Goal: Task Accomplishment & Management: Use online tool/utility

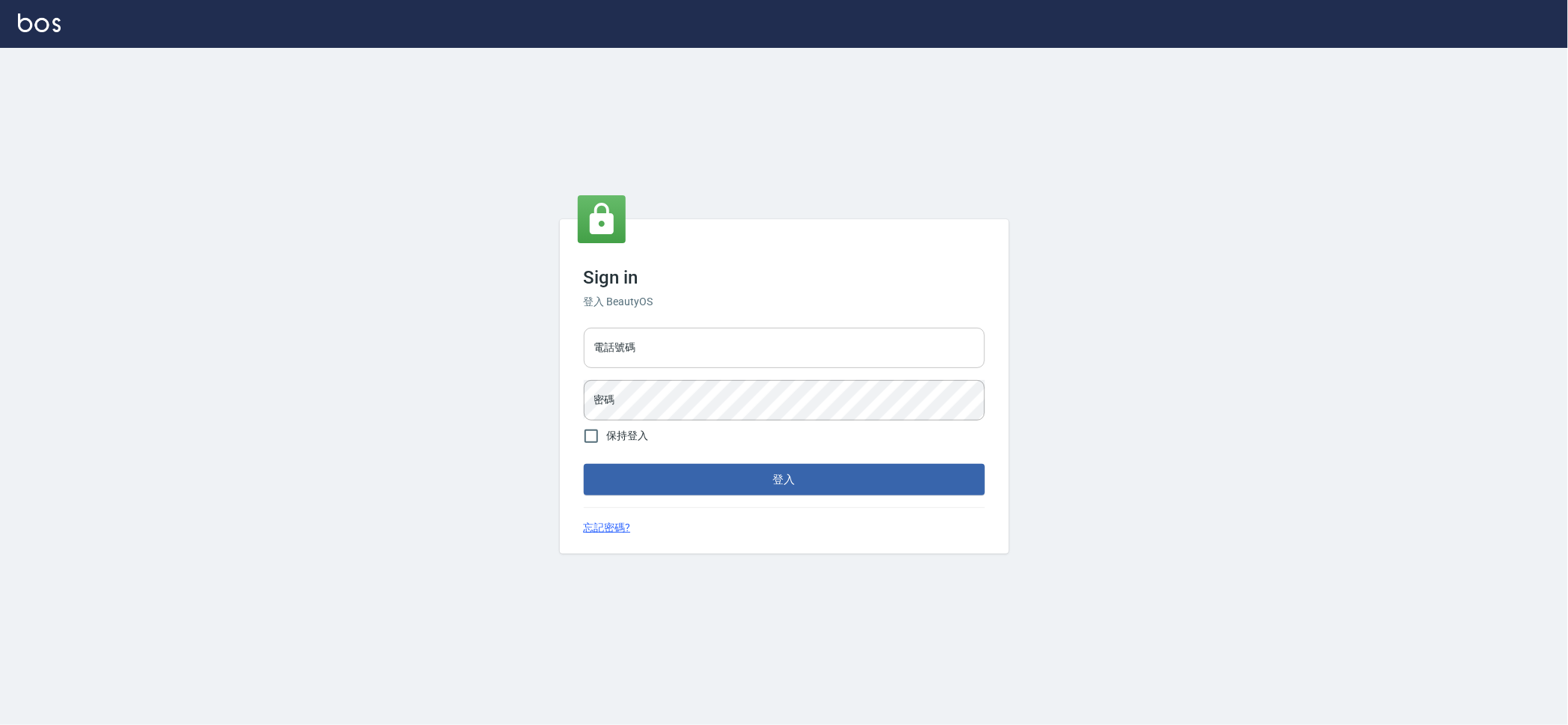
click at [699, 348] on input "電話號碼" at bounding box center [784, 348] width 401 height 41
type input "0223709007"
click at [706, 353] on input "0223709007" at bounding box center [784, 348] width 401 height 41
click at [705, 360] on input "0223709007" at bounding box center [784, 348] width 401 height 41
click at [705, 358] on input "0223709007" at bounding box center [784, 348] width 401 height 41
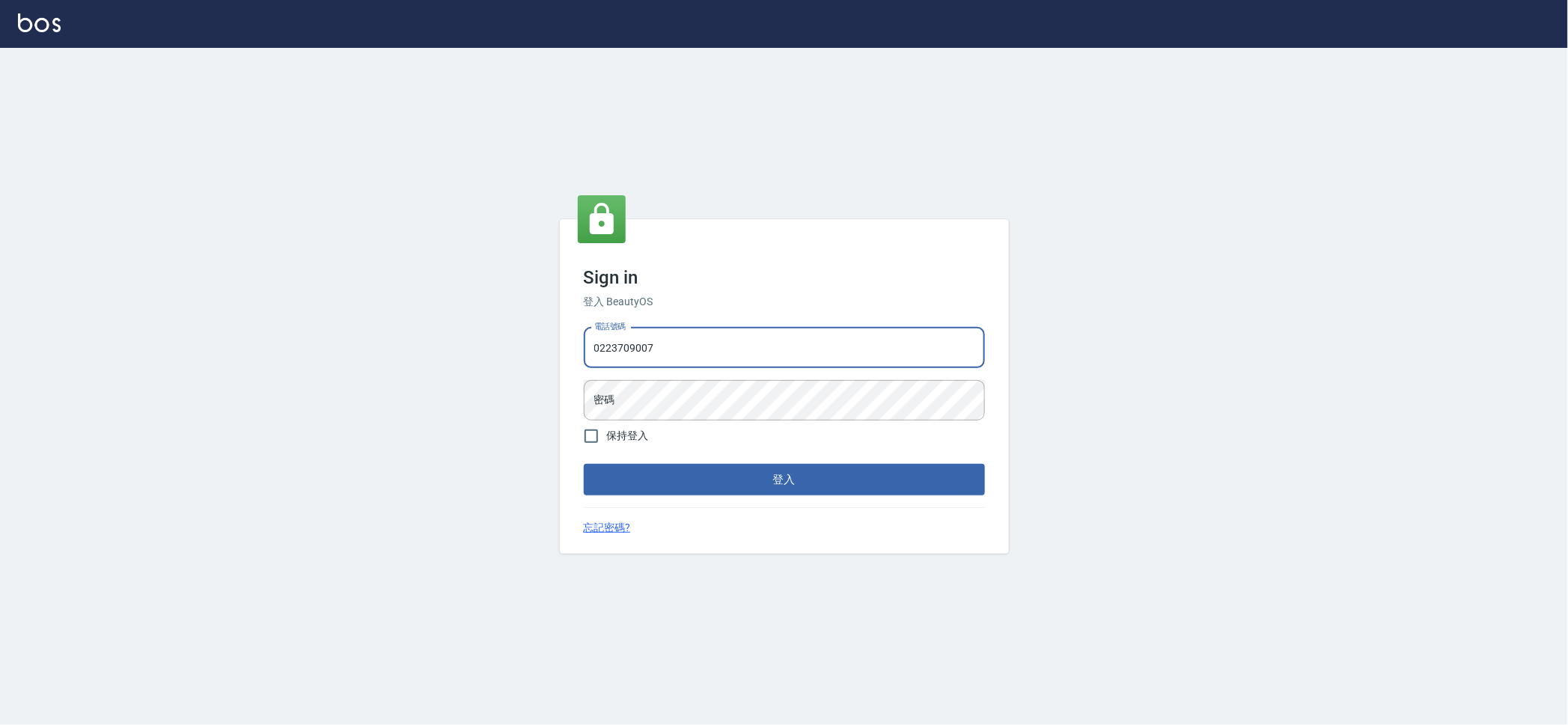
click at [705, 358] on input "0223709007" at bounding box center [784, 348] width 401 height 41
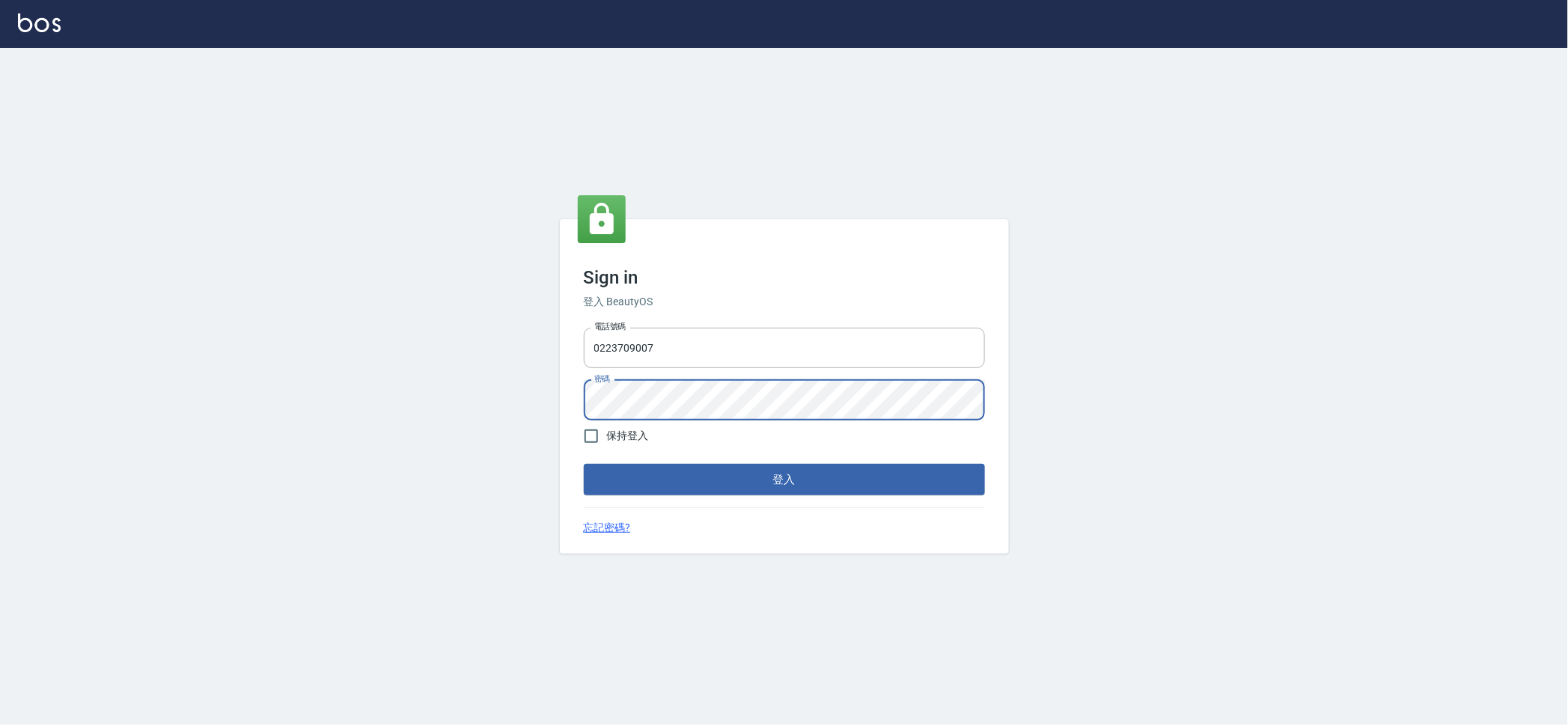
click at [584, 464] on button "登入" at bounding box center [784, 480] width 401 height 32
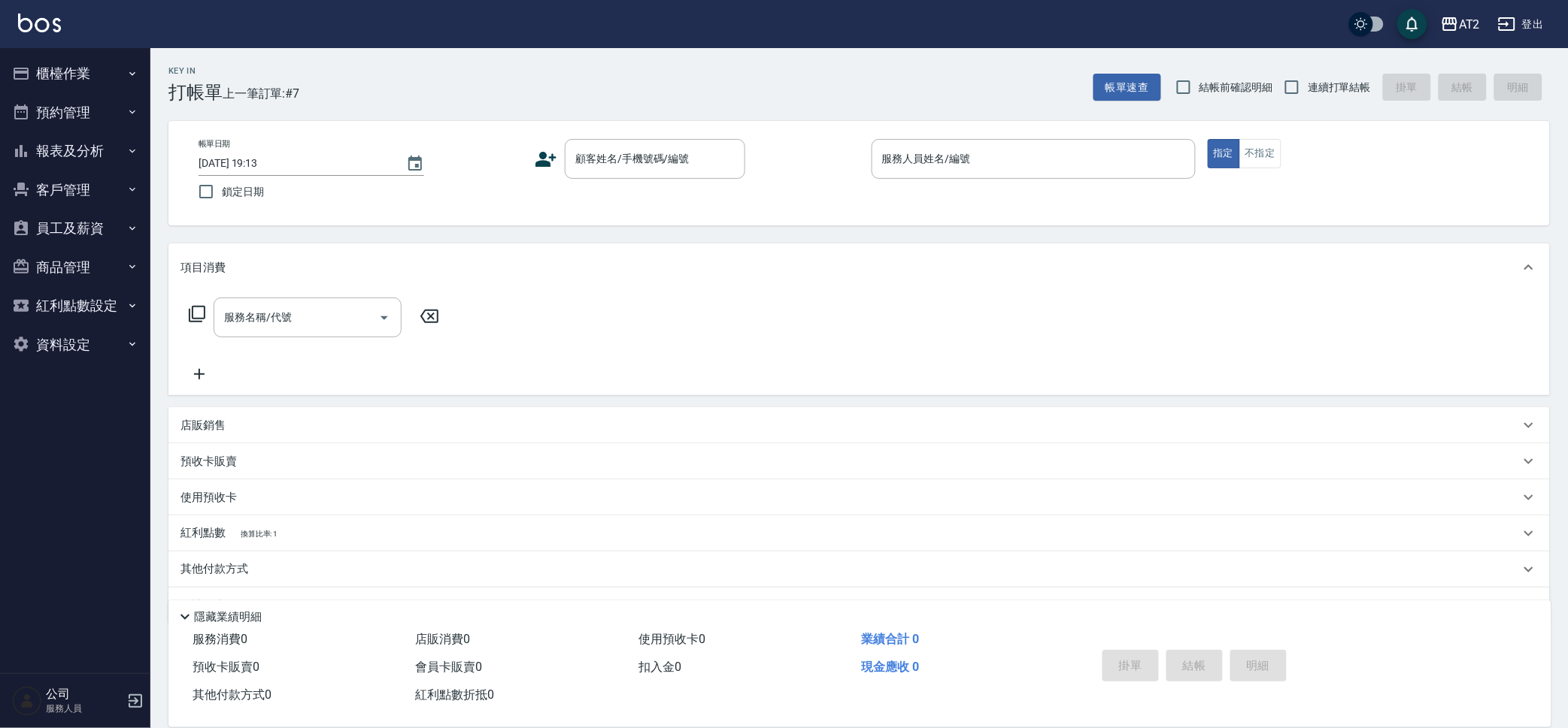
click at [1359, 82] on span "連續打單結帳" at bounding box center [1339, 87] width 63 height 16
click at [1308, 82] on input "連續打單結帳" at bounding box center [1292, 88] width 32 height 32
checkbox input "true"
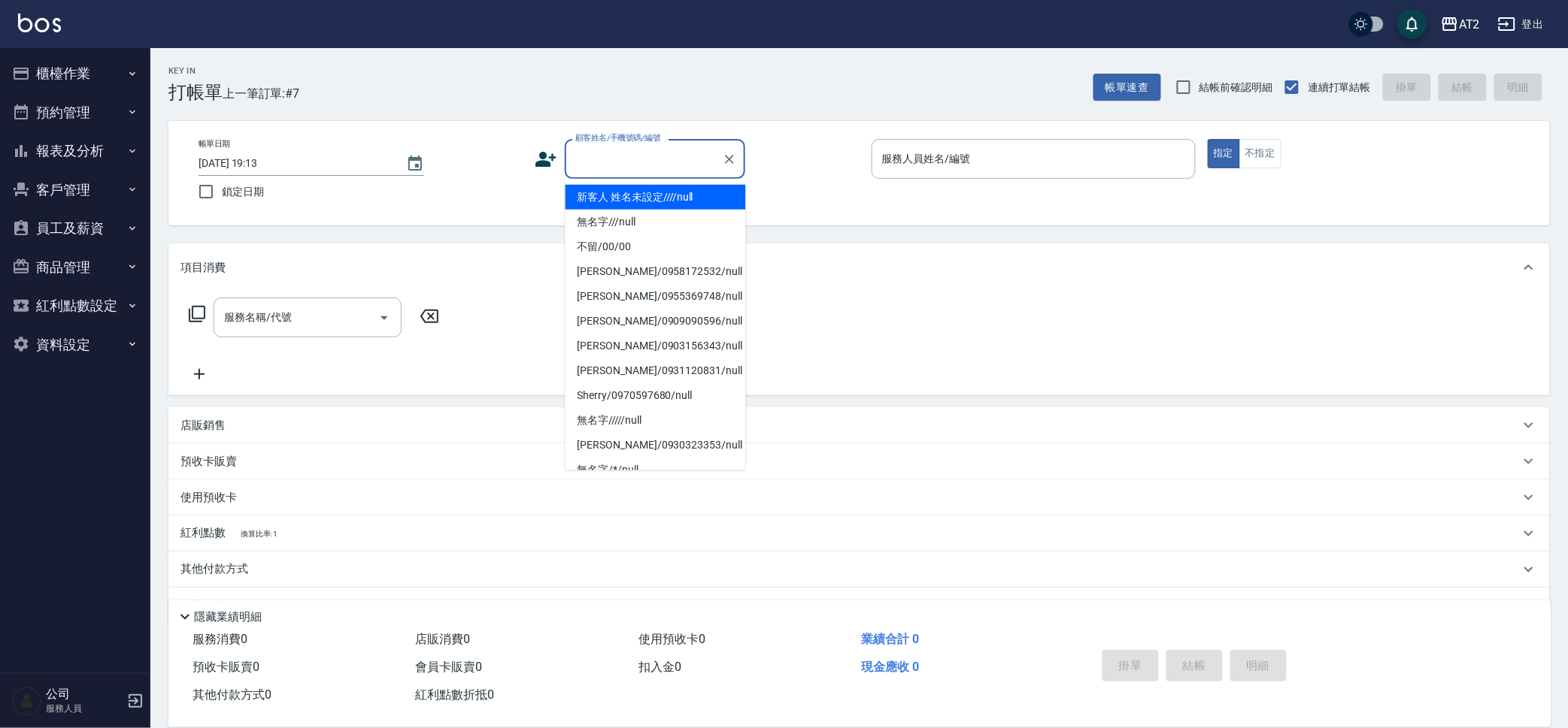
click at [607, 167] on input "顧客姓名/手機號碼/編號" at bounding box center [644, 158] width 145 height 26
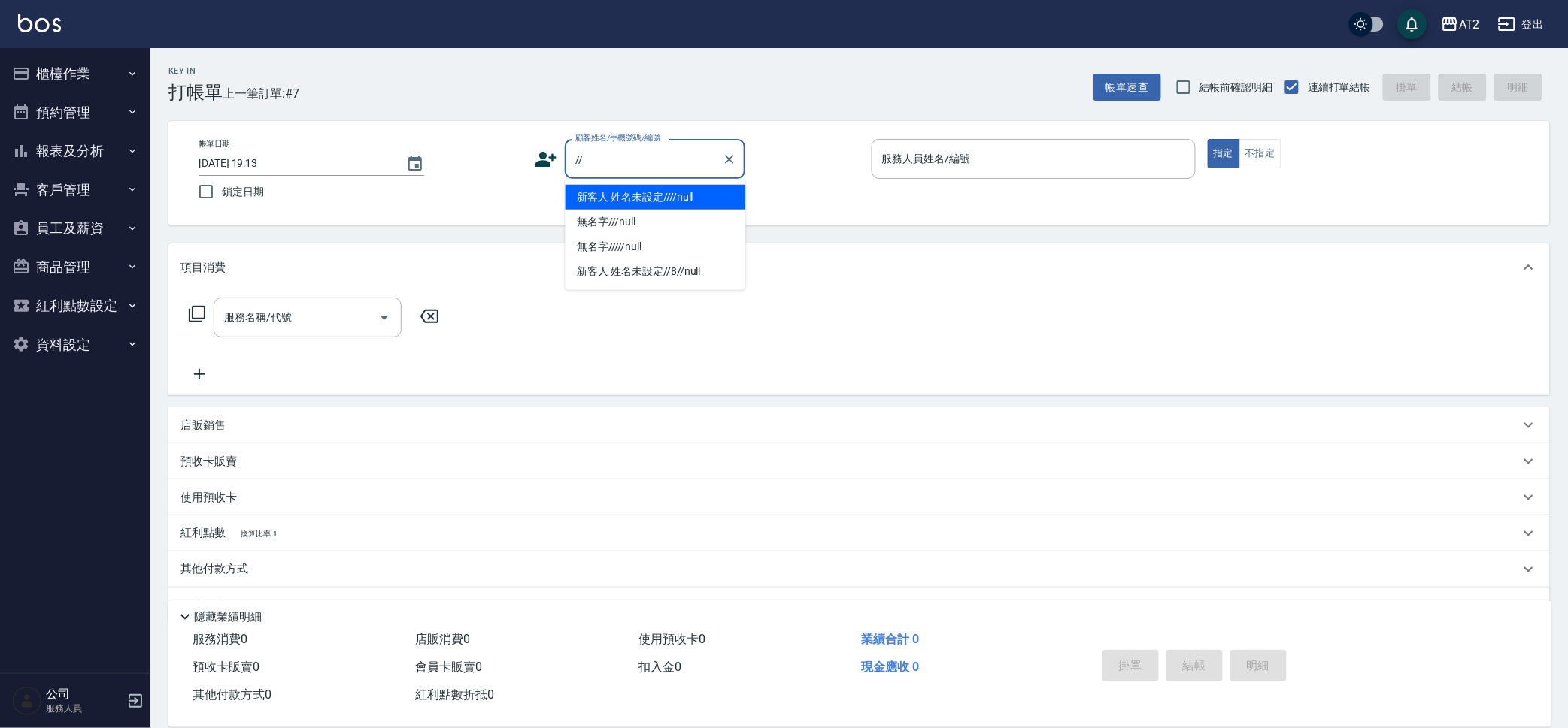
type input "新客人 姓名未設定////null"
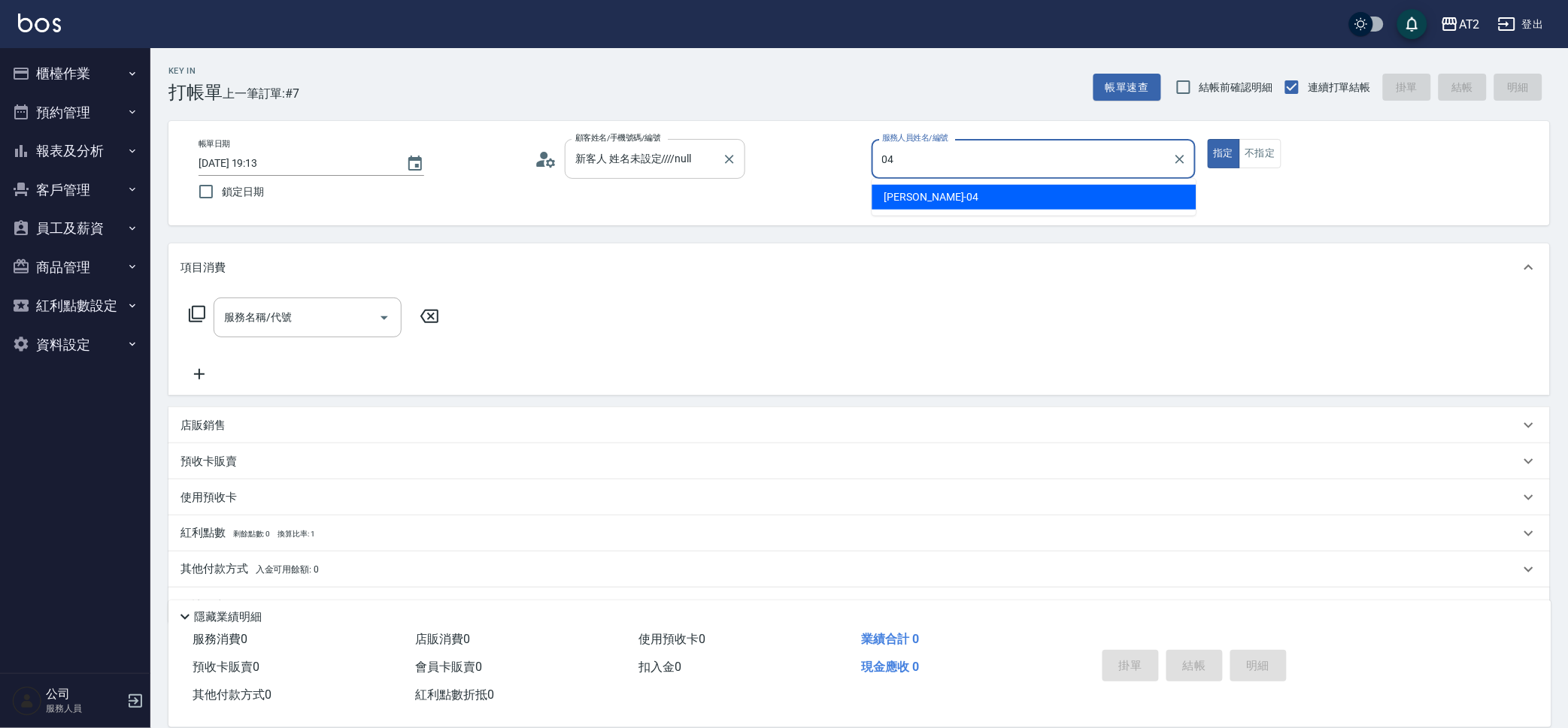
type input "Nancy-04"
type button "true"
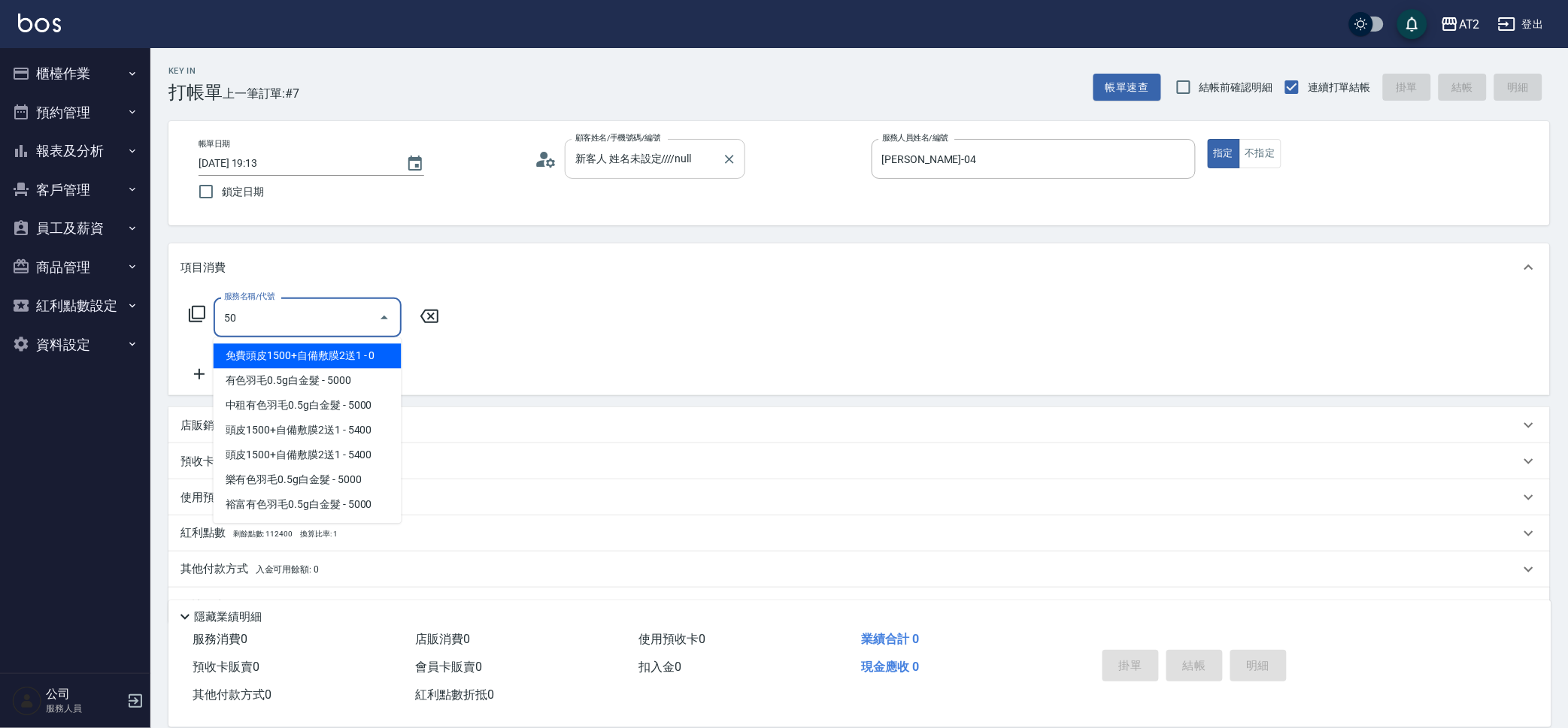
type input "501"
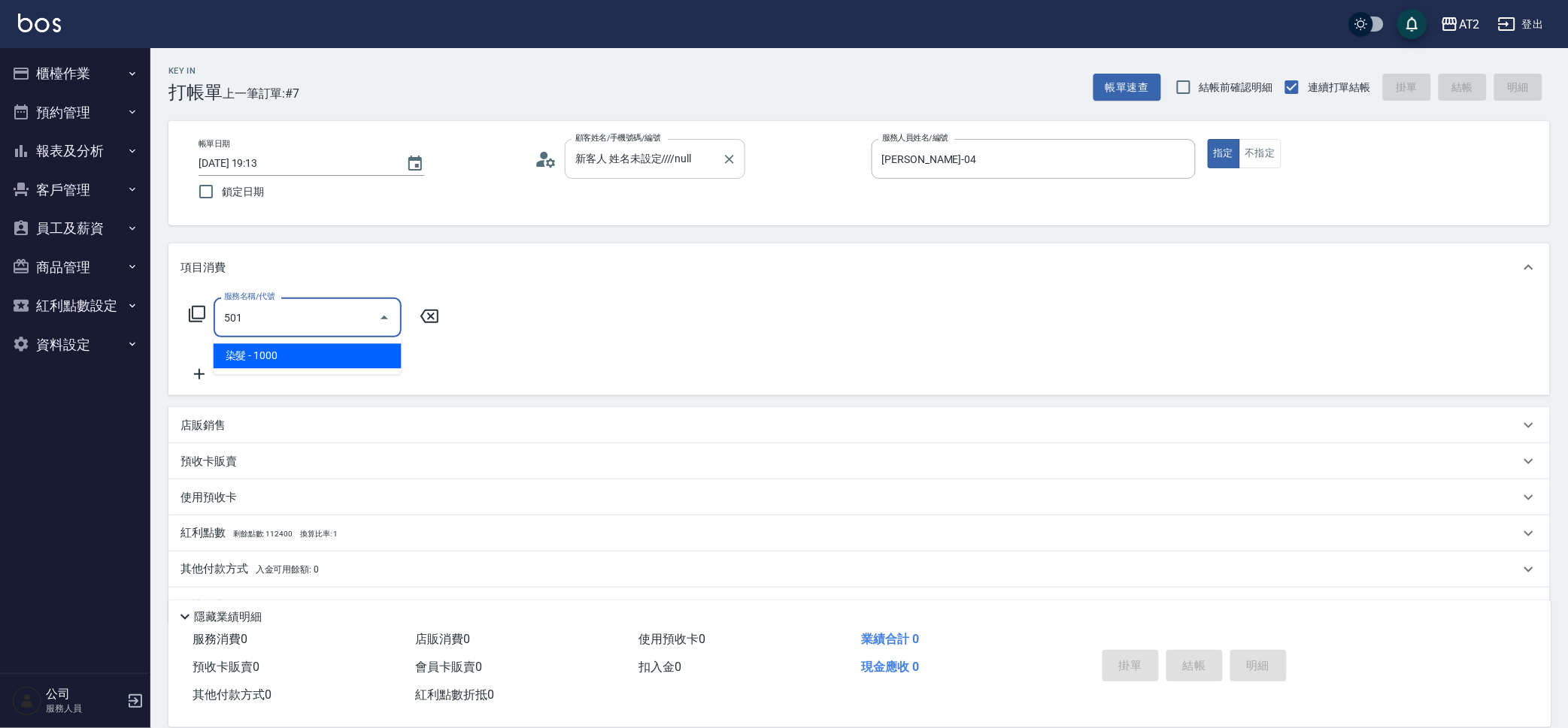
type input "100"
type input "染髮(501)"
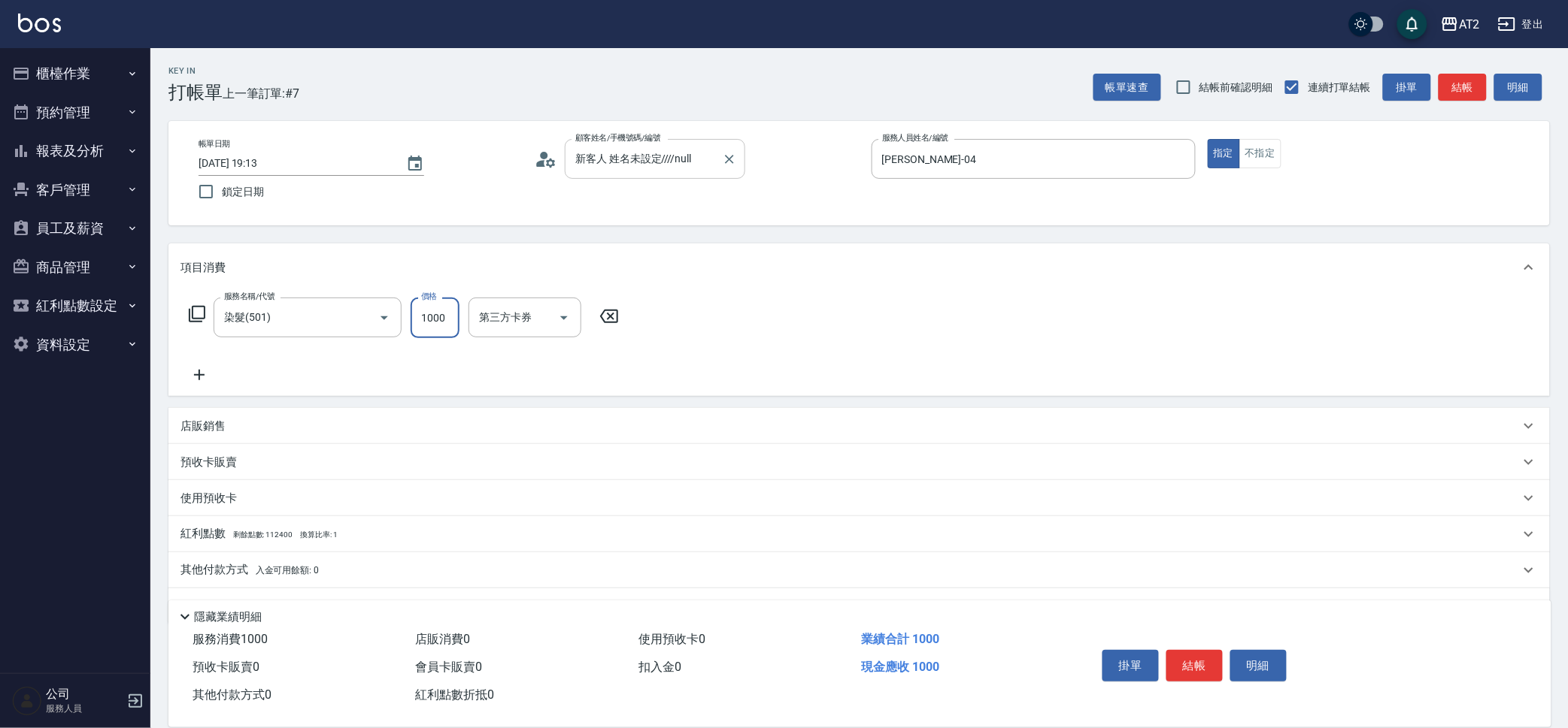
type input "2"
type input "0"
type input "27"
type input "20"
type input "279"
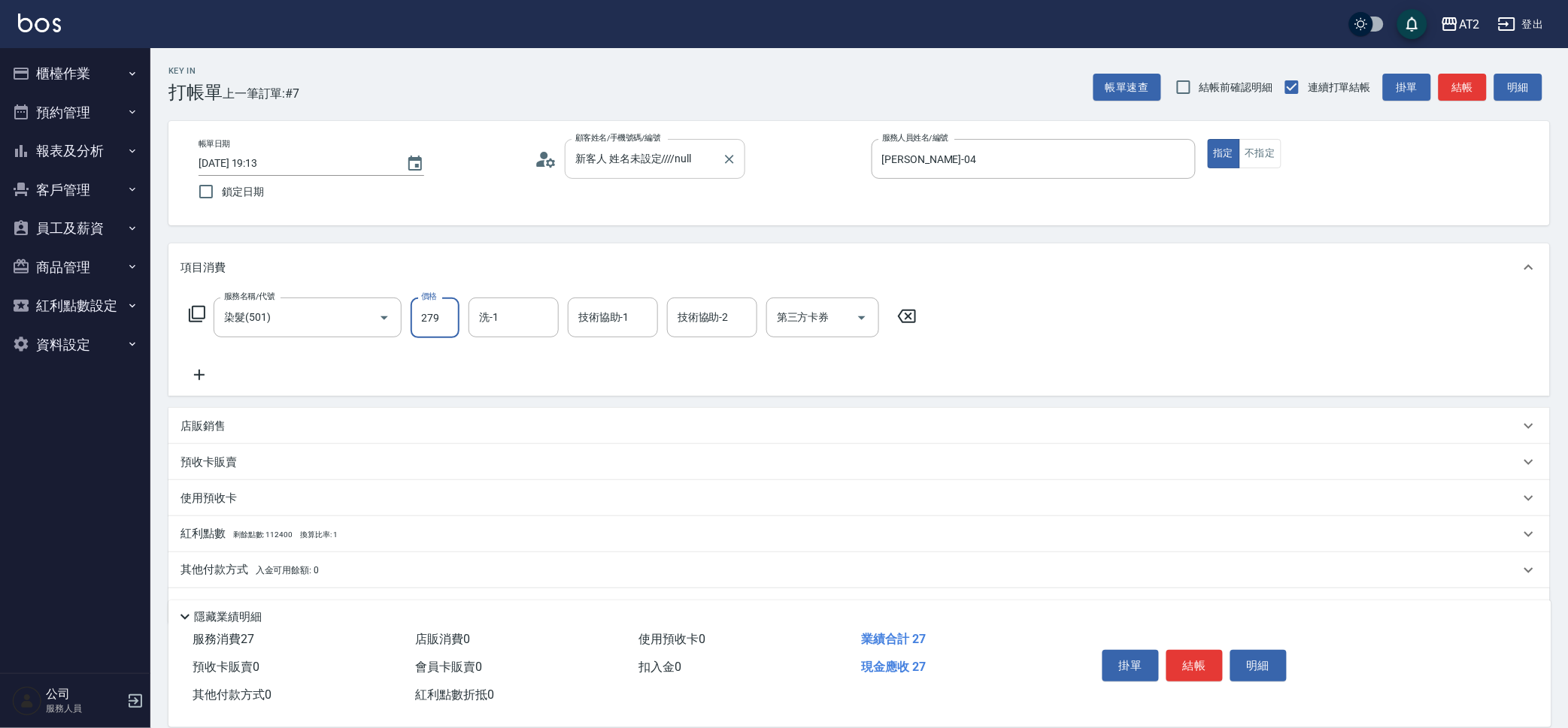
type input "270"
type input "2799"
type input "Ivy-48"
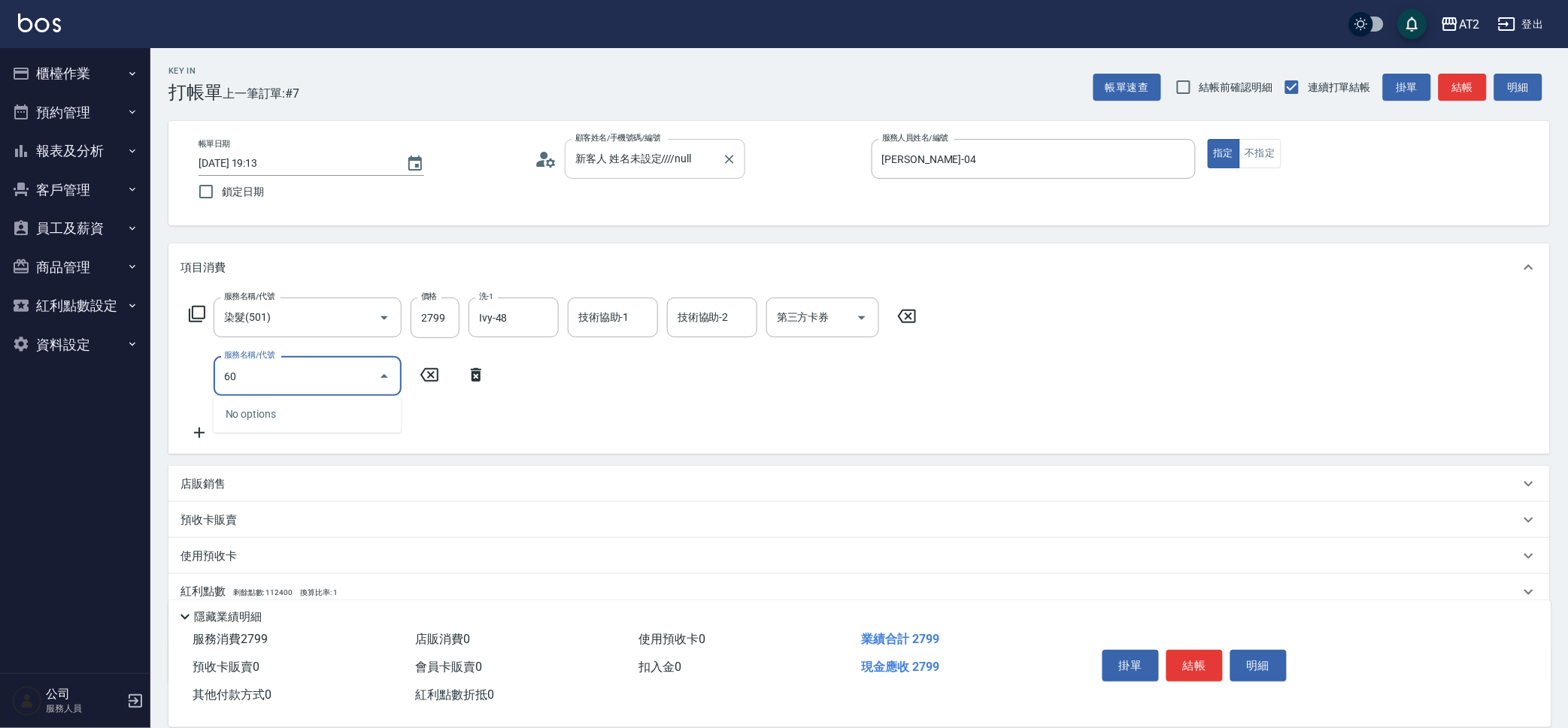
type input "601"
type input "370"
type input "自備護髮(601)"
type input "280"
type input "270"
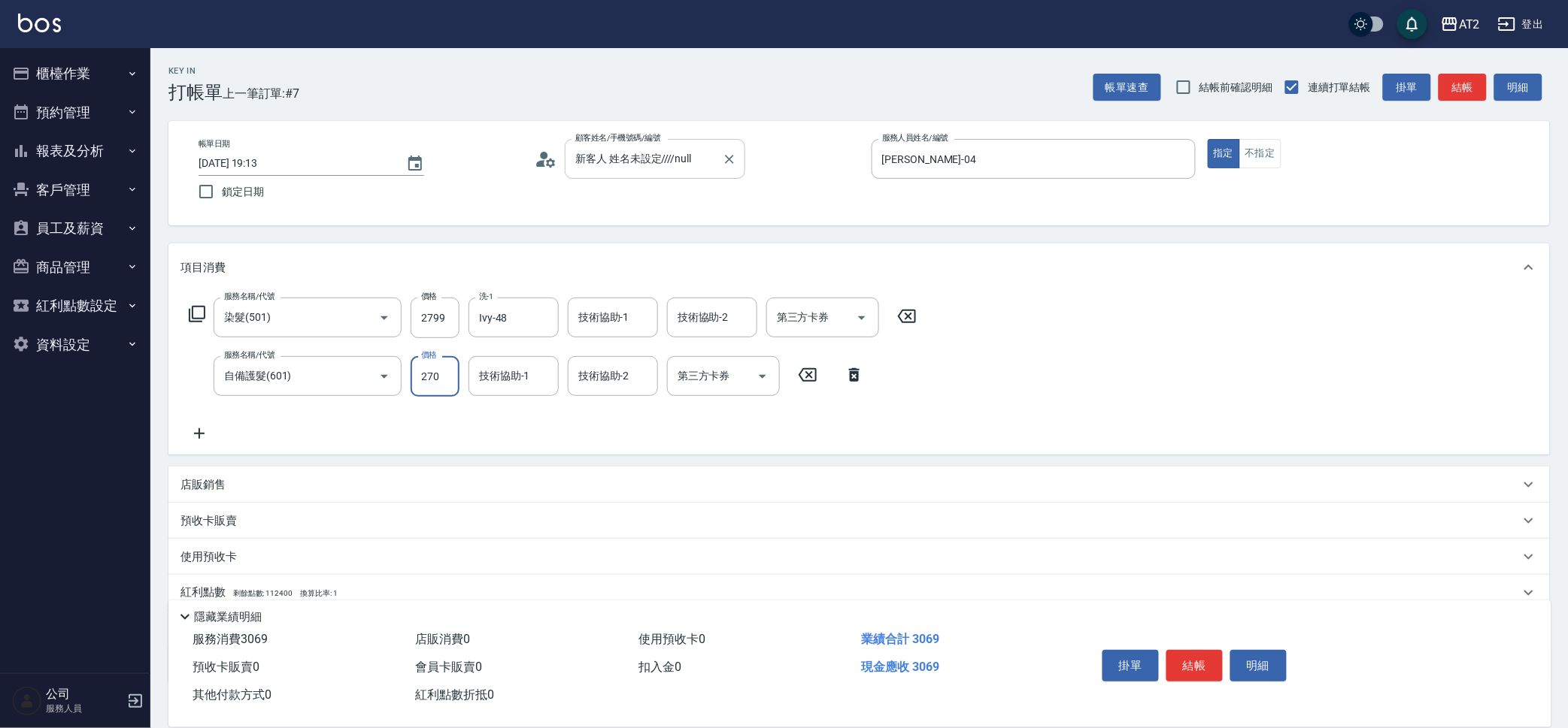
type input "540"
type input "2700"
type input "Ivy-48"
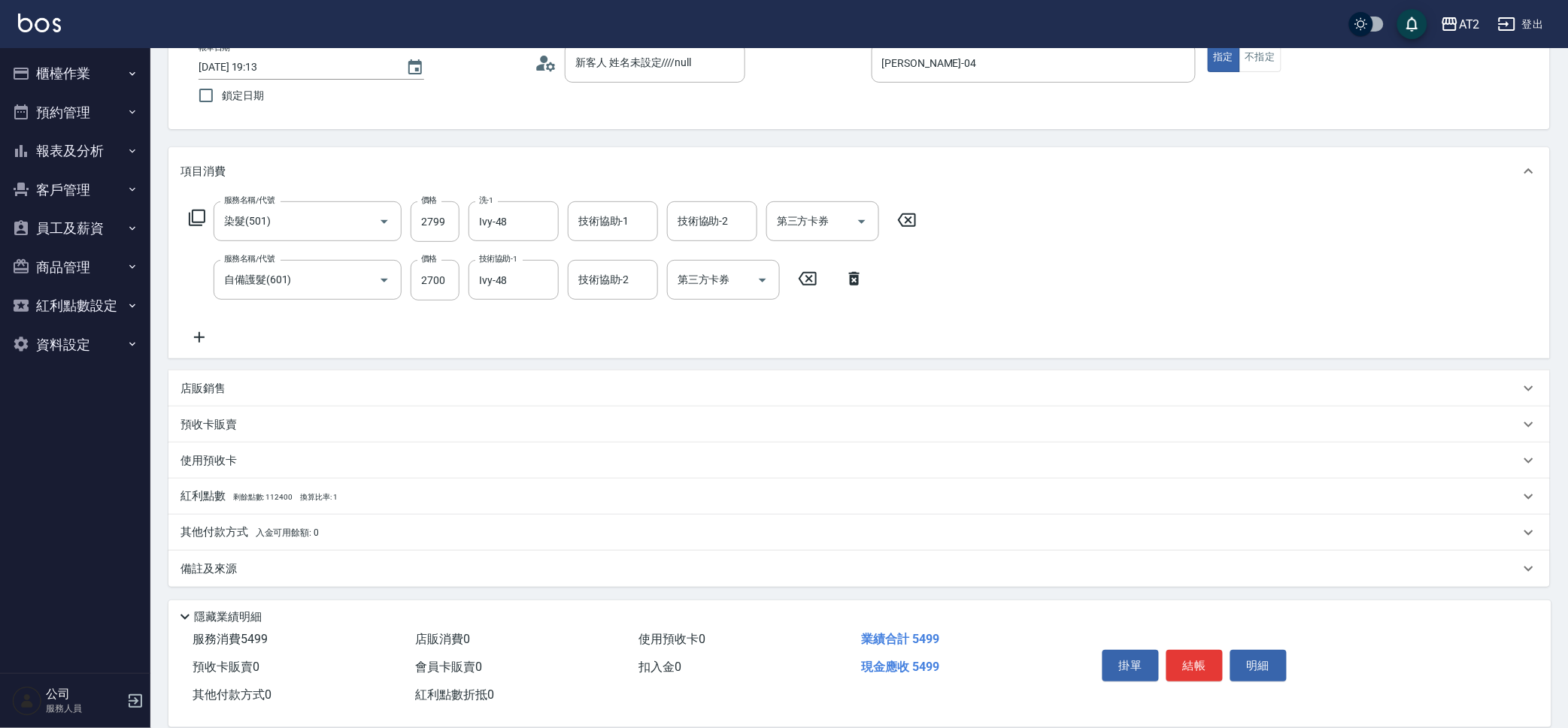
click at [390, 534] on div "其他付款方式 入金可用餘額: 0" at bounding box center [850, 533] width 1339 height 17
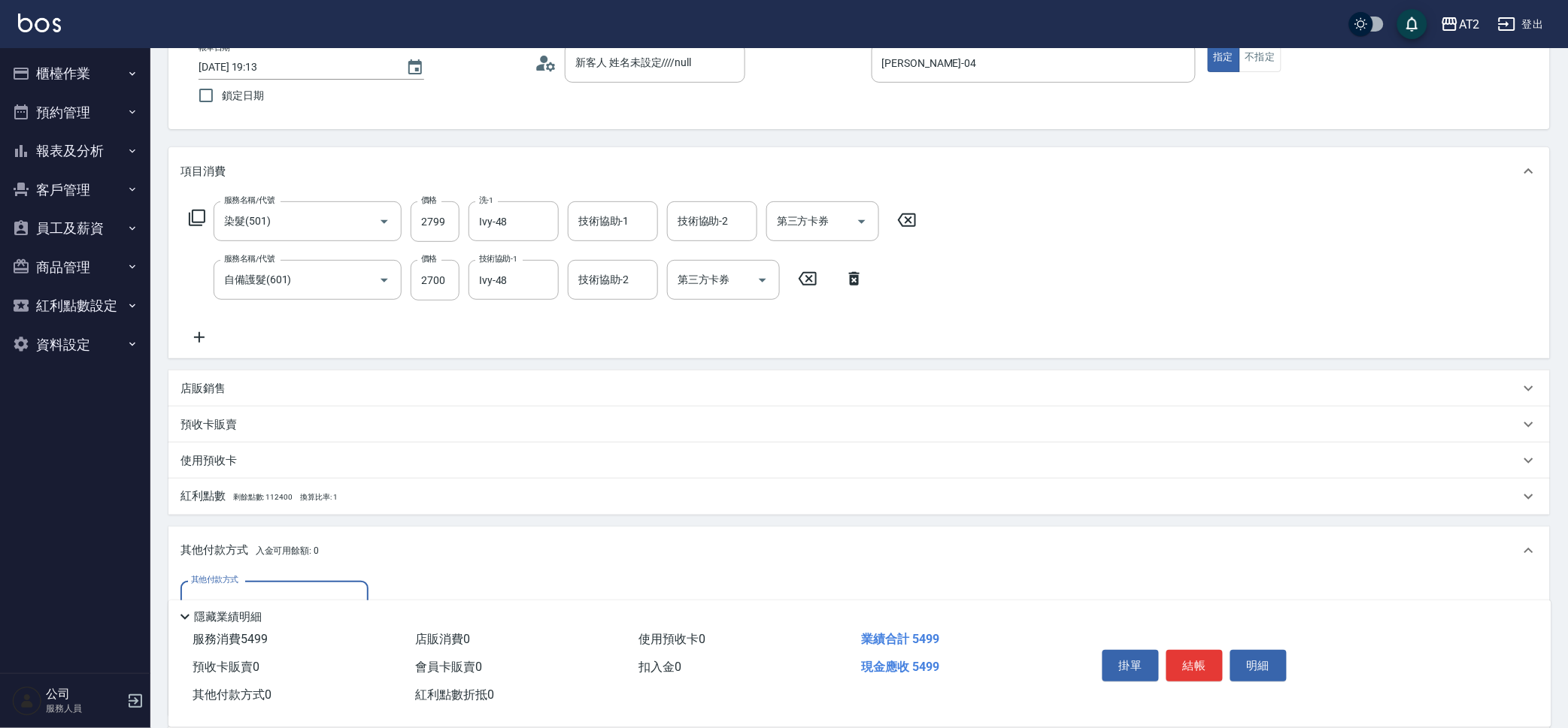
scroll to position [1, 0]
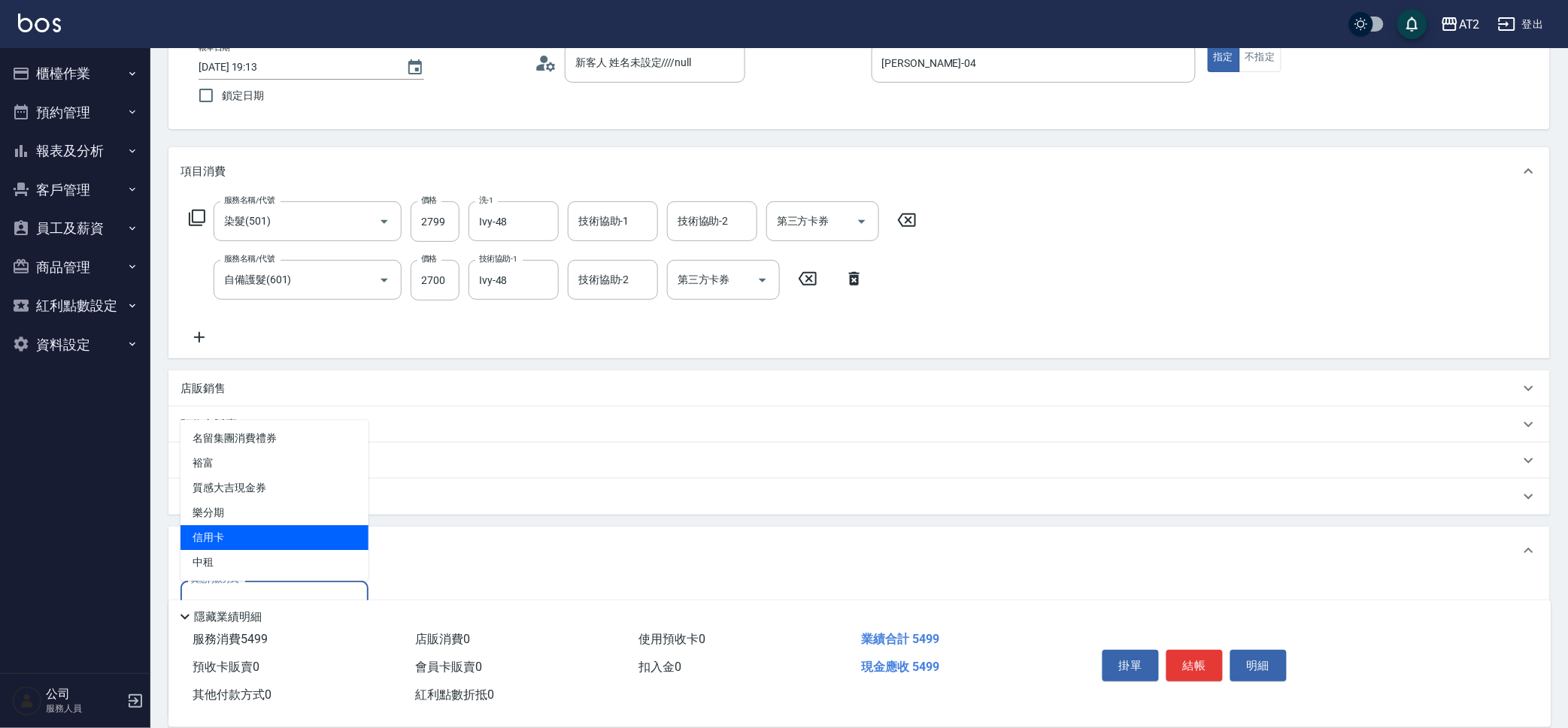
type input "信用卡"
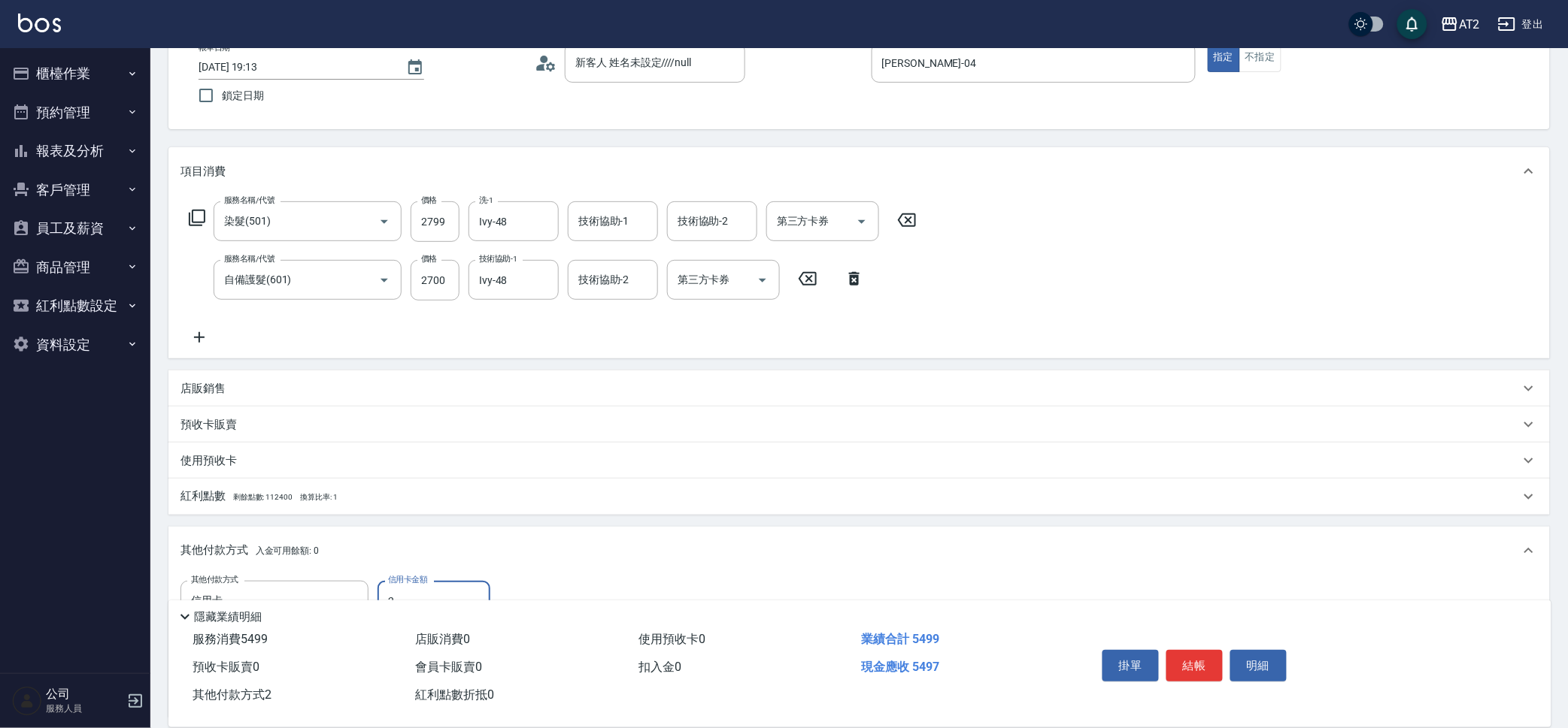
type input "27"
type input "520"
type input "279"
type input "270"
type input "2799"
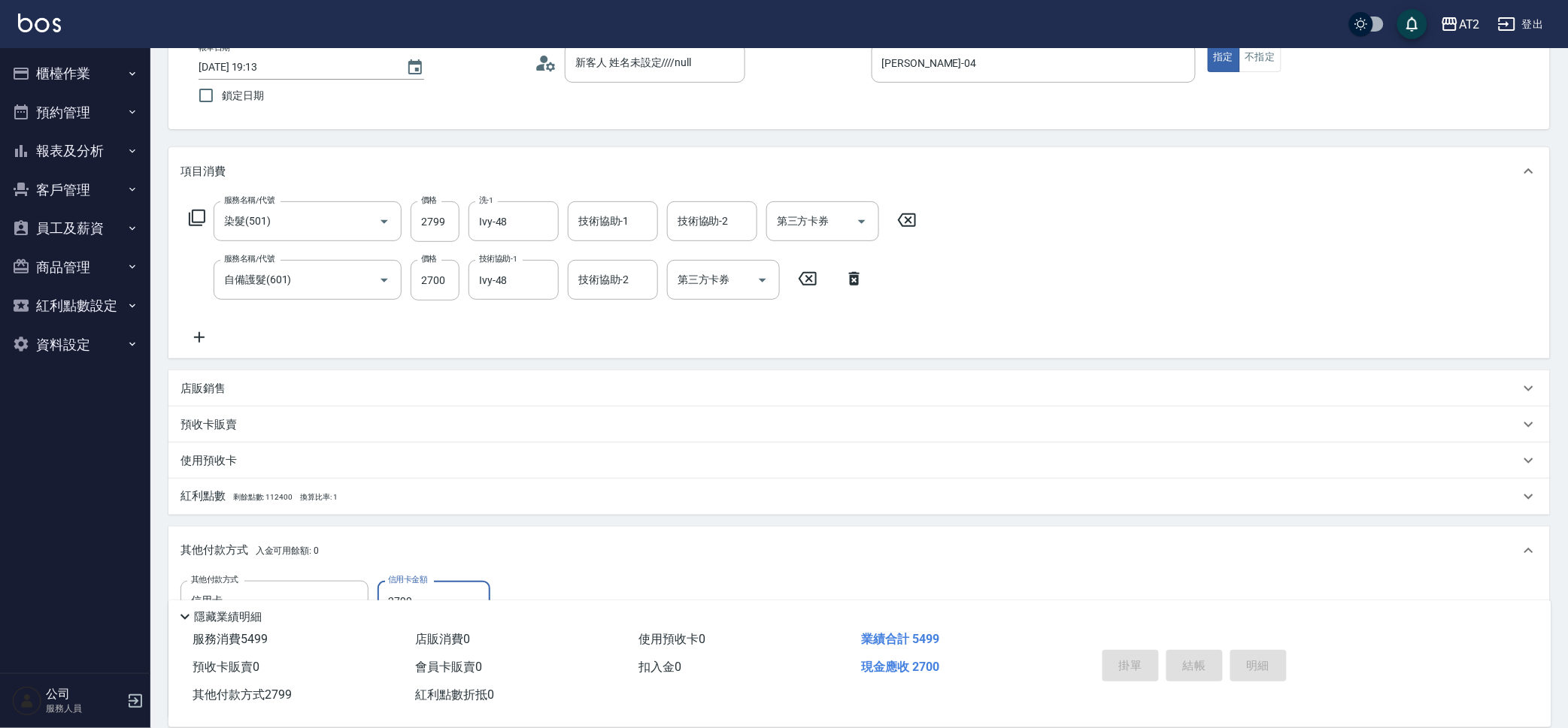
type input "0"
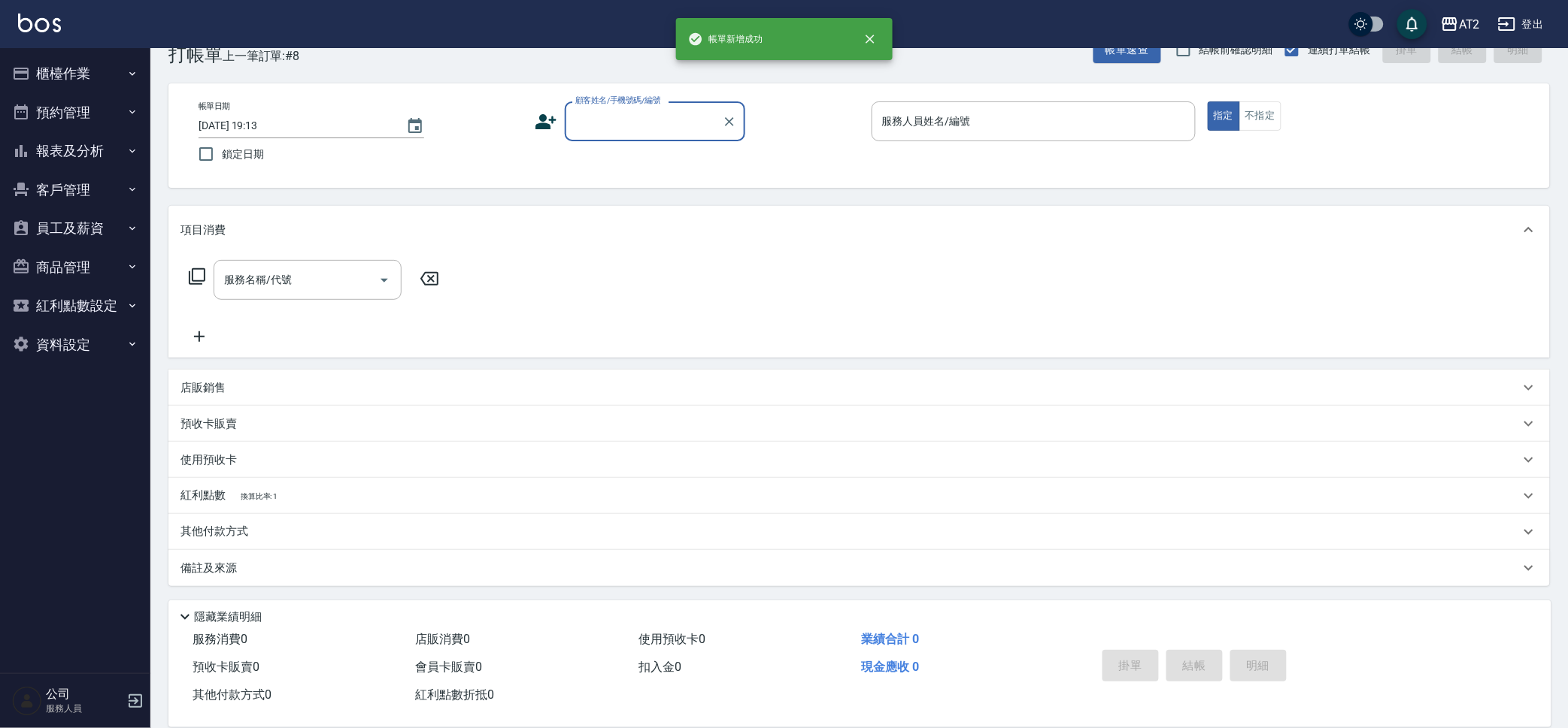
scroll to position [37, 0]
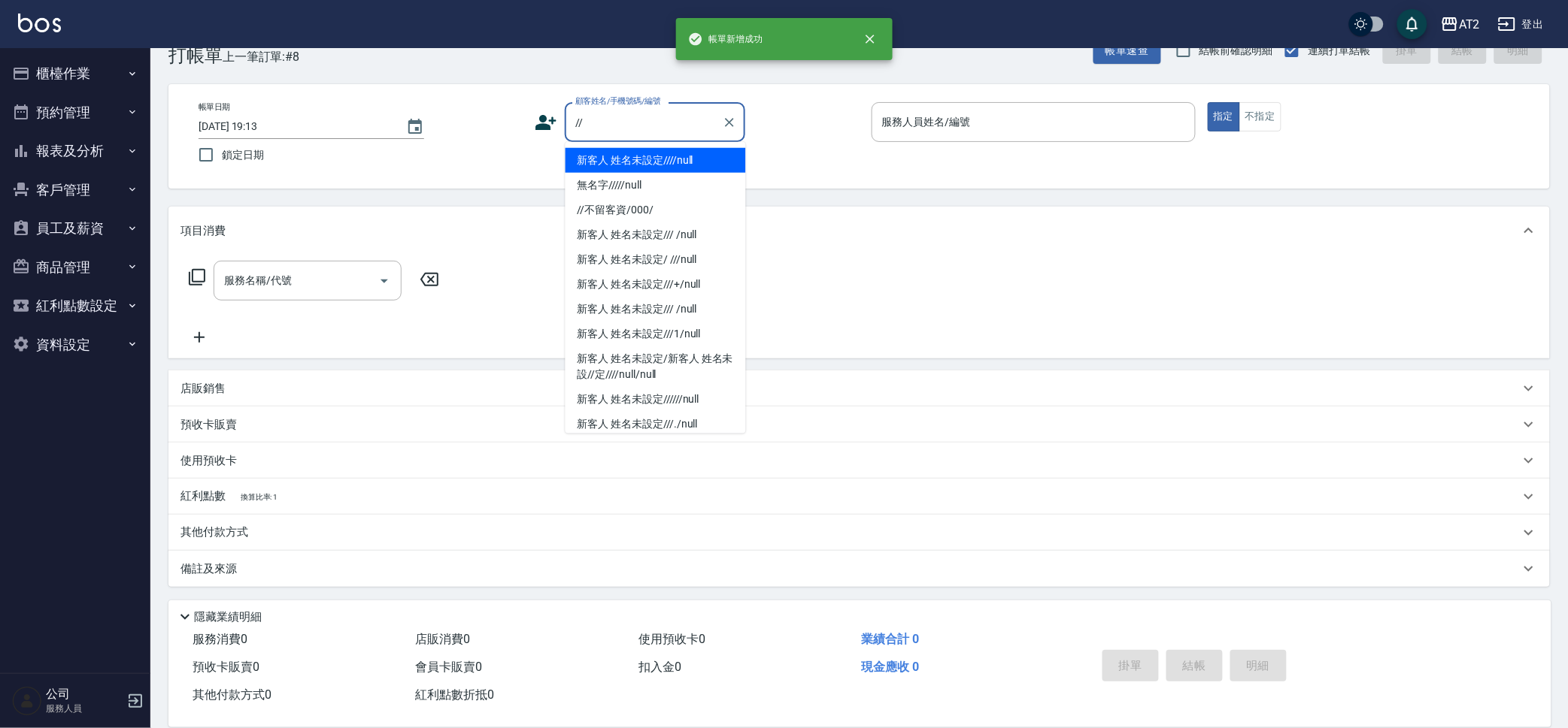
type input "新客人 姓名未設定////null"
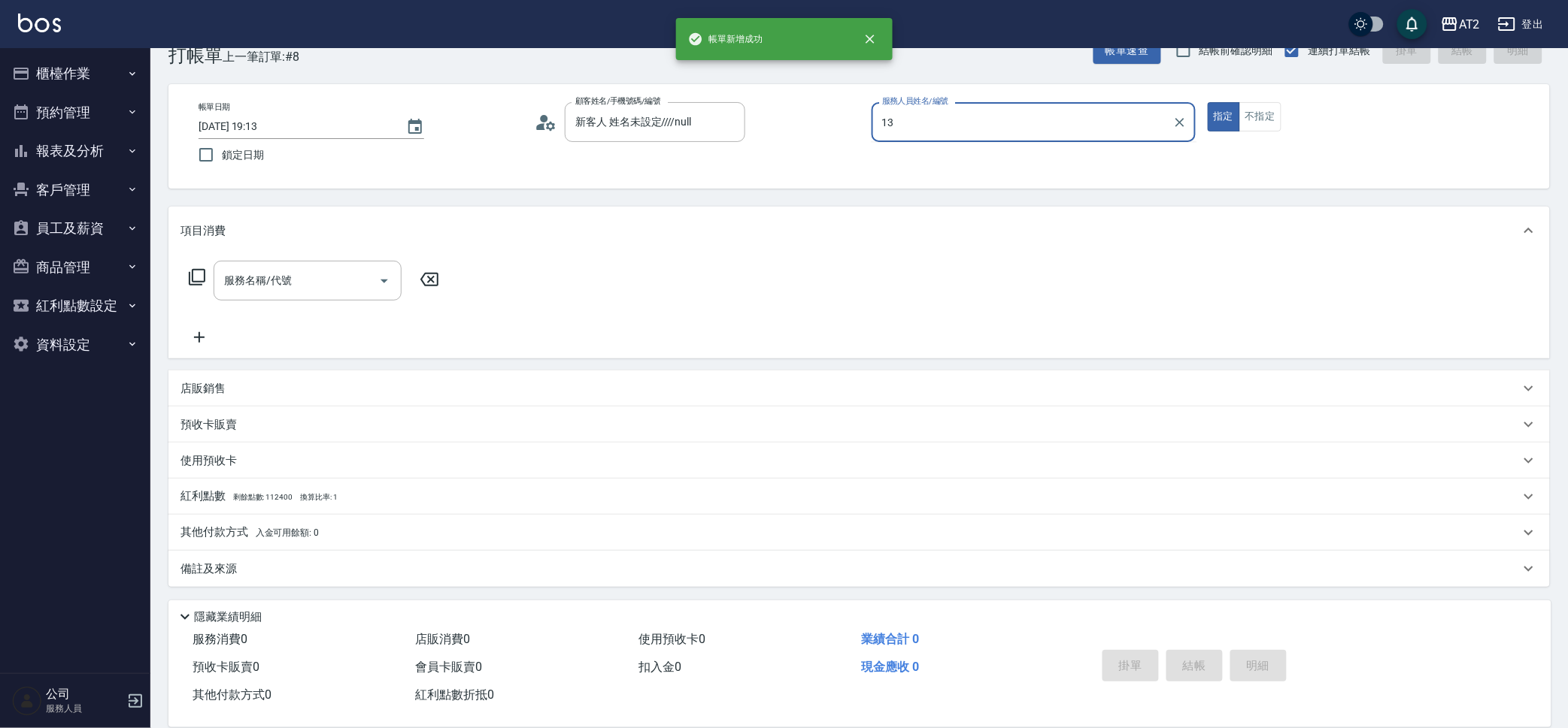
type input "Bella-13"
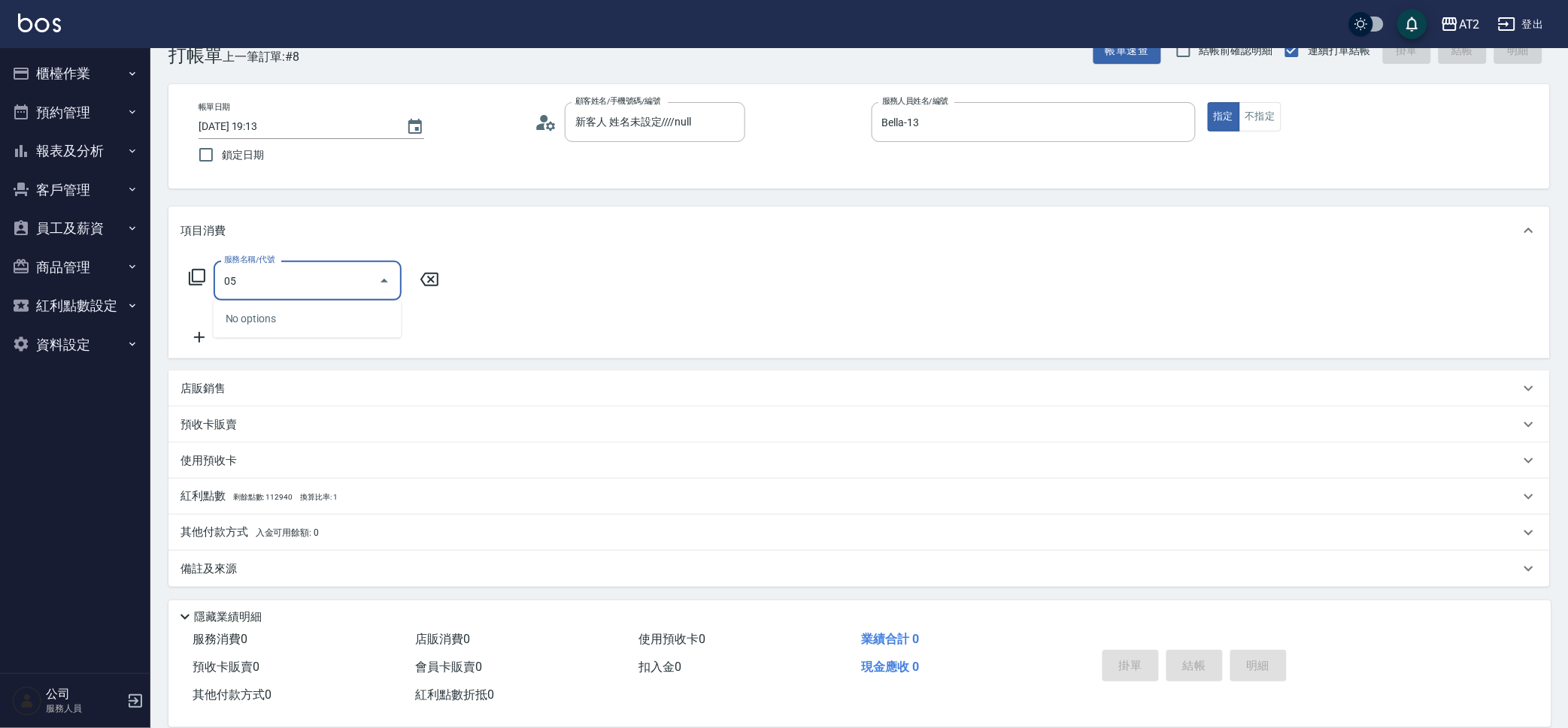
type input "0"
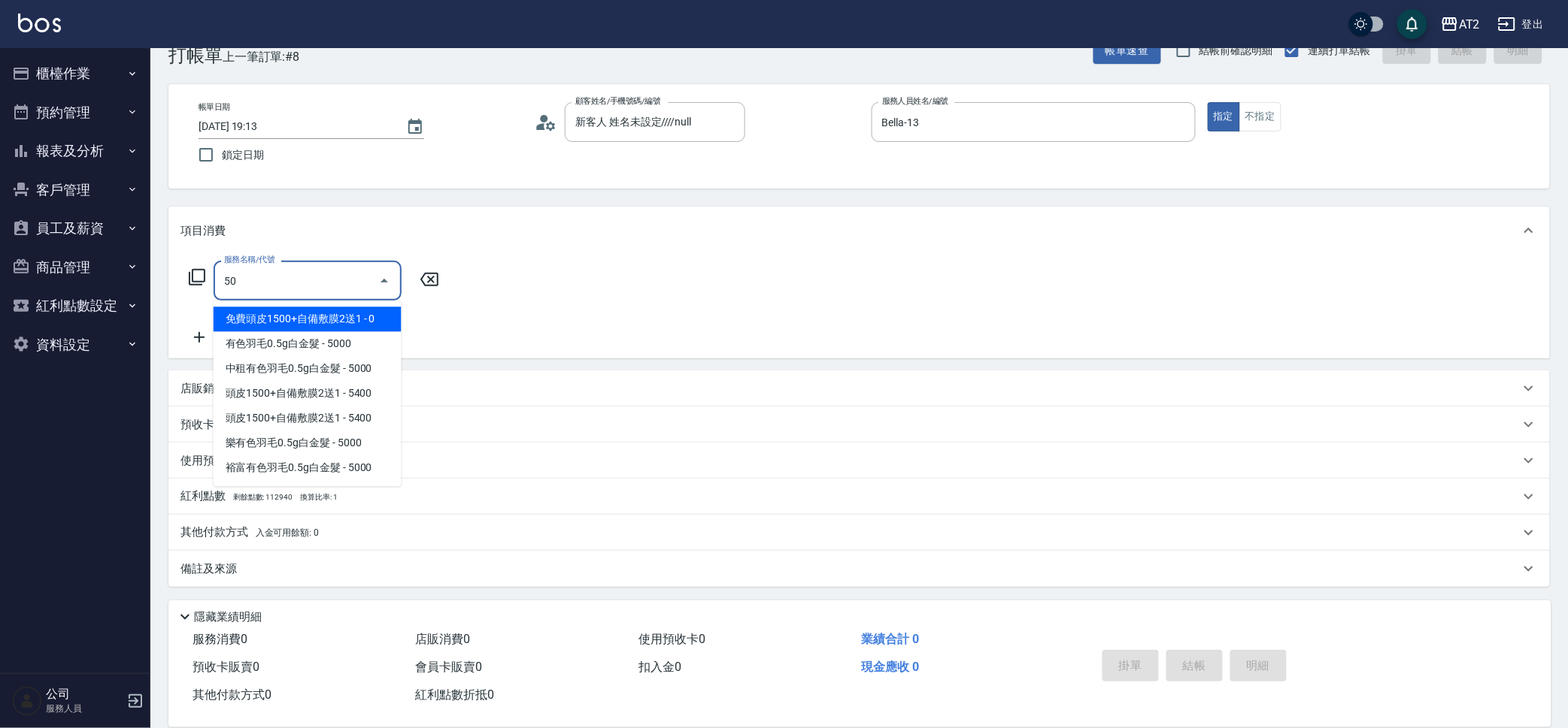
type input "501"
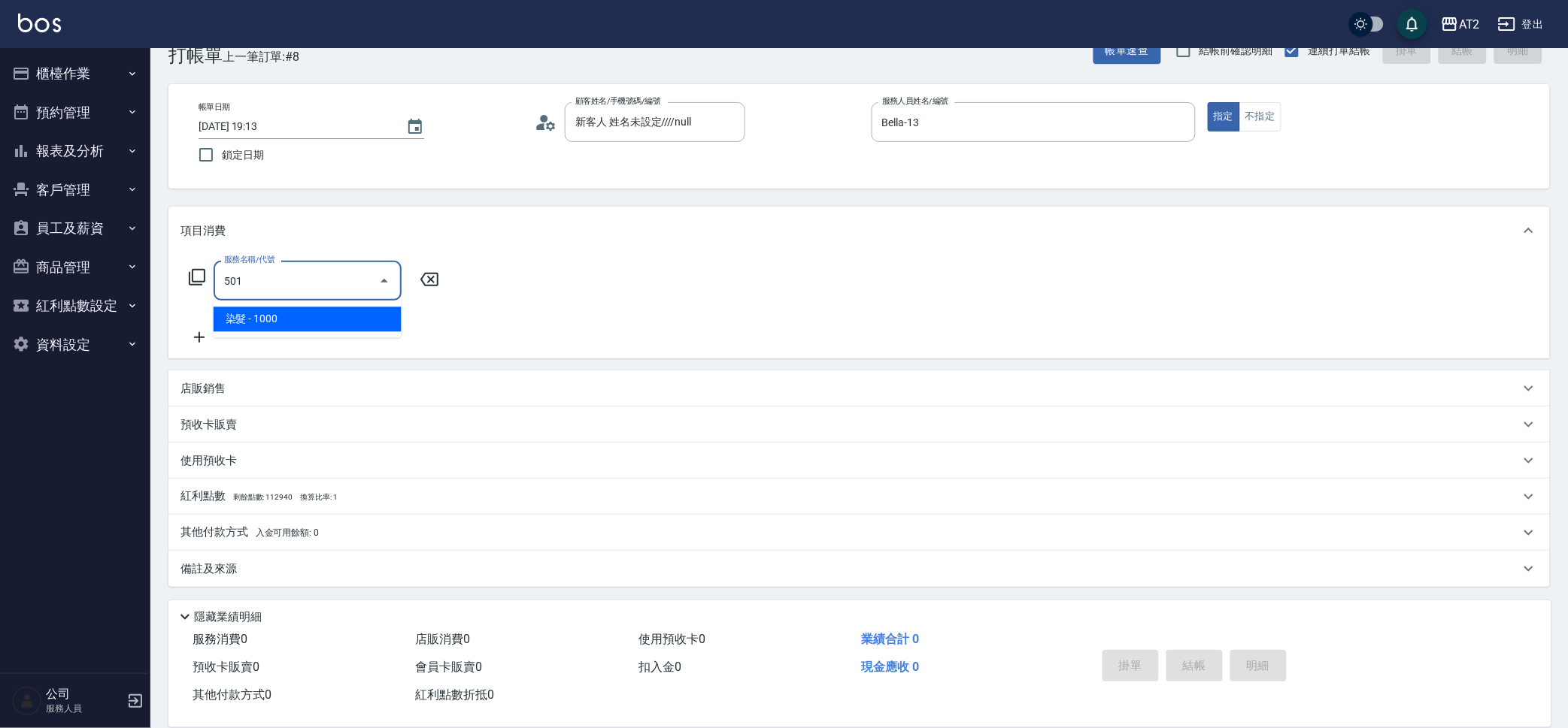
type input "100"
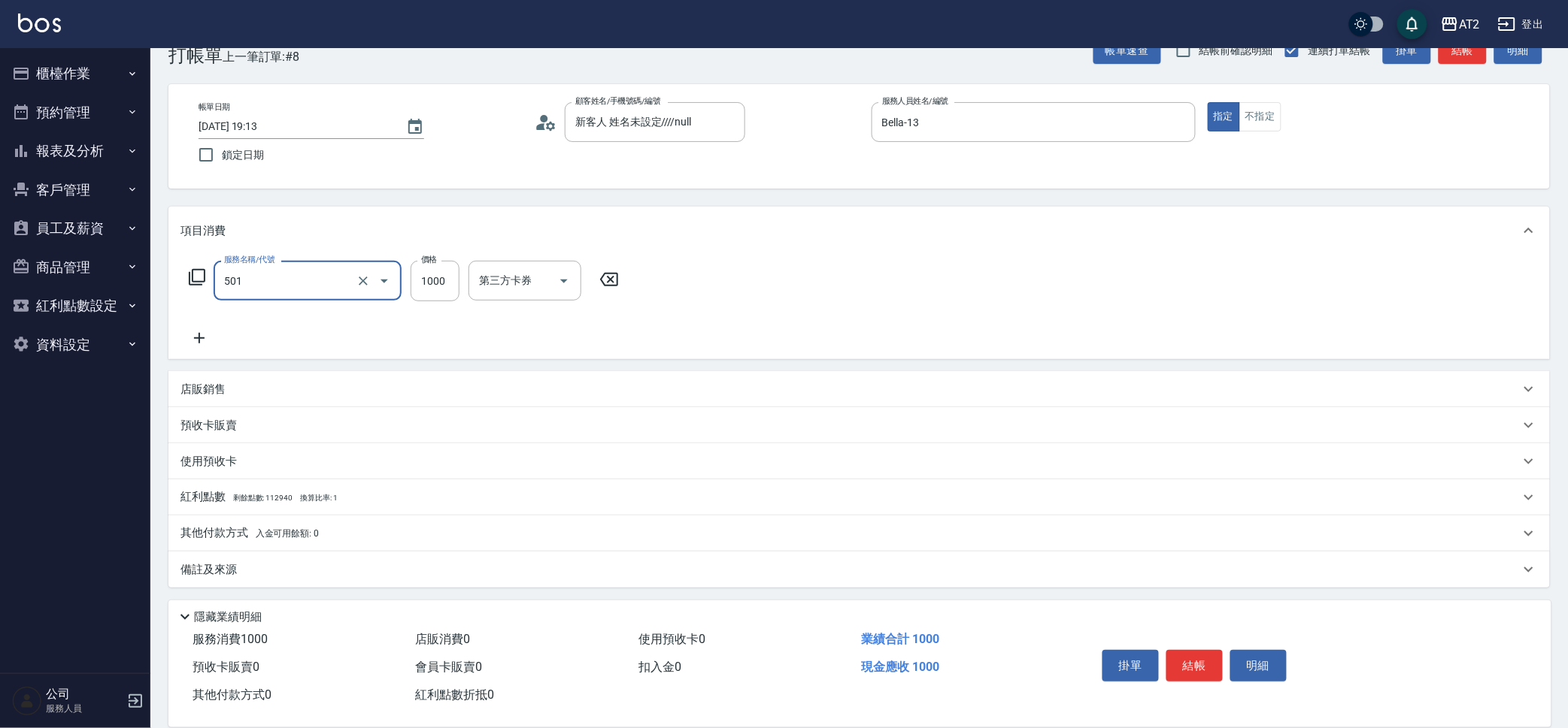
type input "染髮(501)"
type input "0"
type input "1280"
type input "120"
type input "1280"
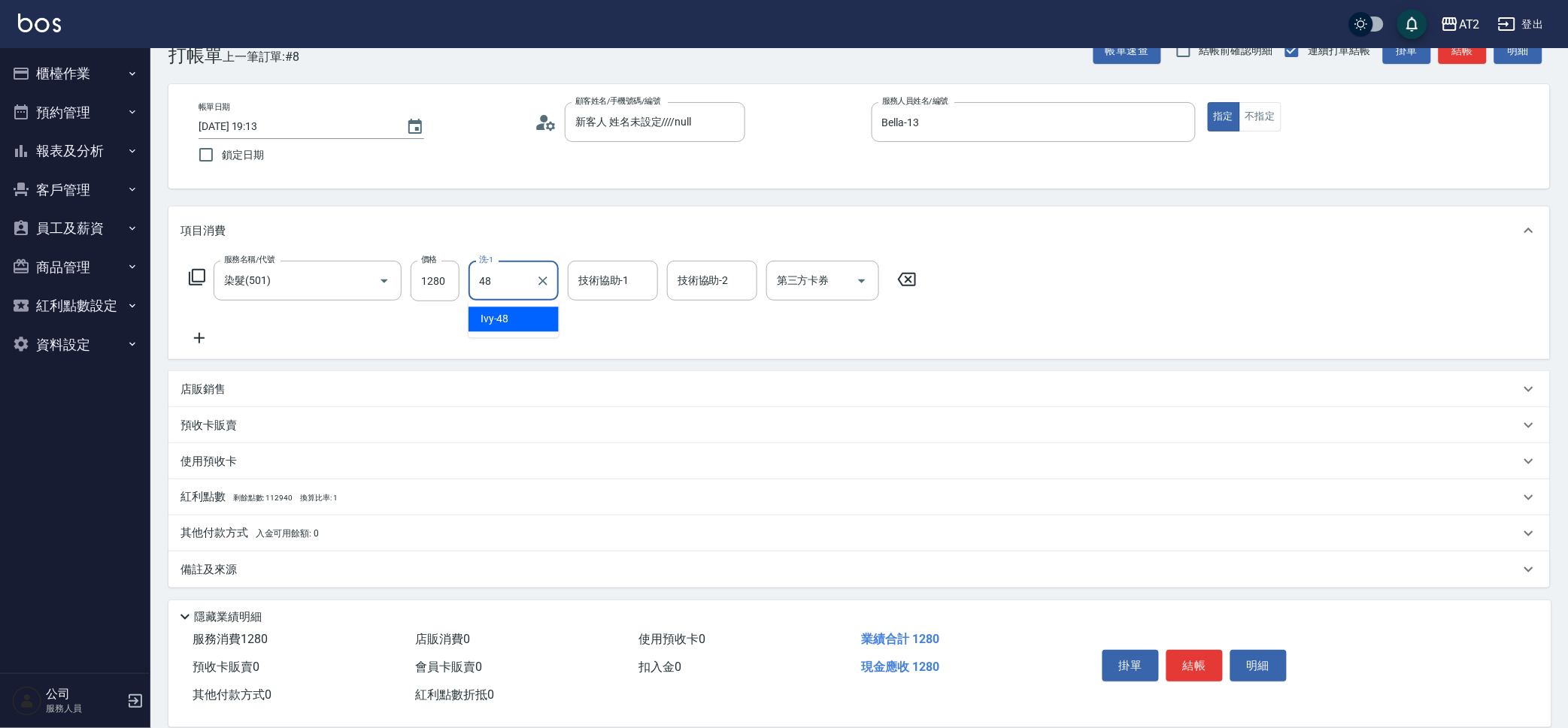
type input "Ivy-48"
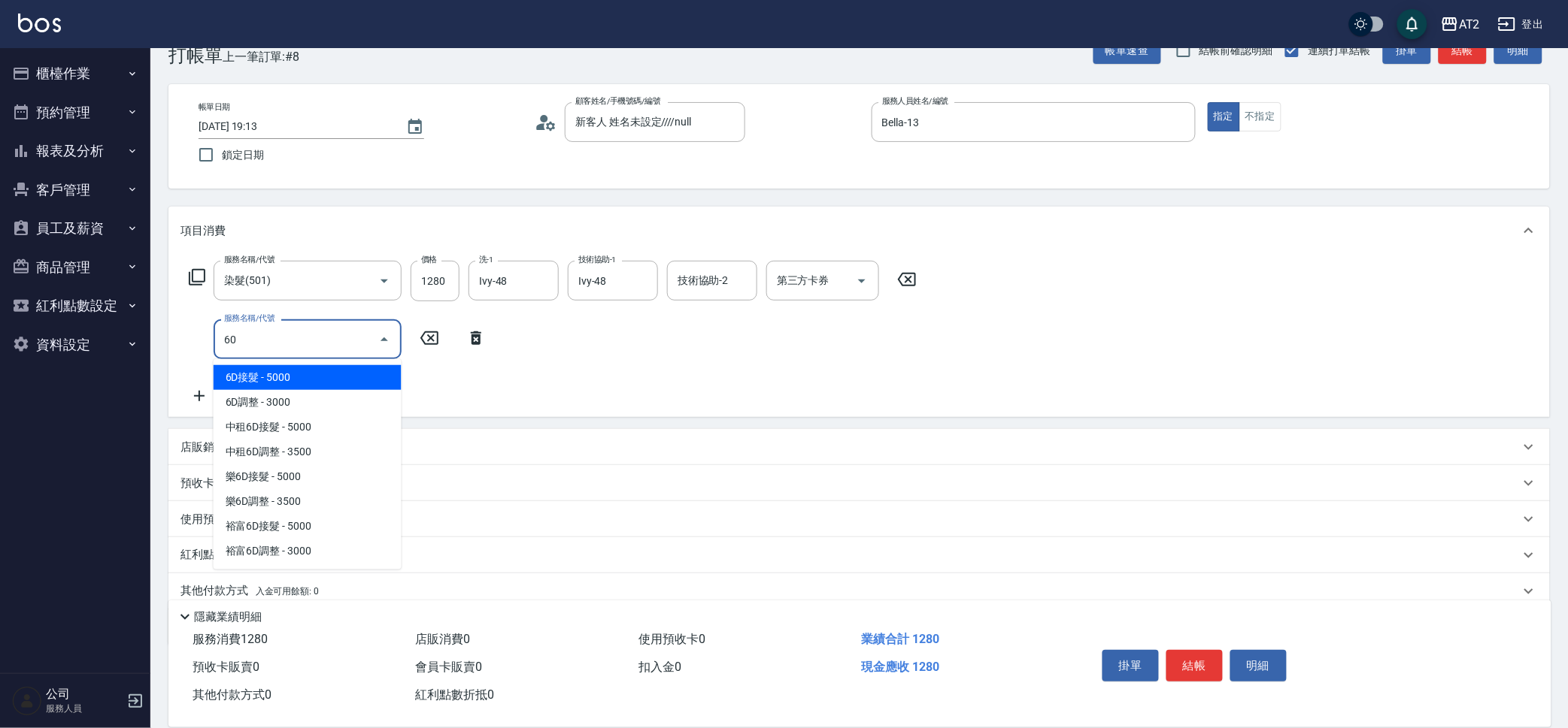
type input "601"
type input "220"
type input "自備護髮(601)"
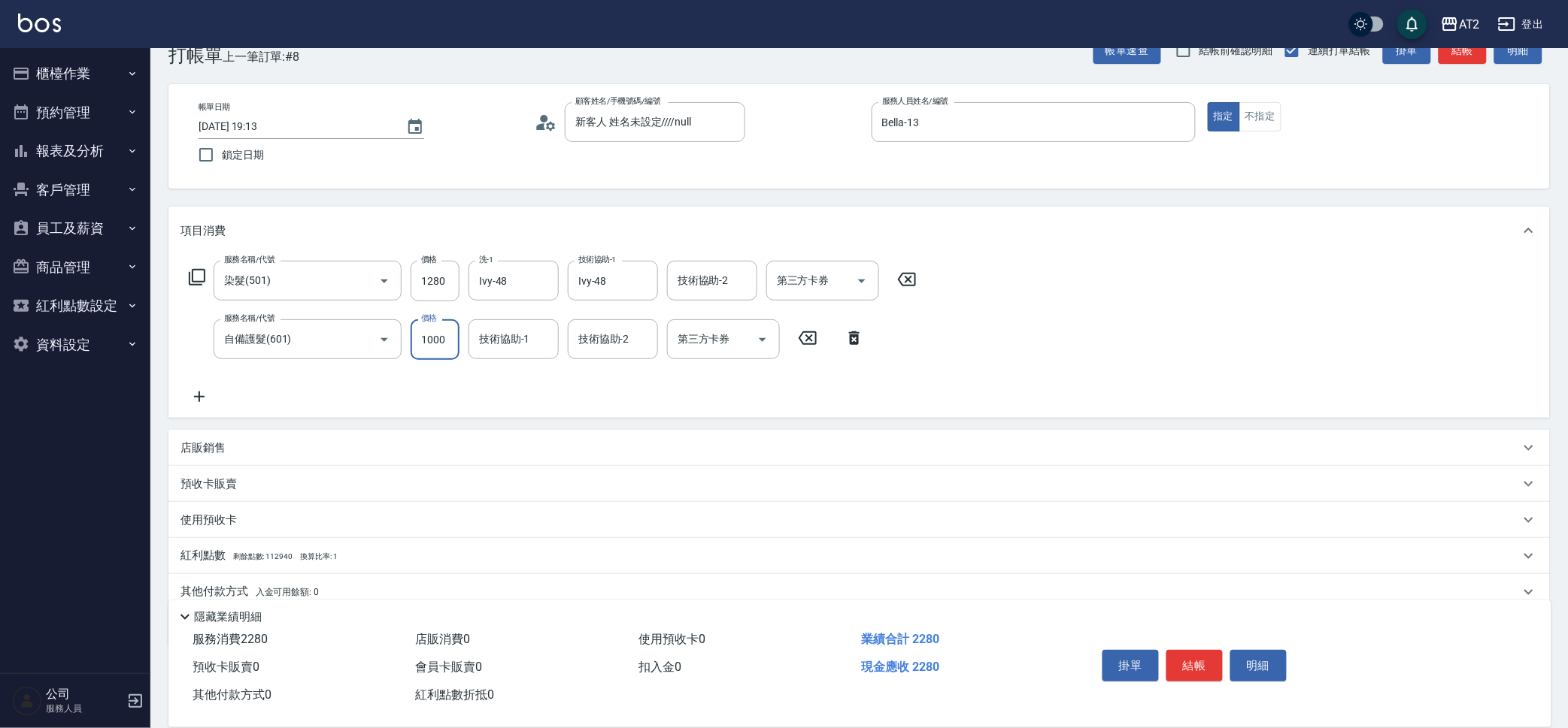
type input "120"
type input "150"
type input "140"
type input "1500"
type input "270"
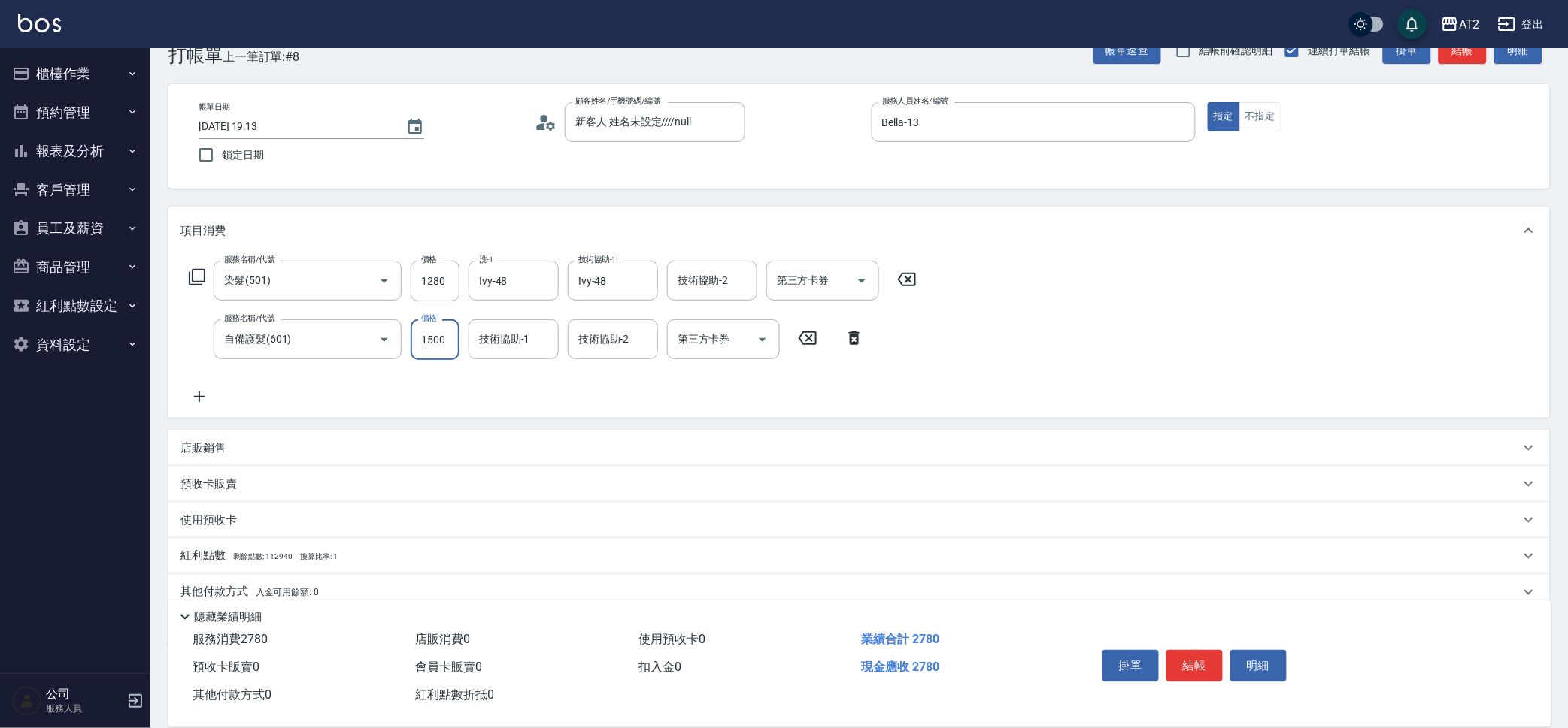
type input "1500"
type input "Ivy-48"
click at [347, 591] on div "其他付款方式 入金可用餘額: 0" at bounding box center [850, 592] width 1339 height 17
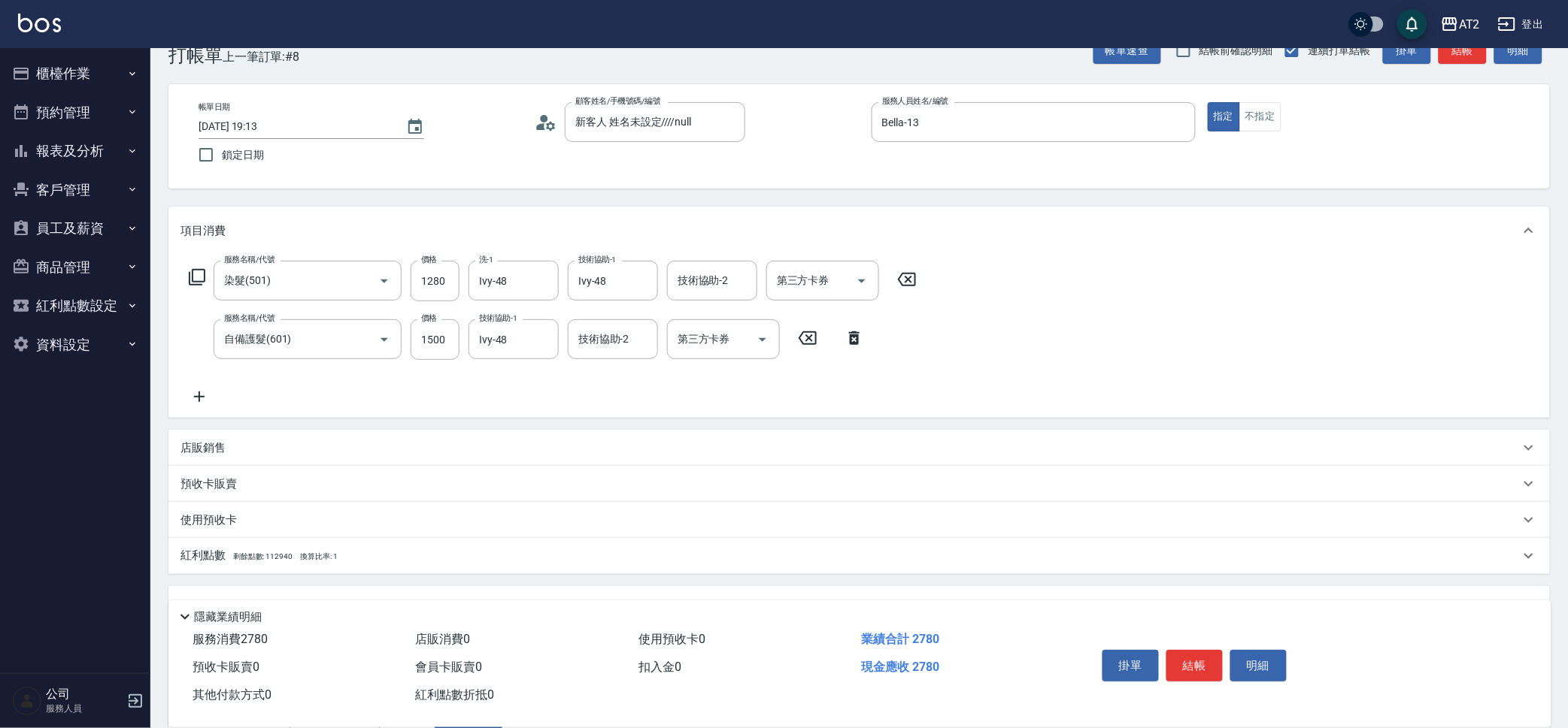
scroll to position [1, 0]
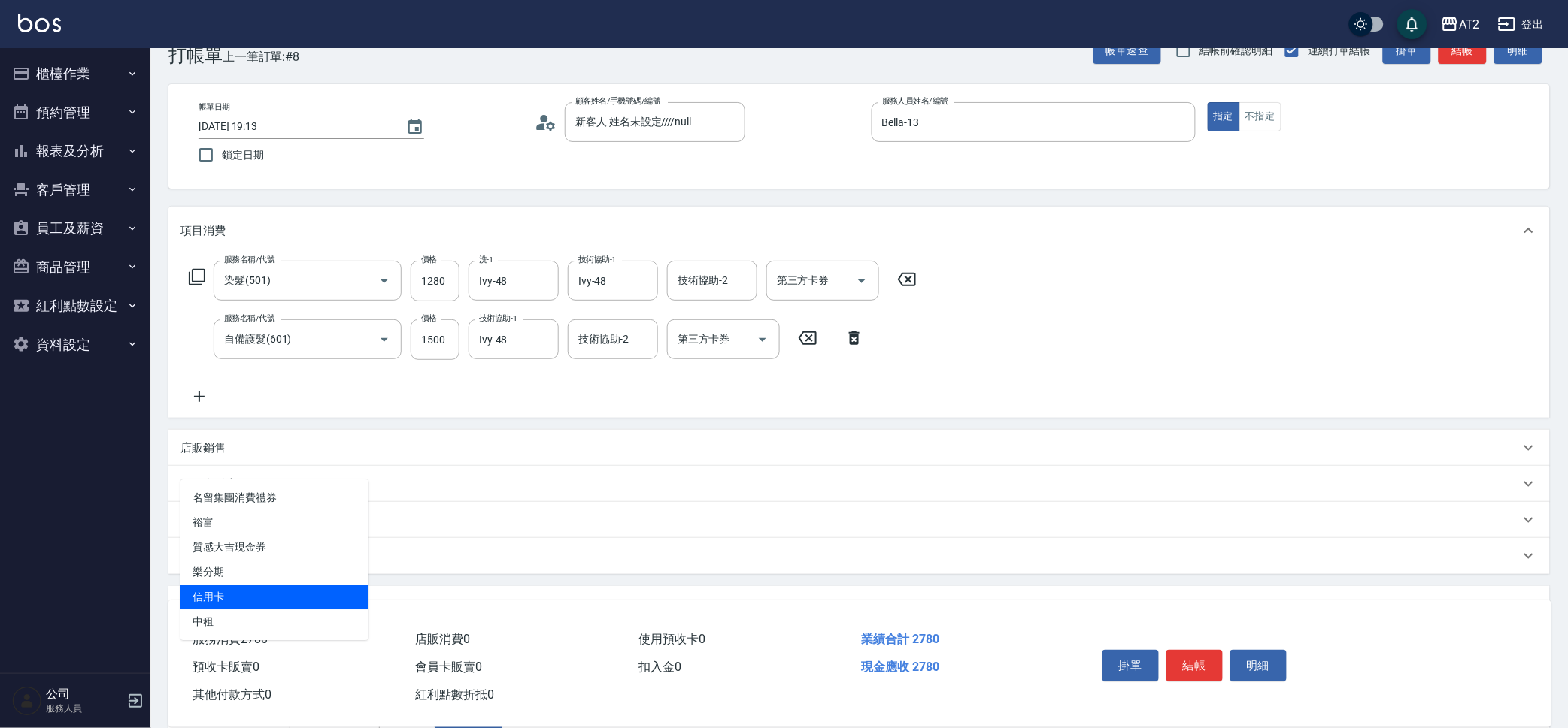
type input "信用卡"
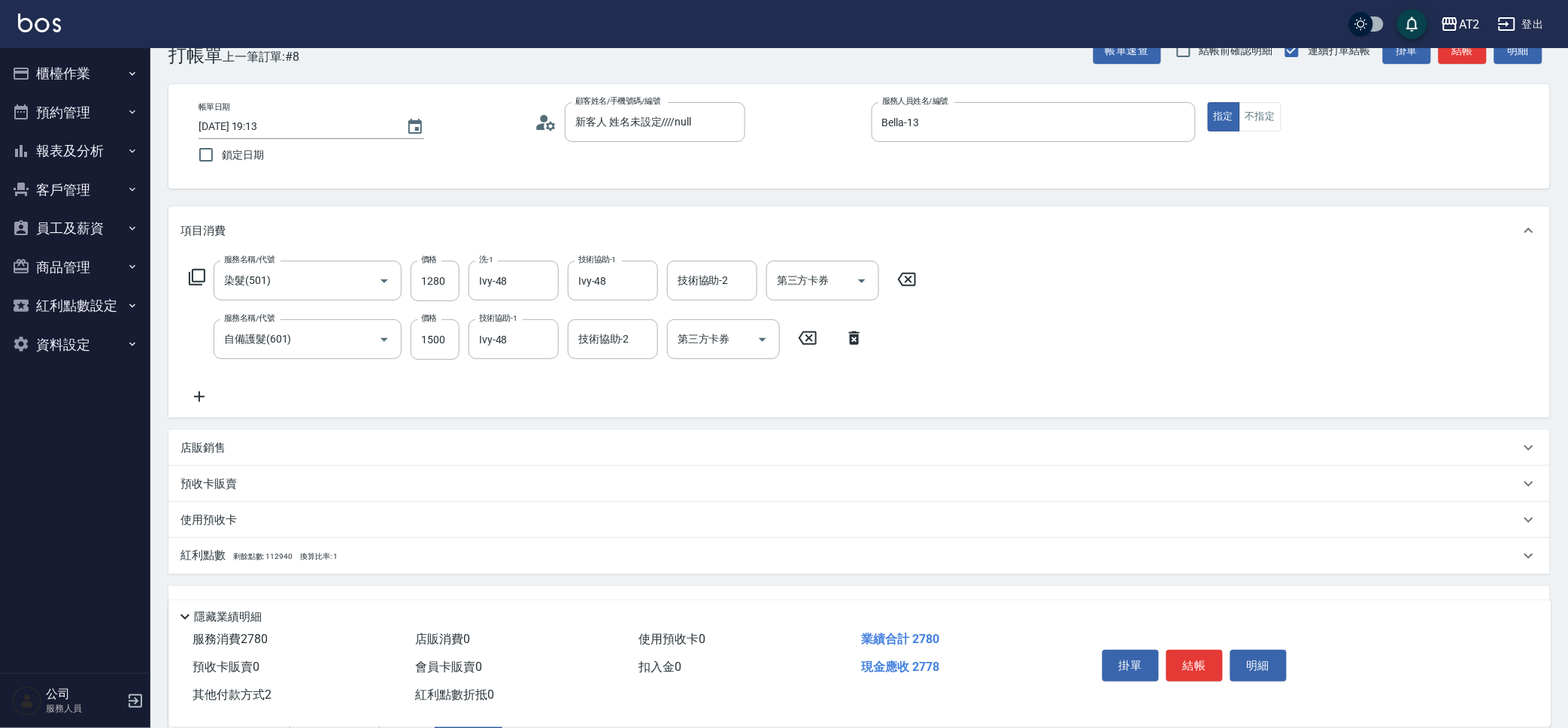
type input "27"
type input "250"
type input "278"
type input "0"
type input "2780"
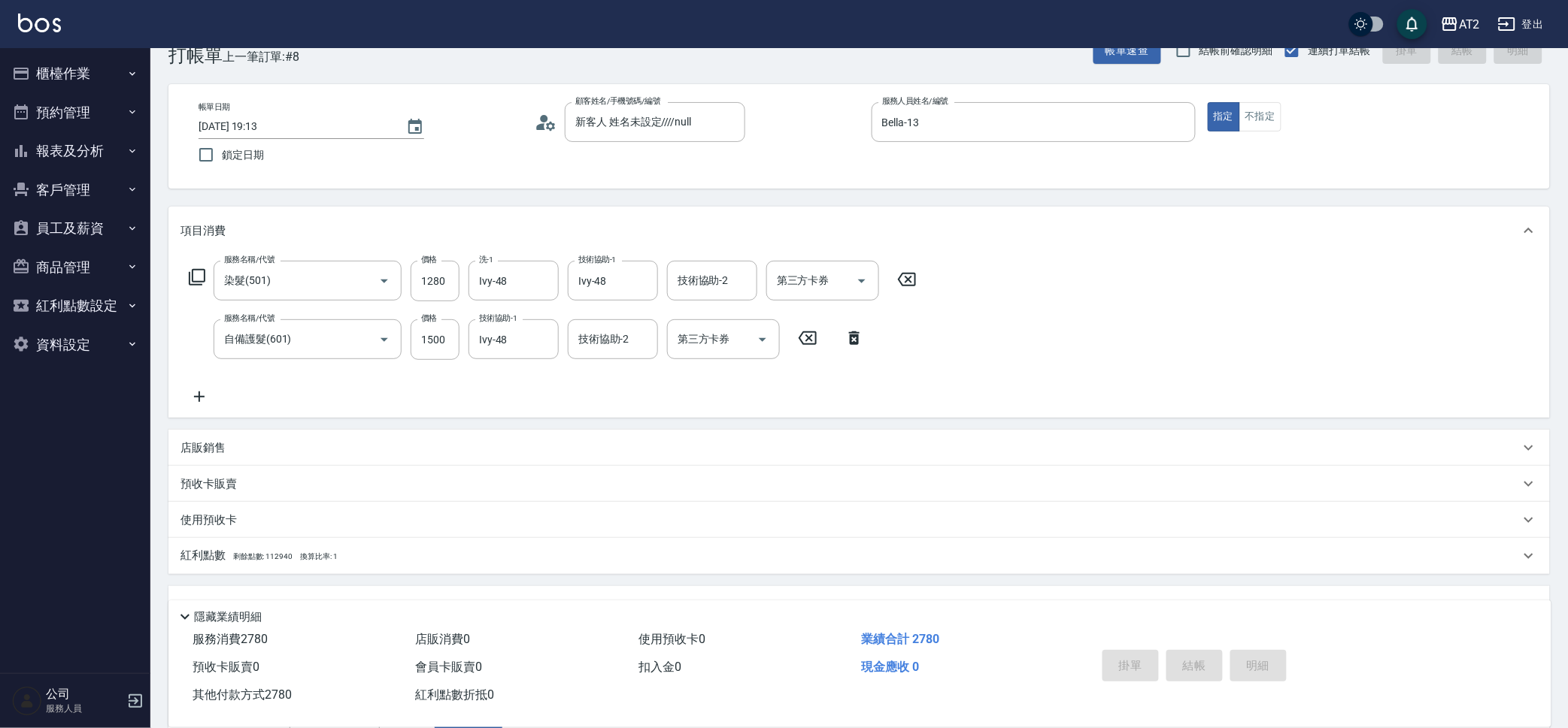
type input "2025/08/15 19:14"
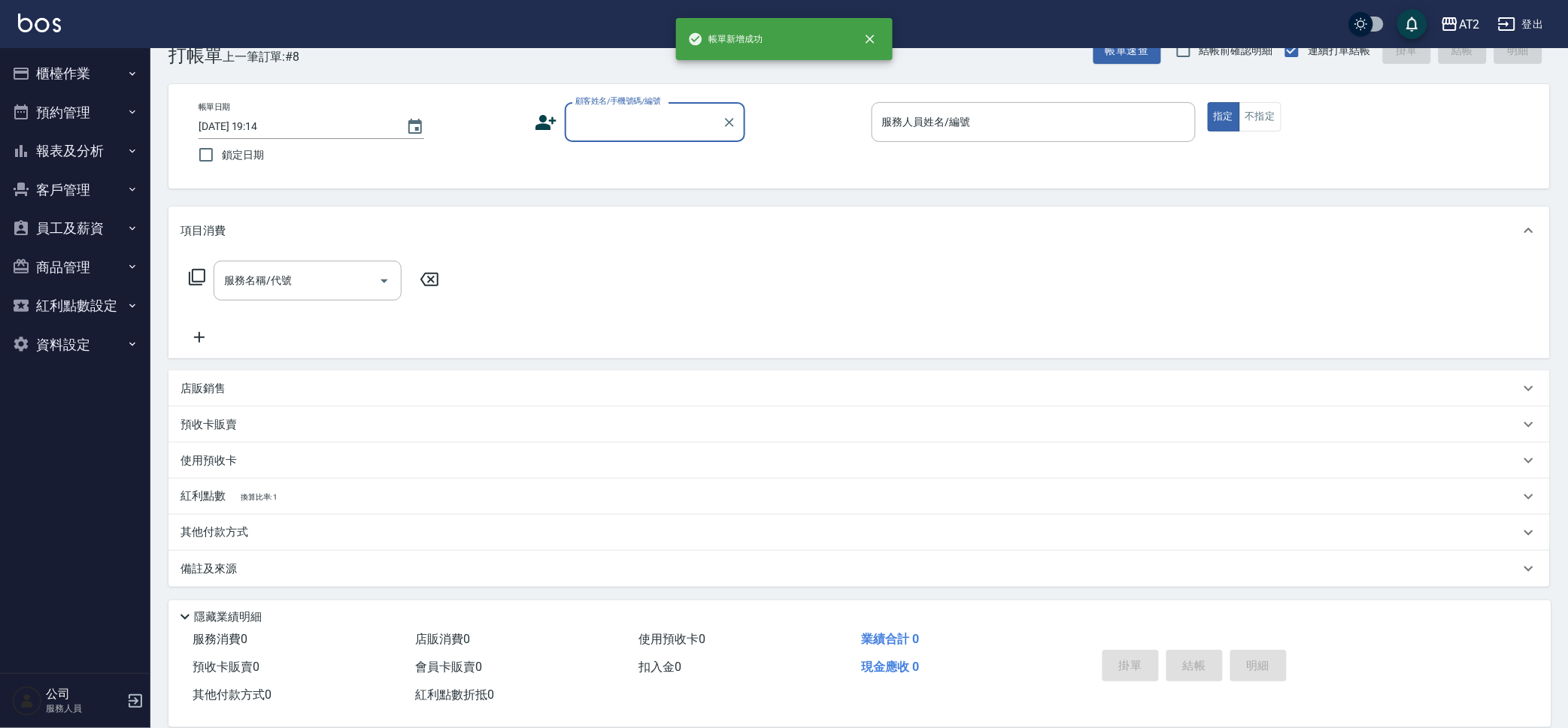
scroll to position [0, 0]
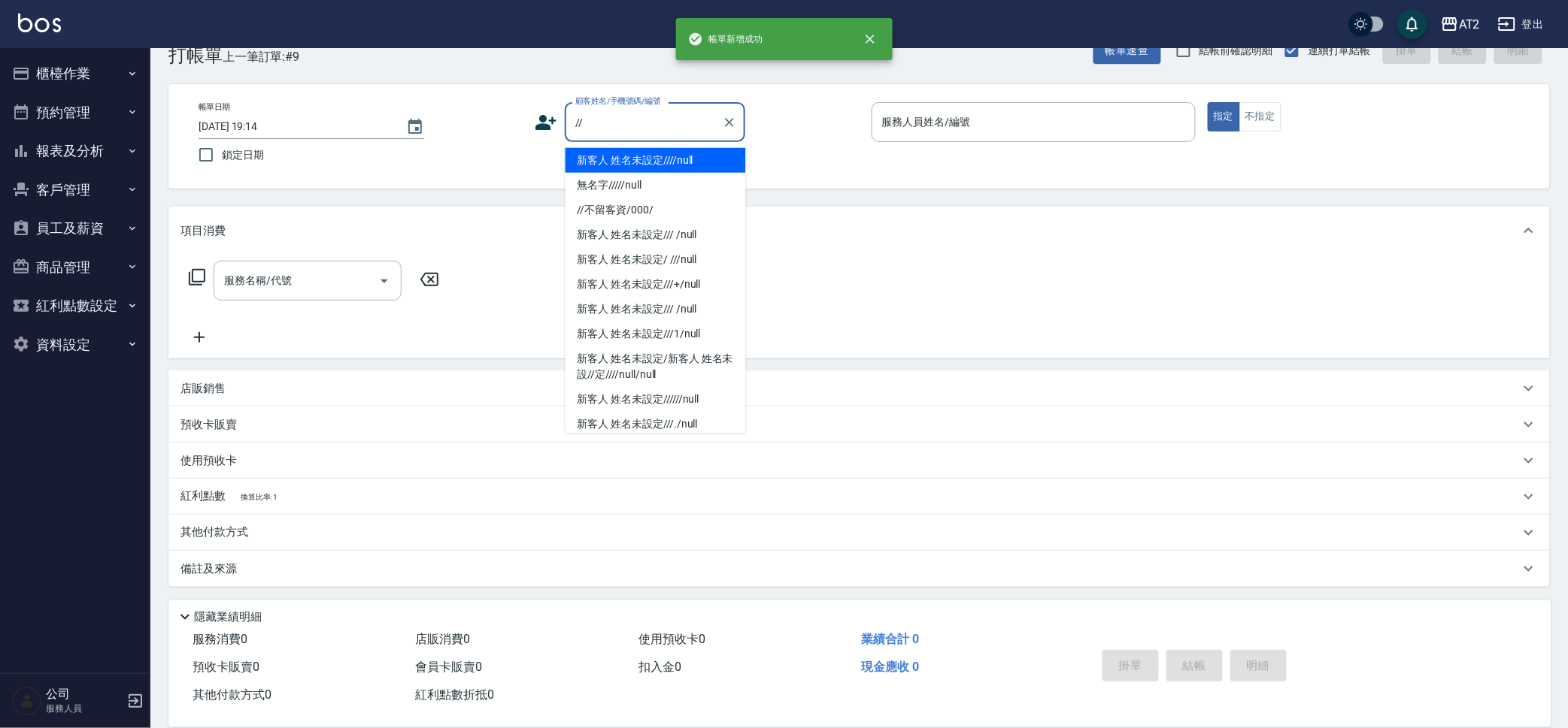
type input "新客人 姓名未設定////null"
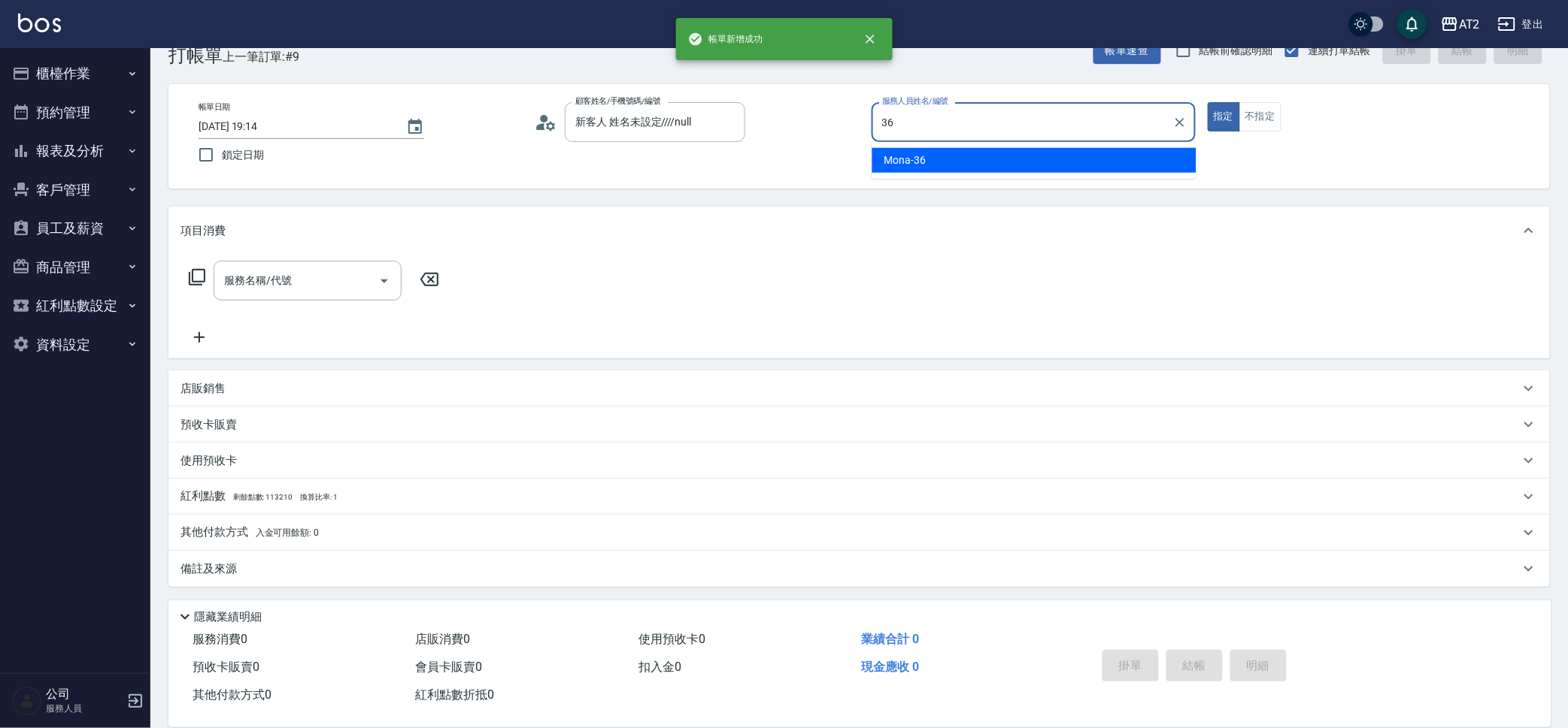
type input "Mona-36"
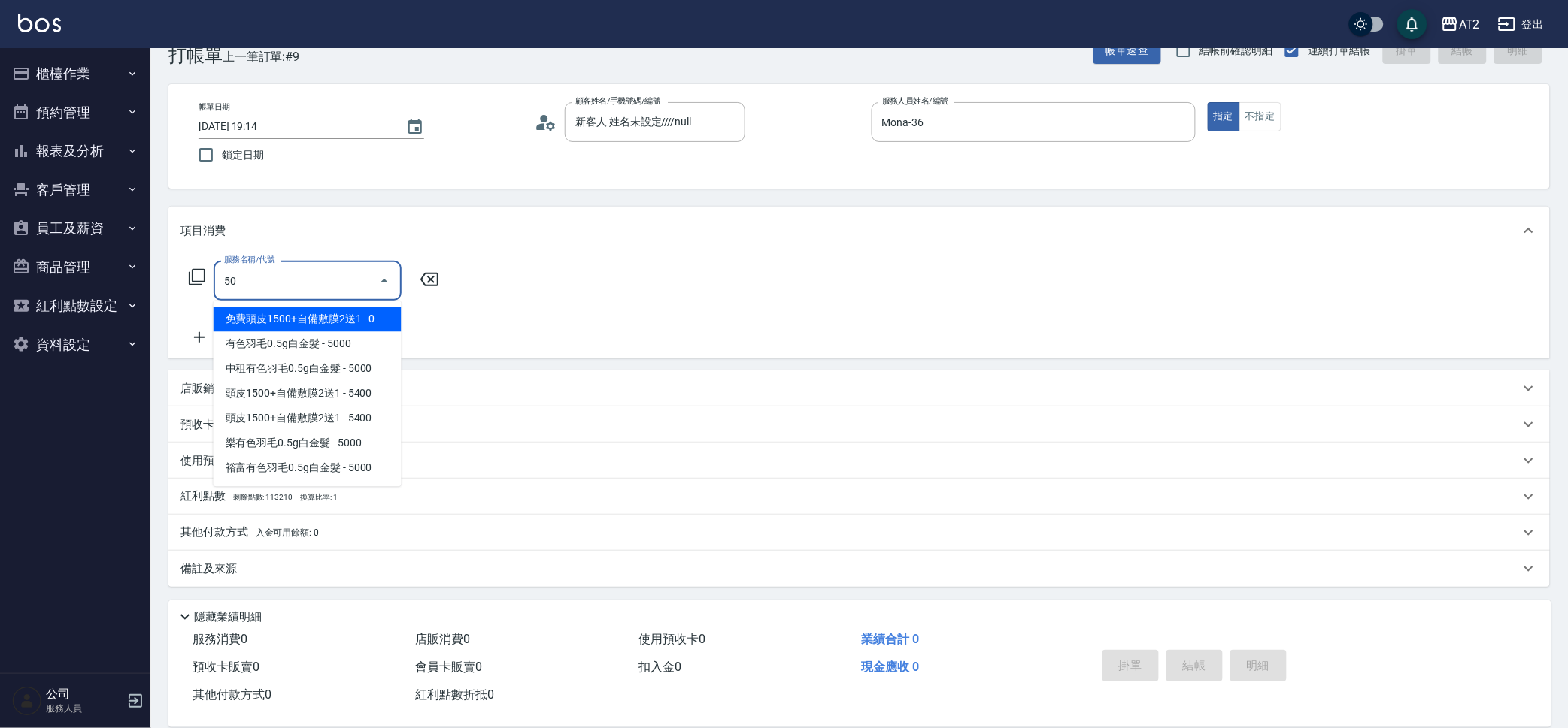
type input "501"
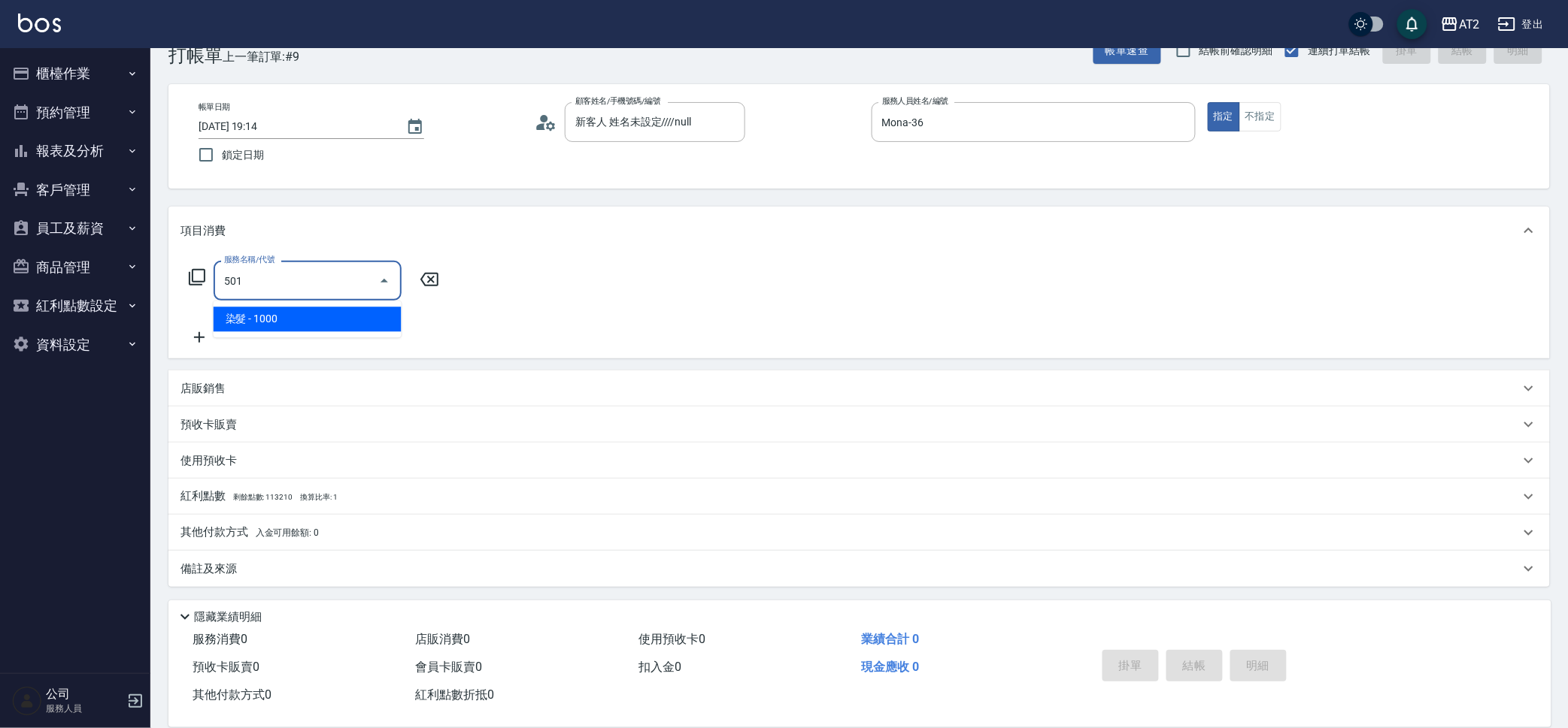
type input "100"
type input "染髮(501)"
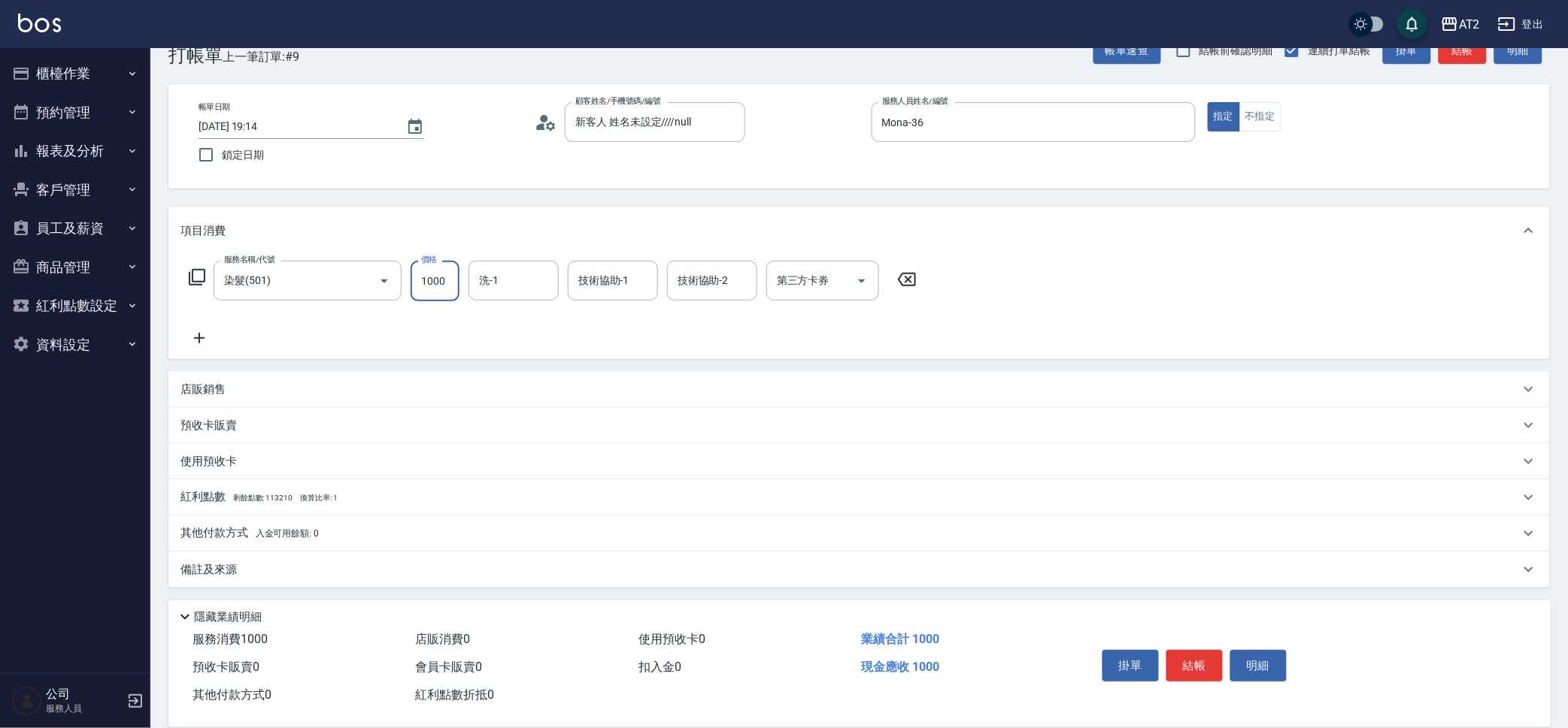
type input "0"
type input "14"
type input "10"
type input "149"
type input "140"
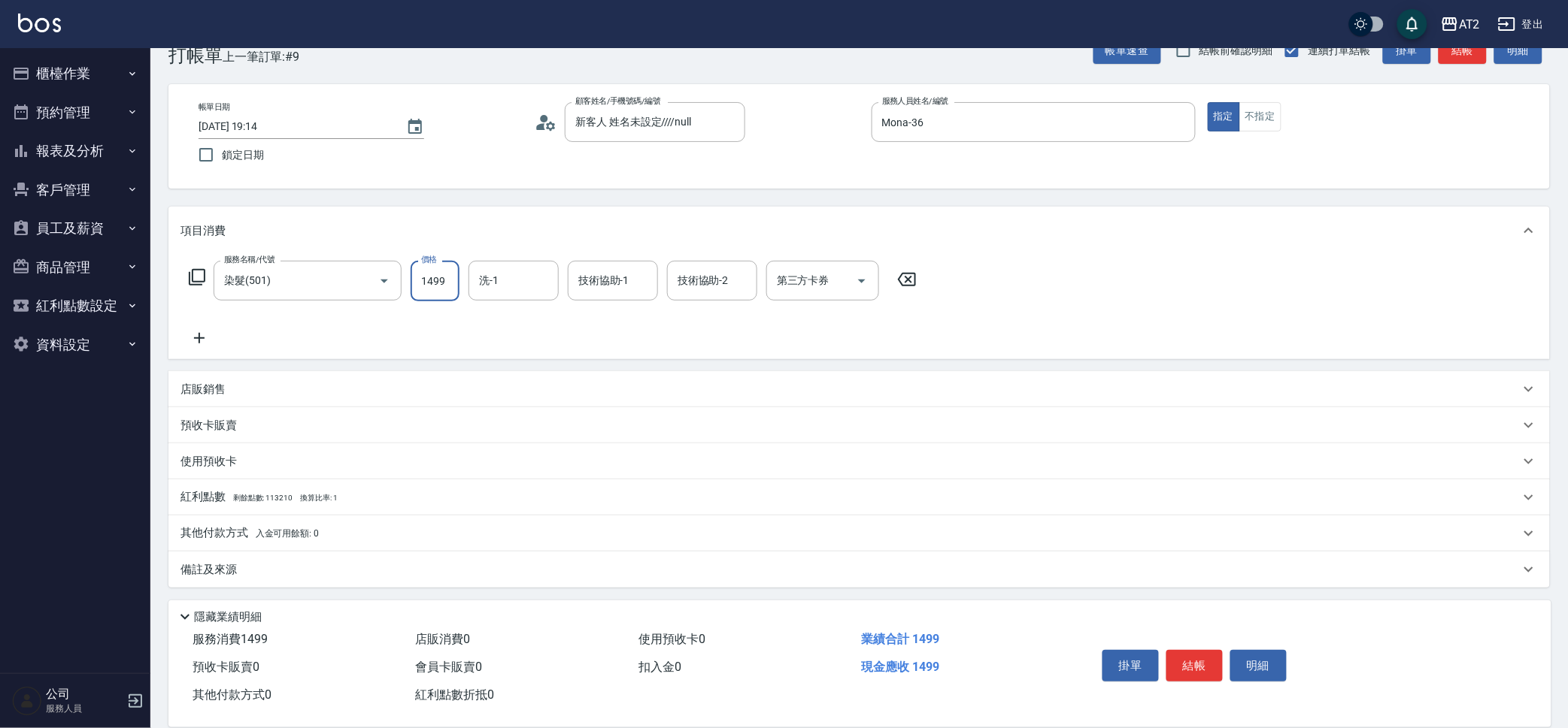
type input "1499"
type input "Ivy-48"
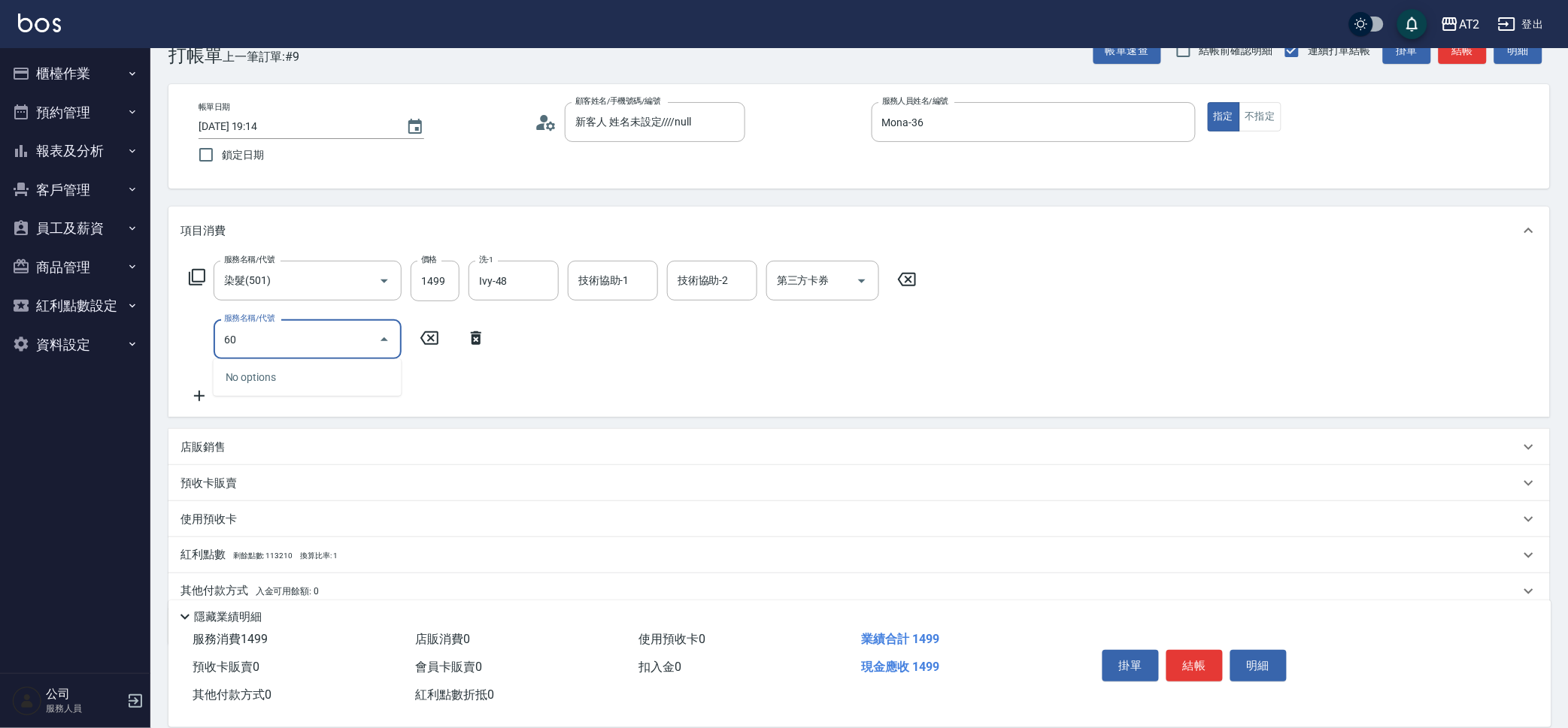
type input "601"
type input "240"
type input "自備護髮(601)"
type input "150"
type input "800"
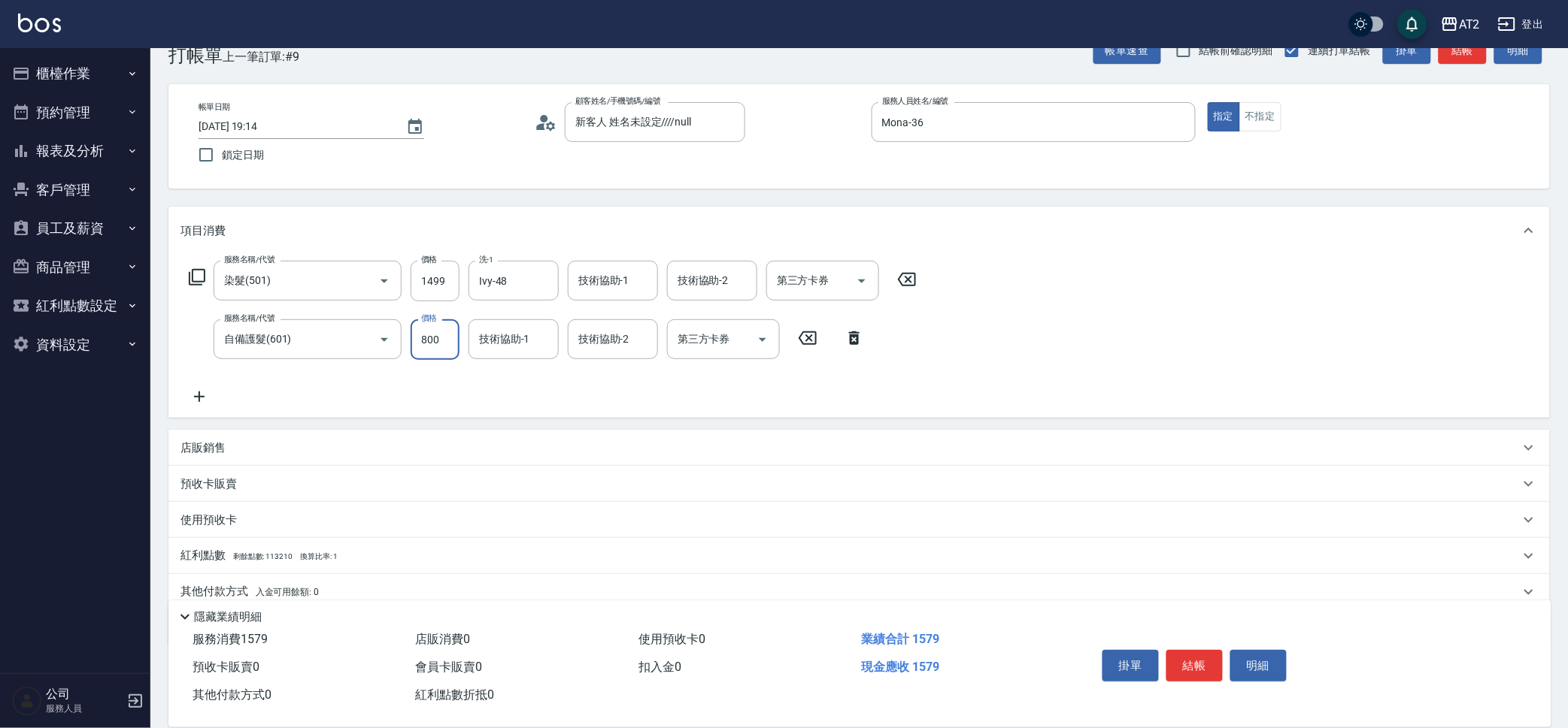
type input "220"
type input "800"
type input "Ivy-48"
click at [354, 586] on div "其他付款方式 入金可用餘額: 0" at bounding box center [850, 592] width 1339 height 17
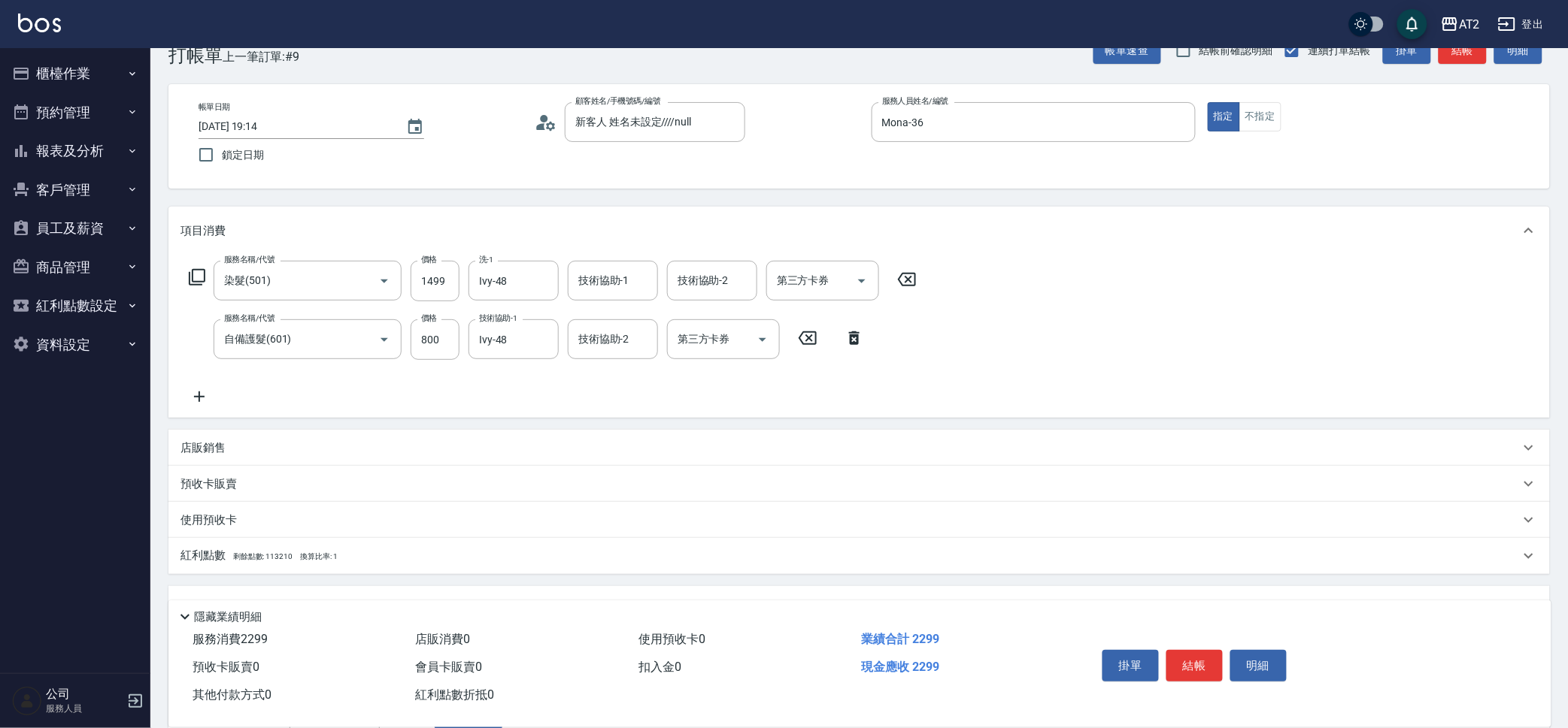
scroll to position [1, 0]
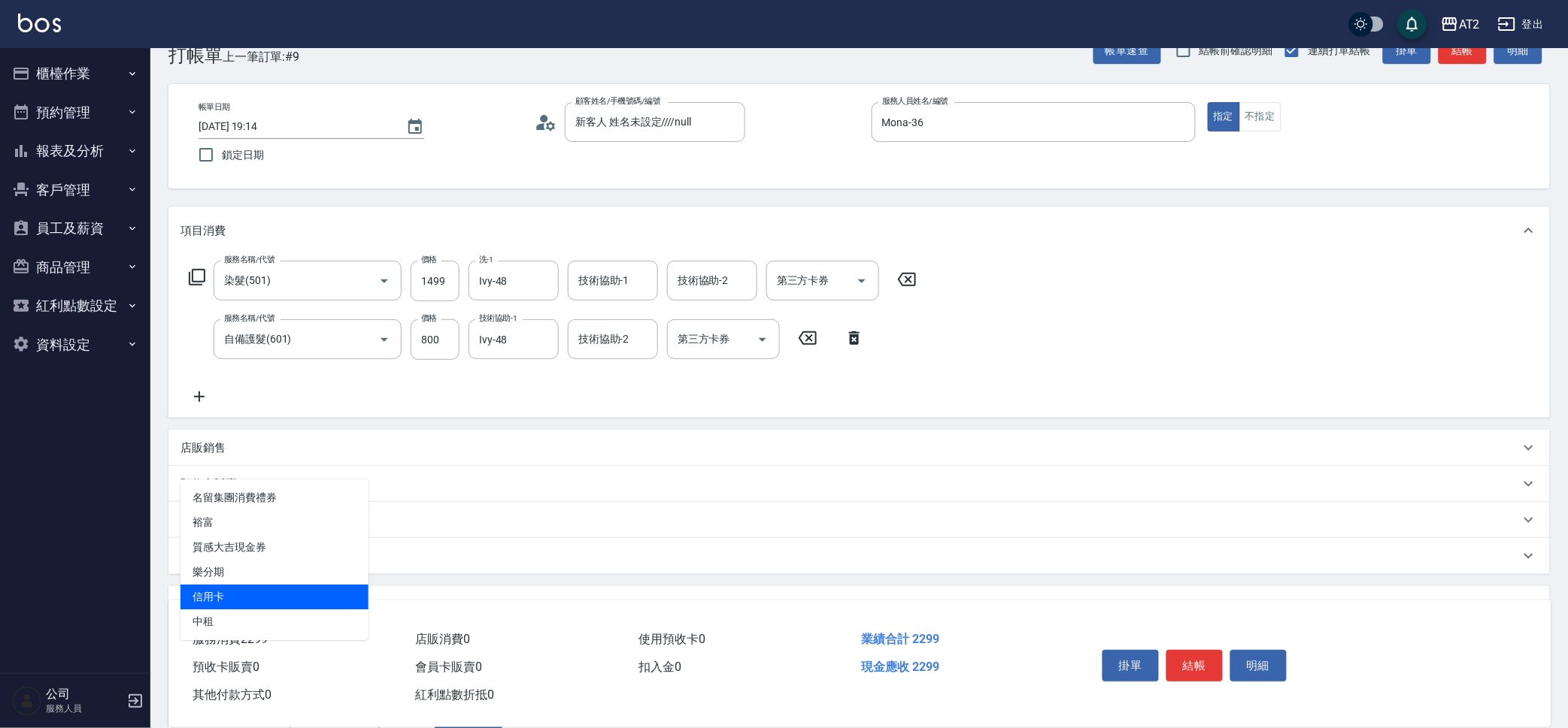
type input "信用卡"
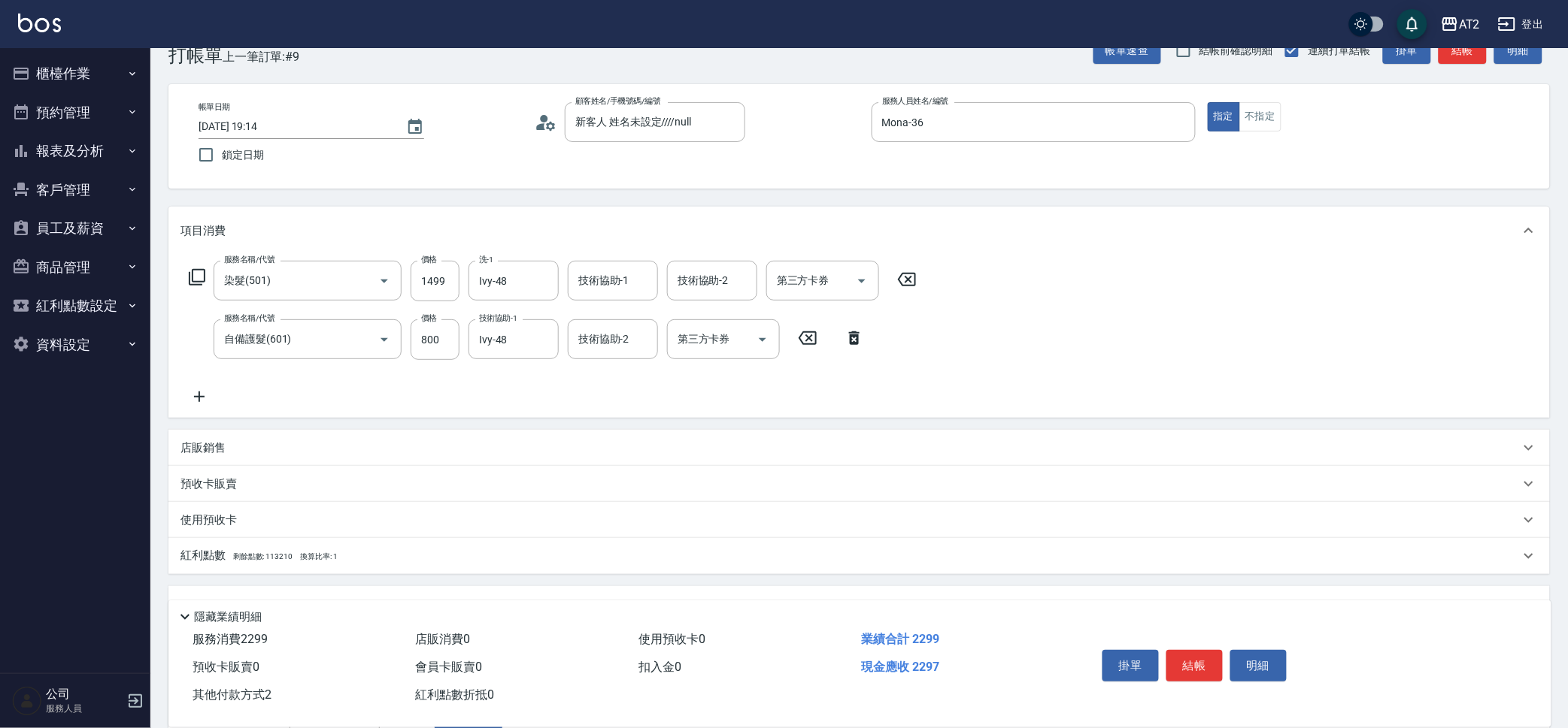
type input "22"
type input "200"
type input "229"
type input "0"
type input "2299"
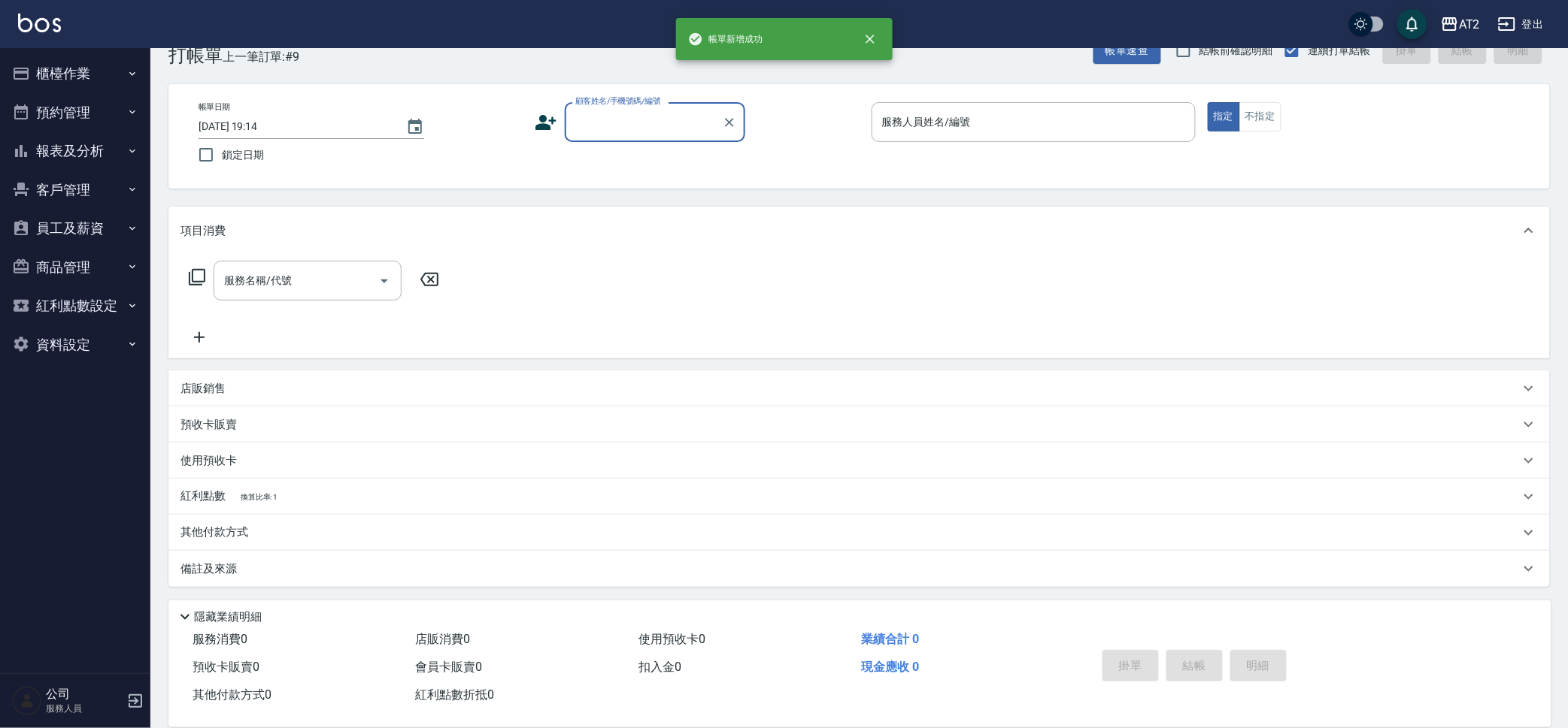
scroll to position [0, 0]
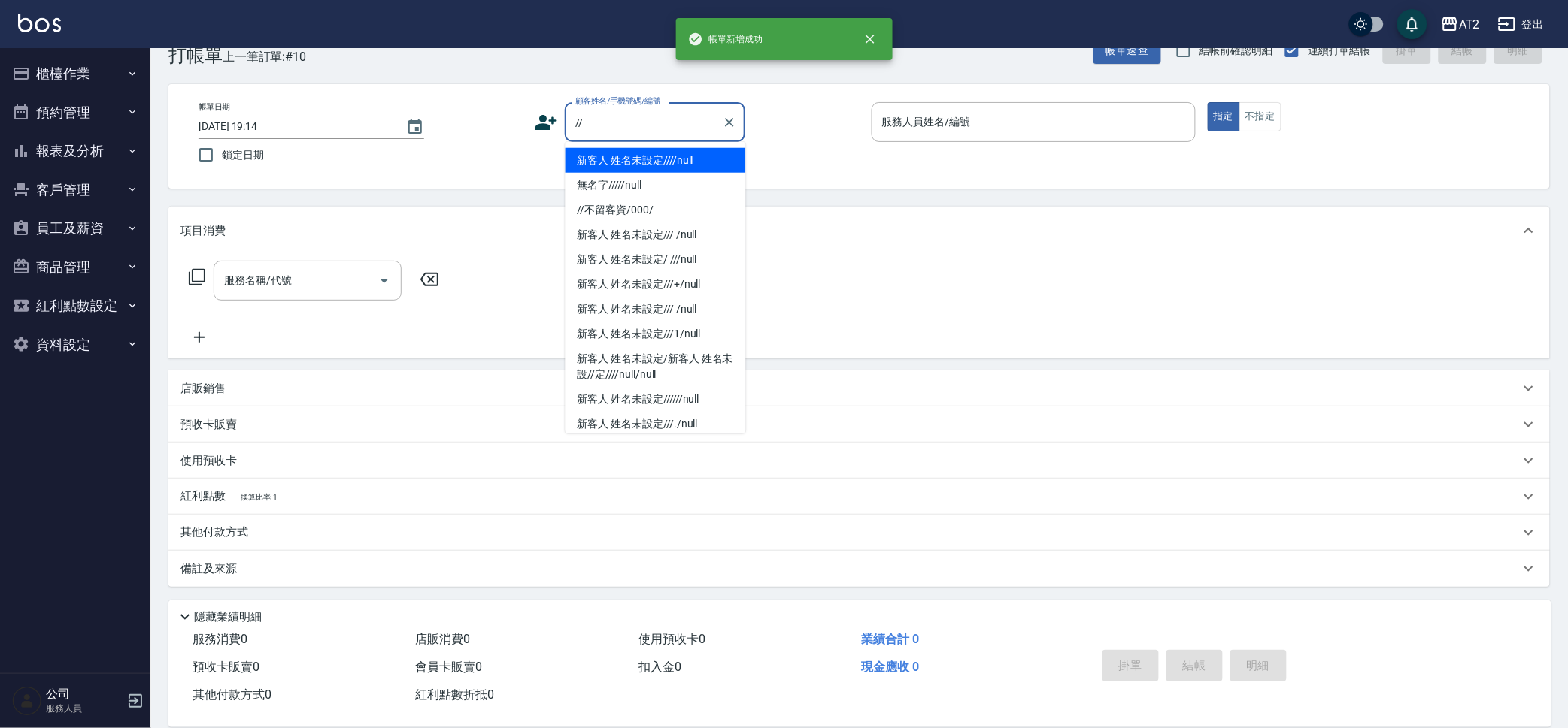
type input "新客人 姓名未設定////null"
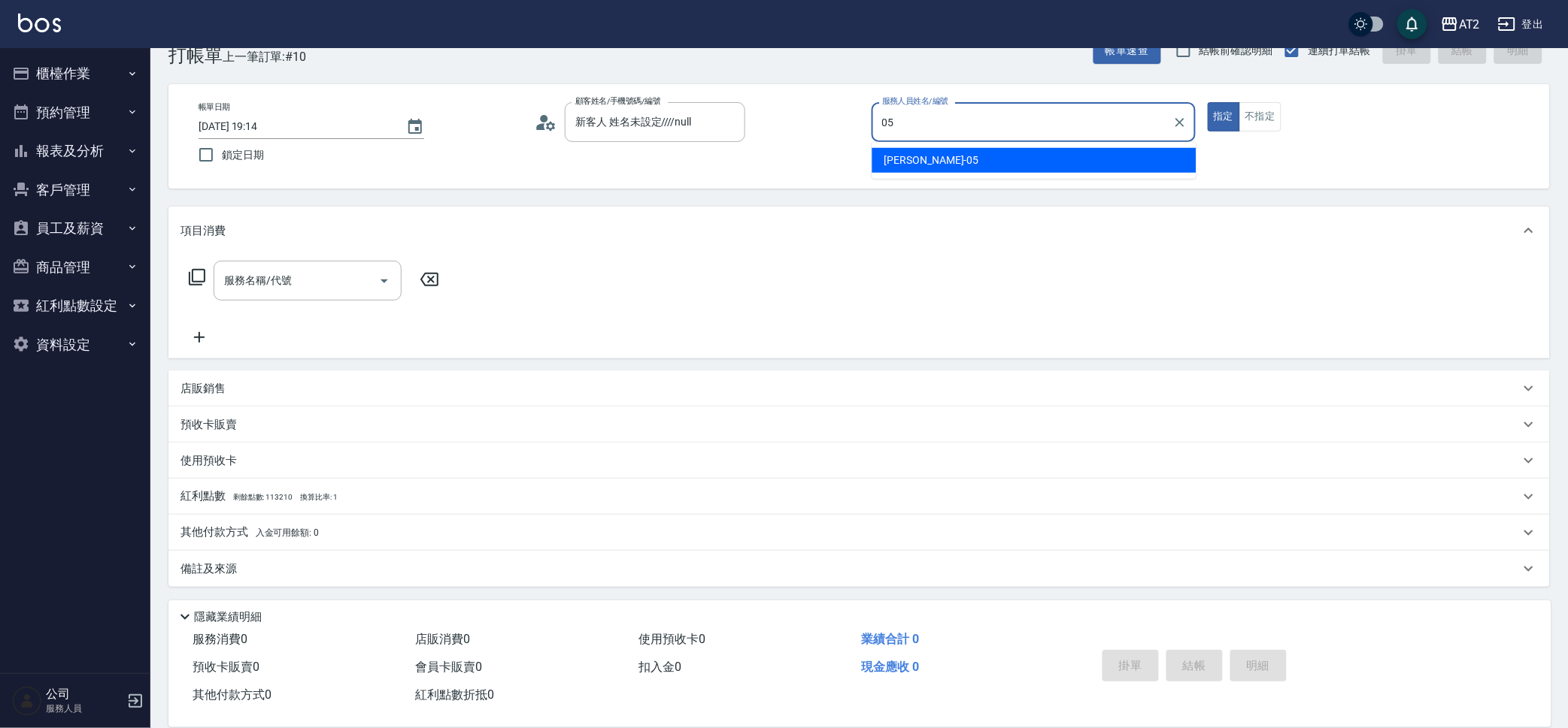
type input "Rebecca-05"
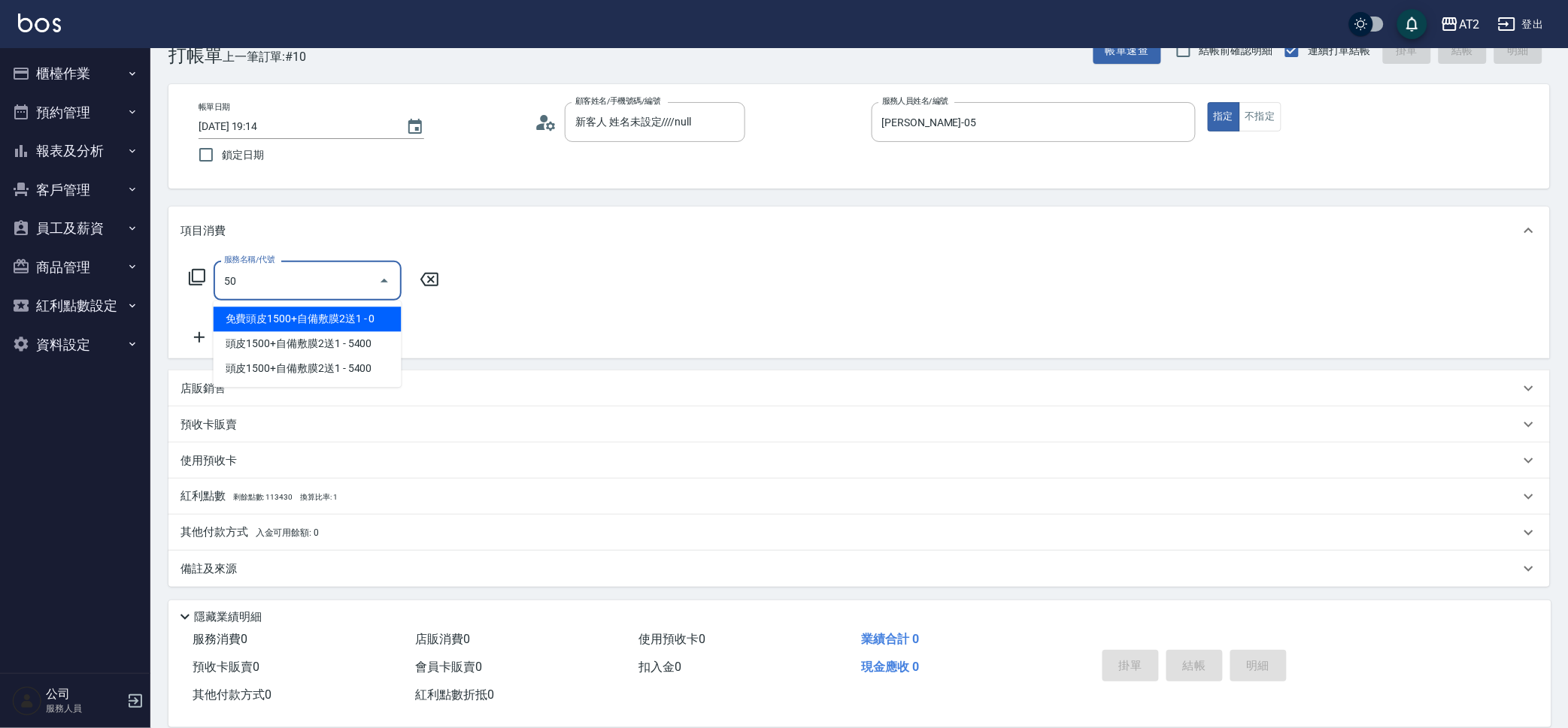
type input "501"
type input "100"
type input "染髮(501)"
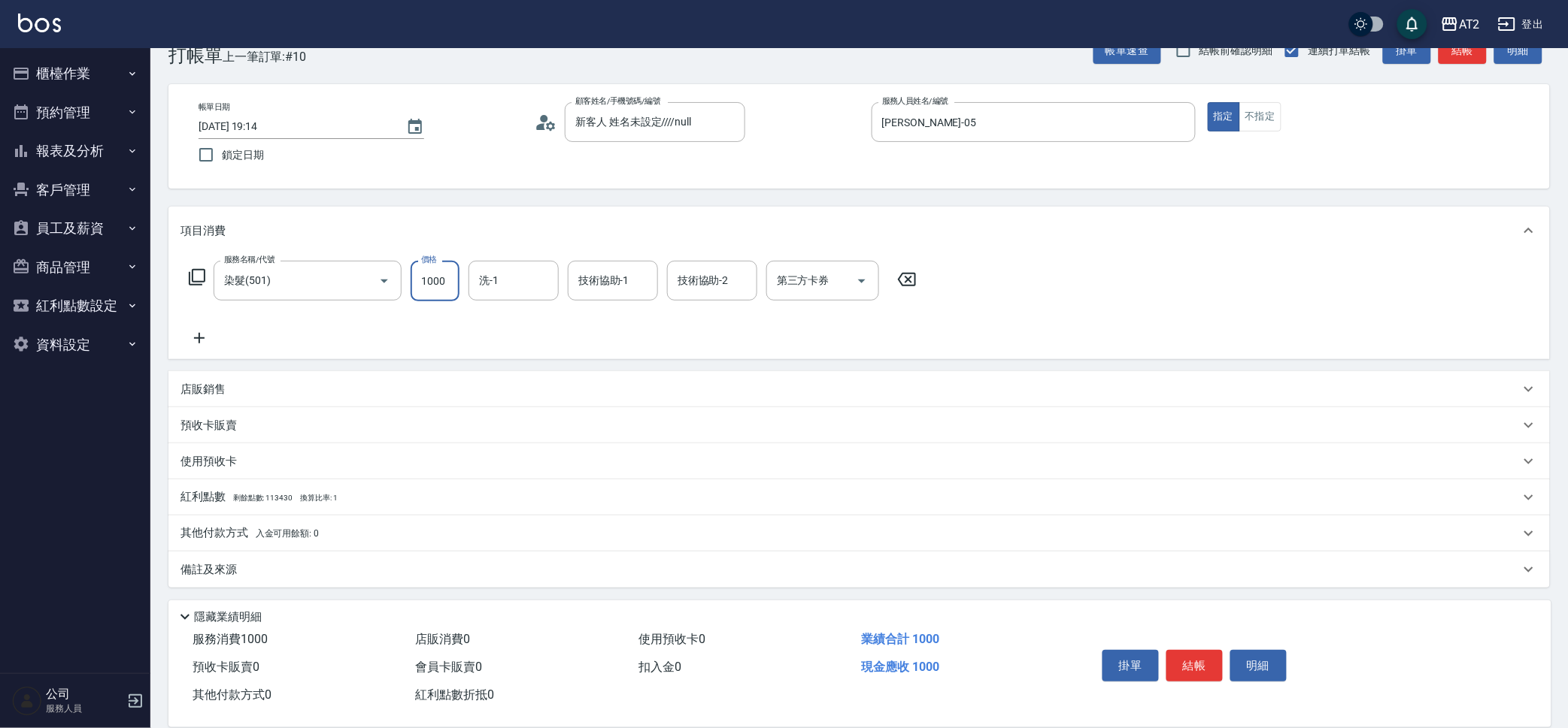
type input "0"
type input "19"
type input "10"
type input "198"
type input "190"
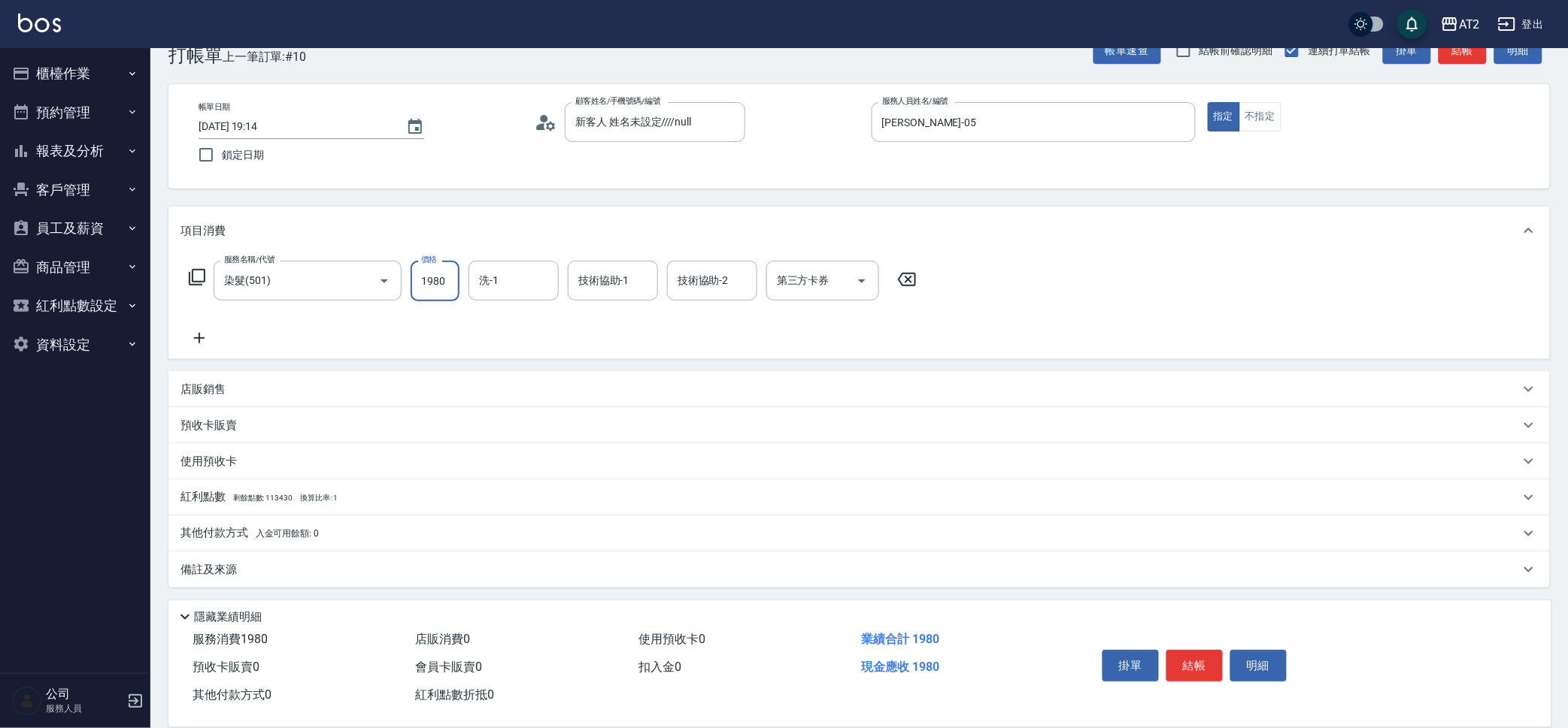
type input "1980"
type input "小馨-43"
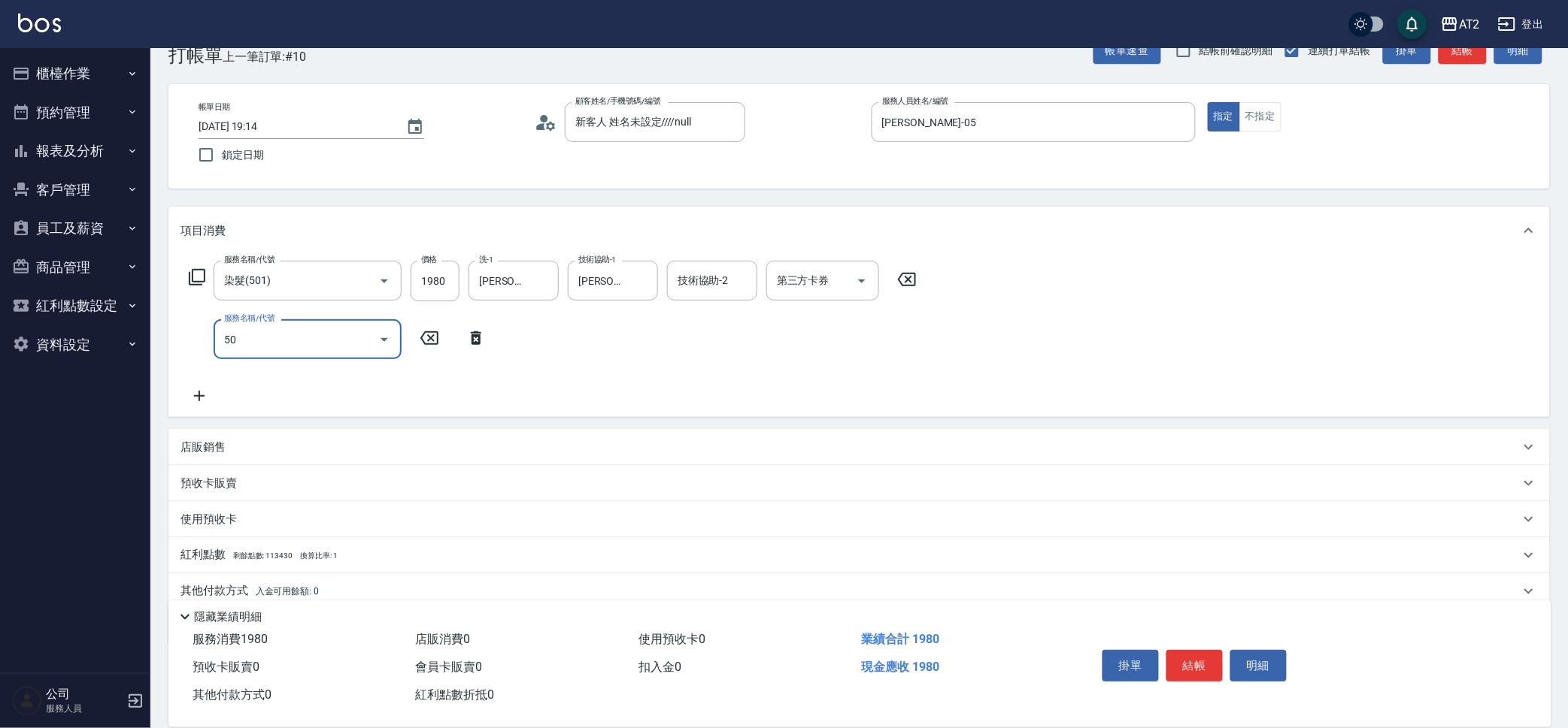
type input "502"
type input "240"
type input "漂髮(502)"
type input "190"
type input "0"
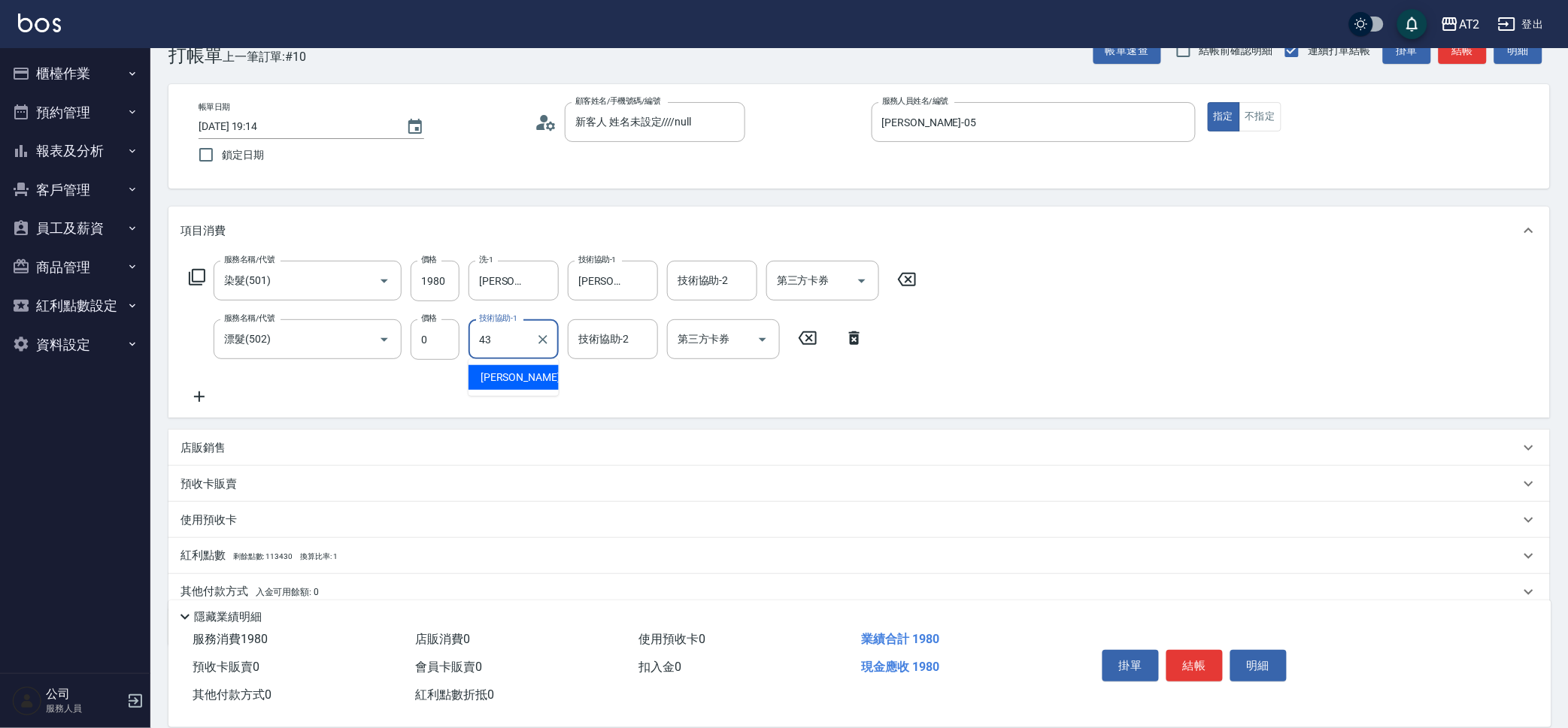
type input "小馨-43"
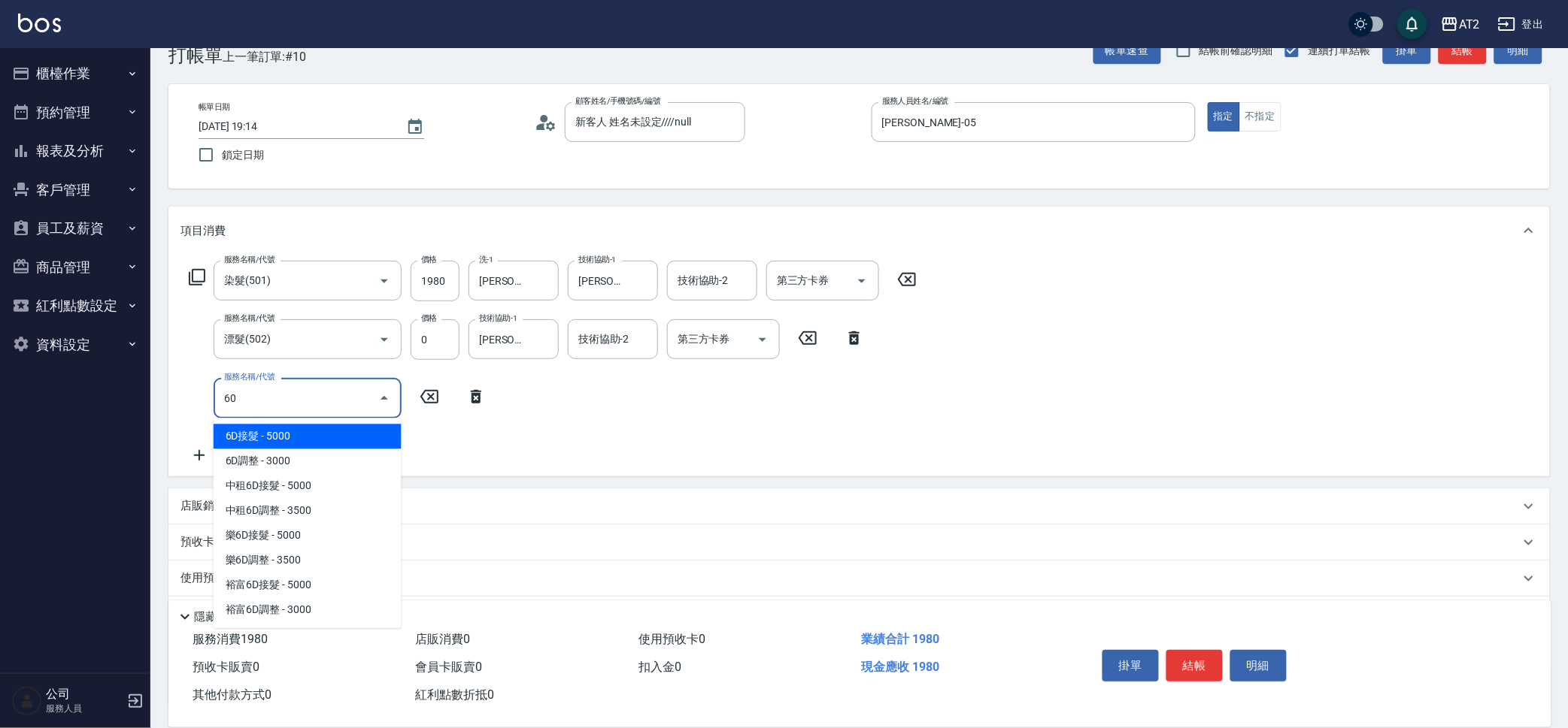
type input "601"
type input "290"
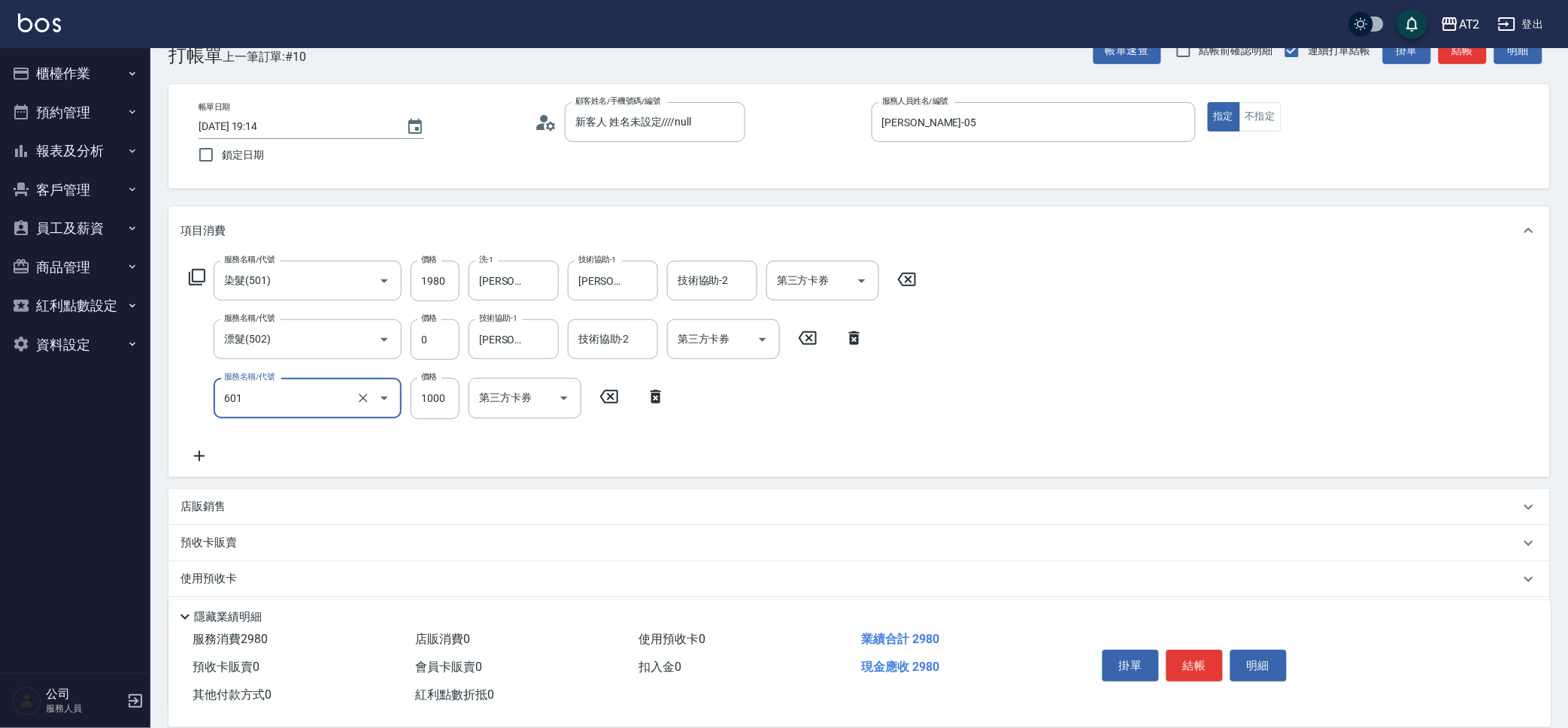
type input "自備護髮(601)"
type input "190"
type input "15"
type input "210"
type input "150"
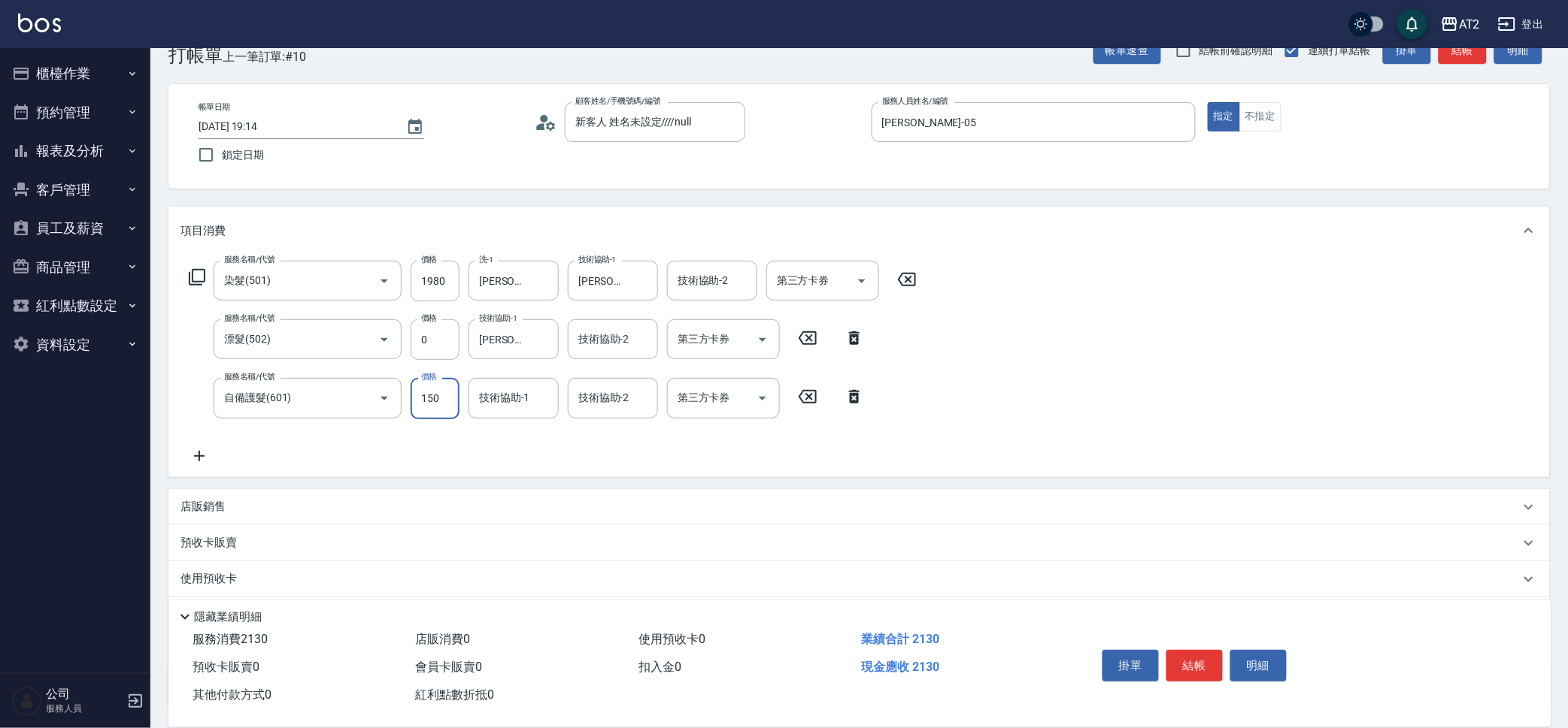
type input "340"
type input "1500"
type input "小馨-43"
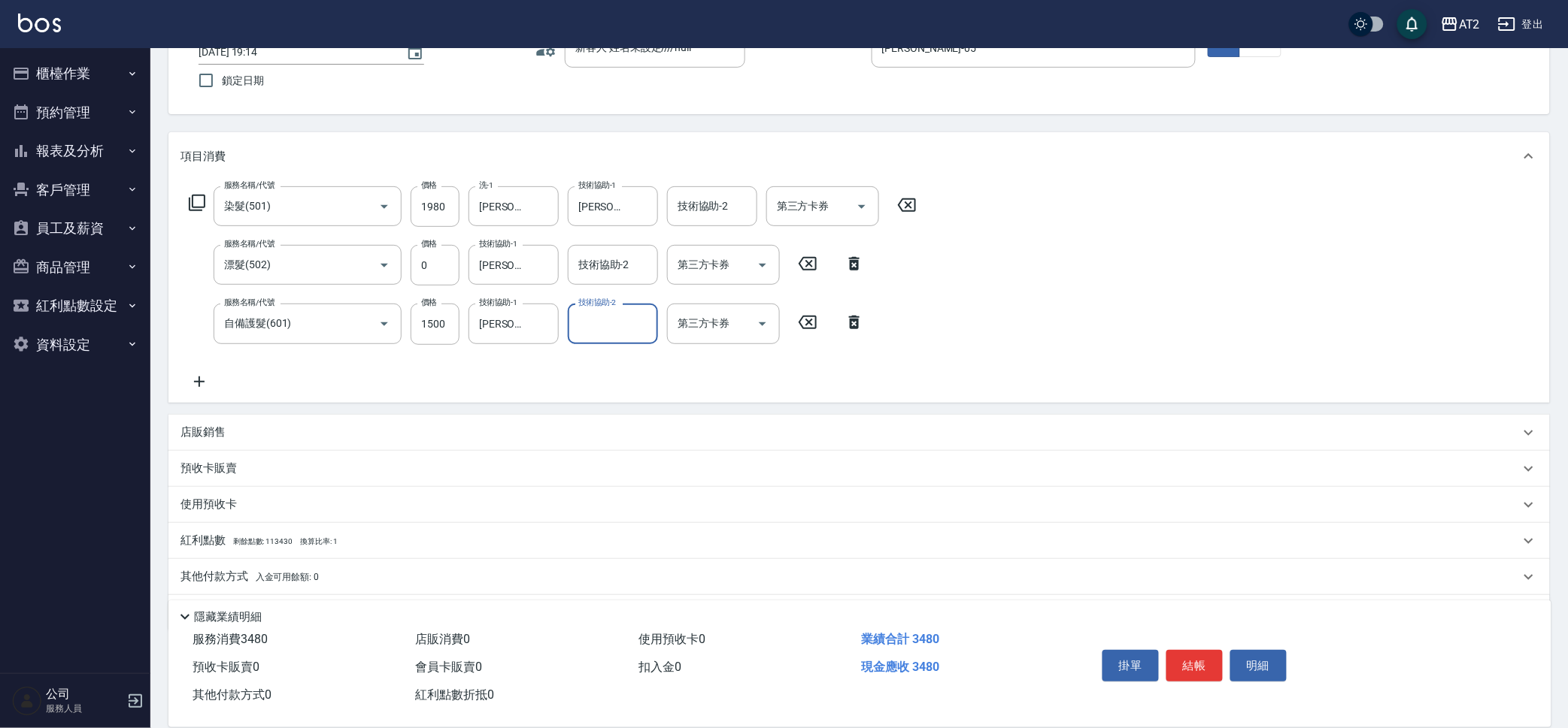
scroll to position [130, 0]
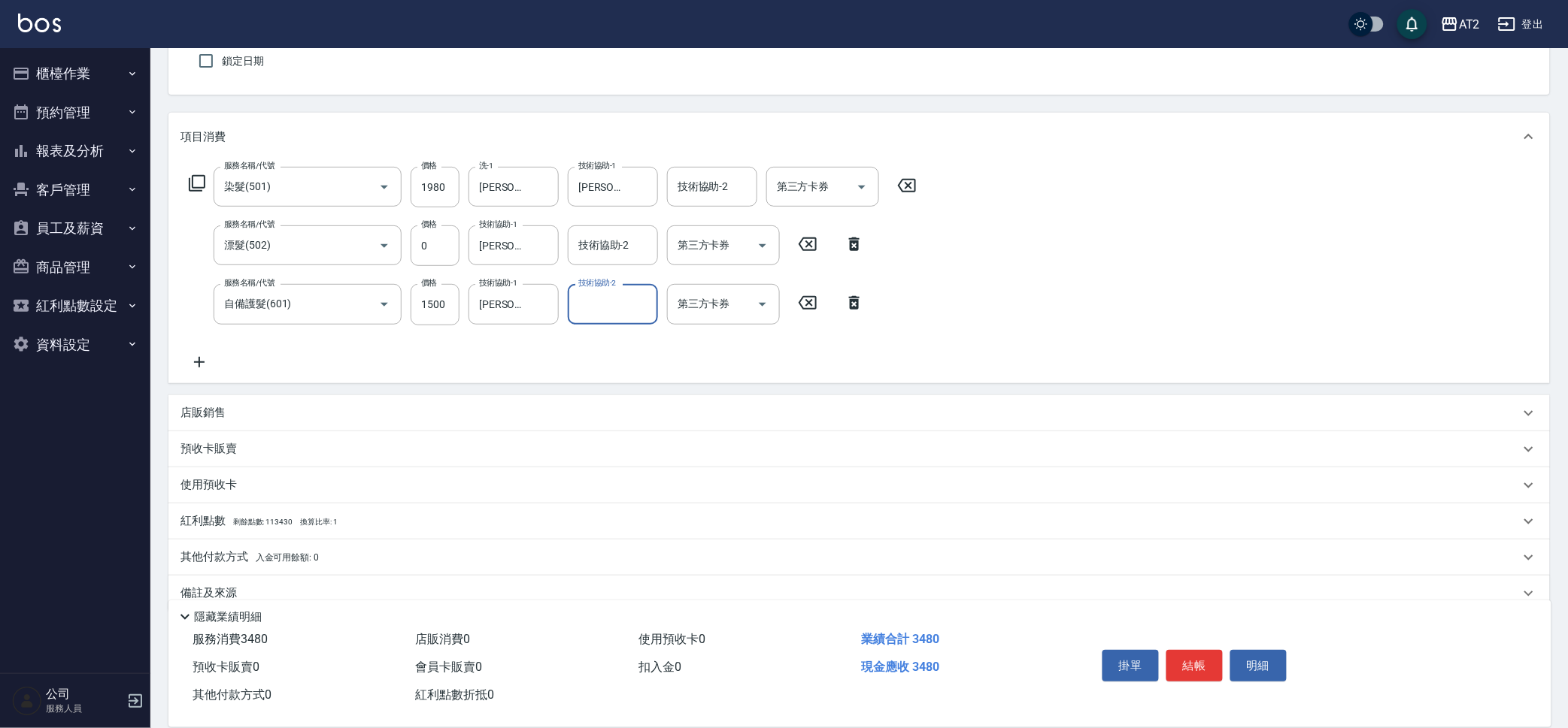
click at [360, 549] on div "其他付款方式 入金可用餘額: 0" at bounding box center [850, 557] width 1339 height 17
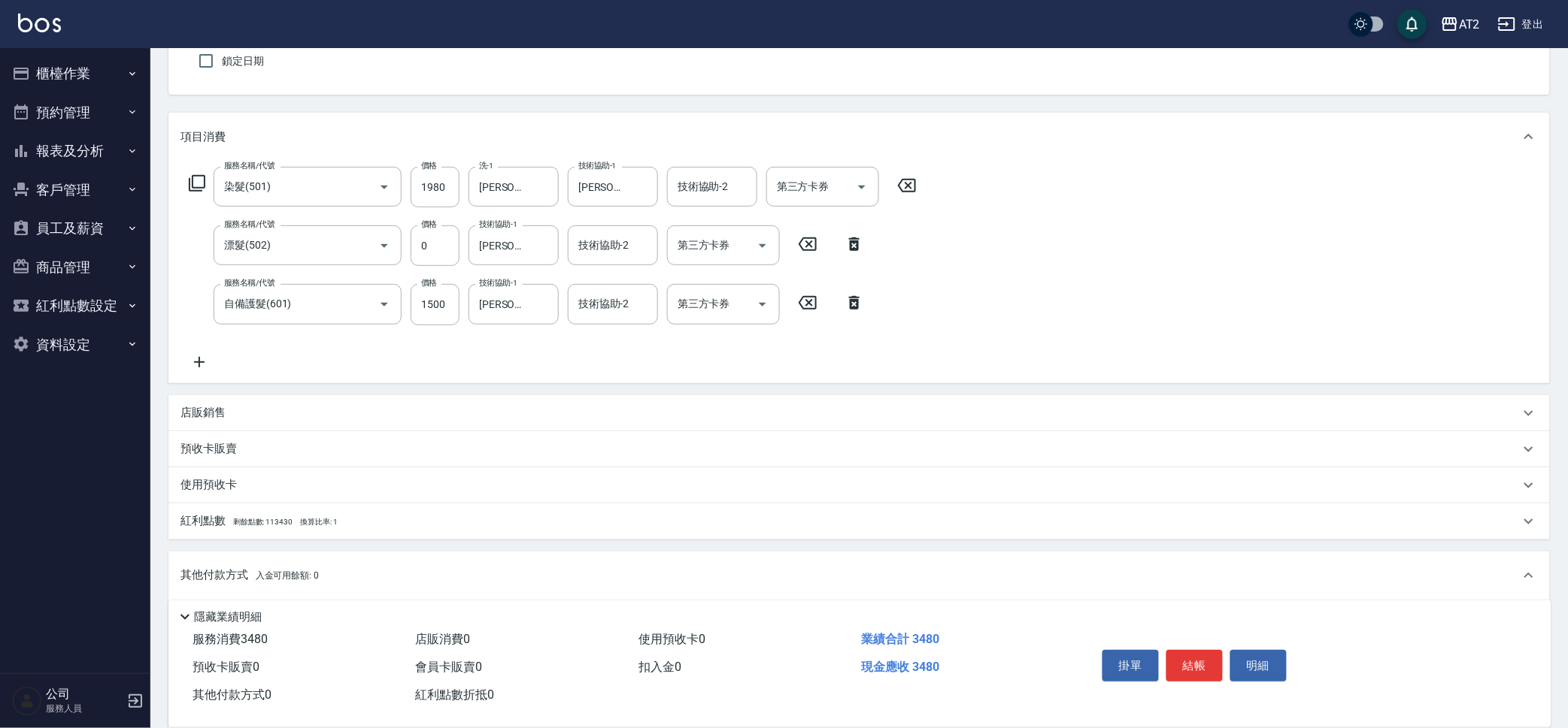
scroll to position [0, 0]
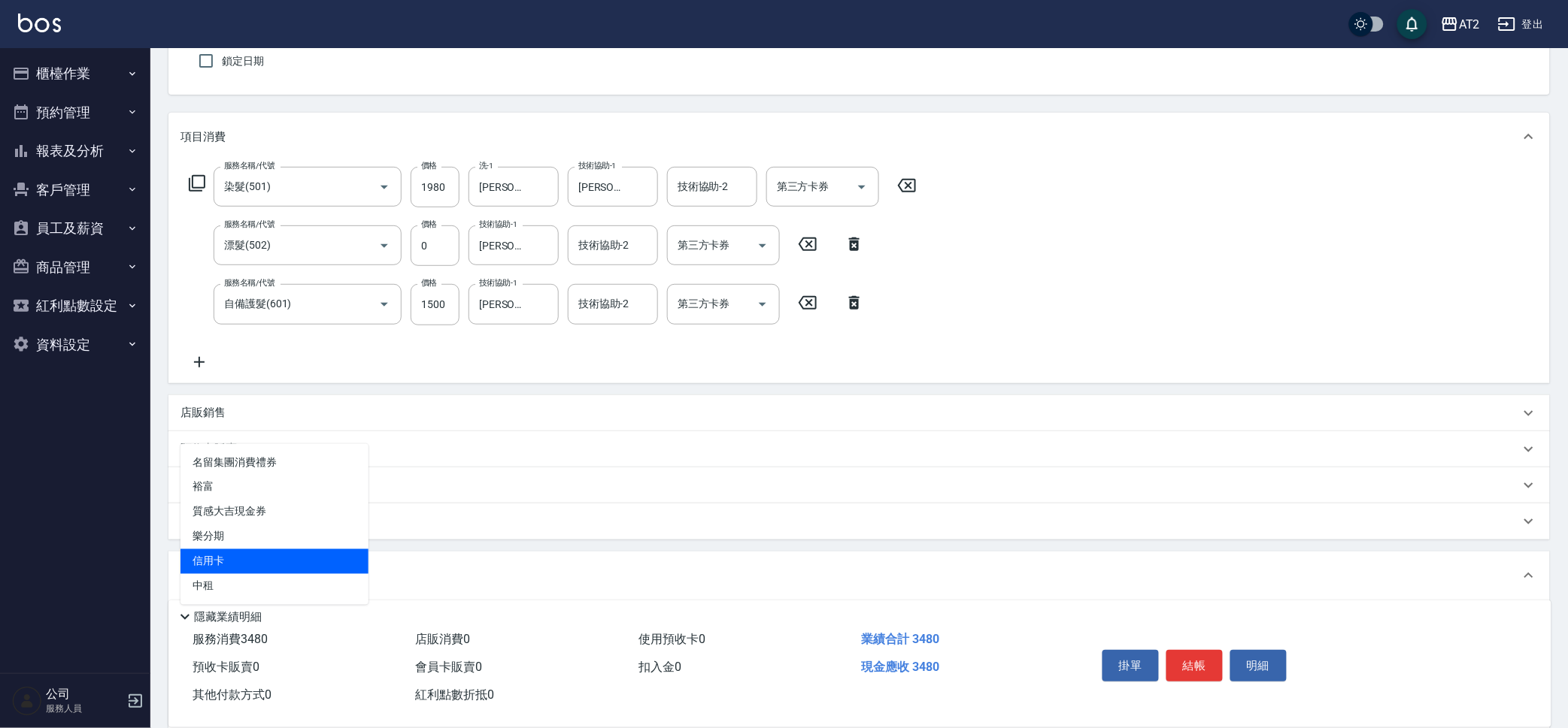
type input "信用卡"
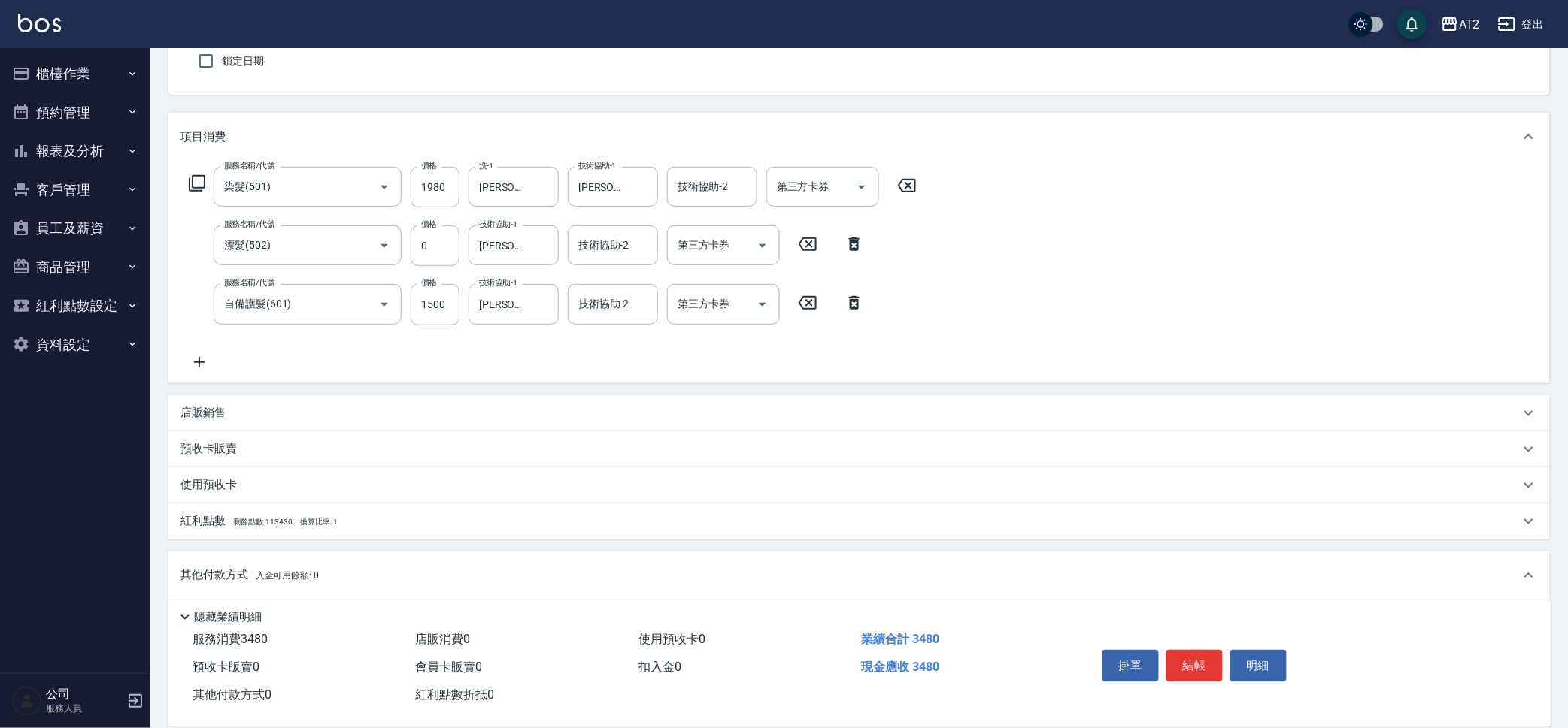
type input "34"
type input "310"
type input "348"
type input "0"
type input "3480"
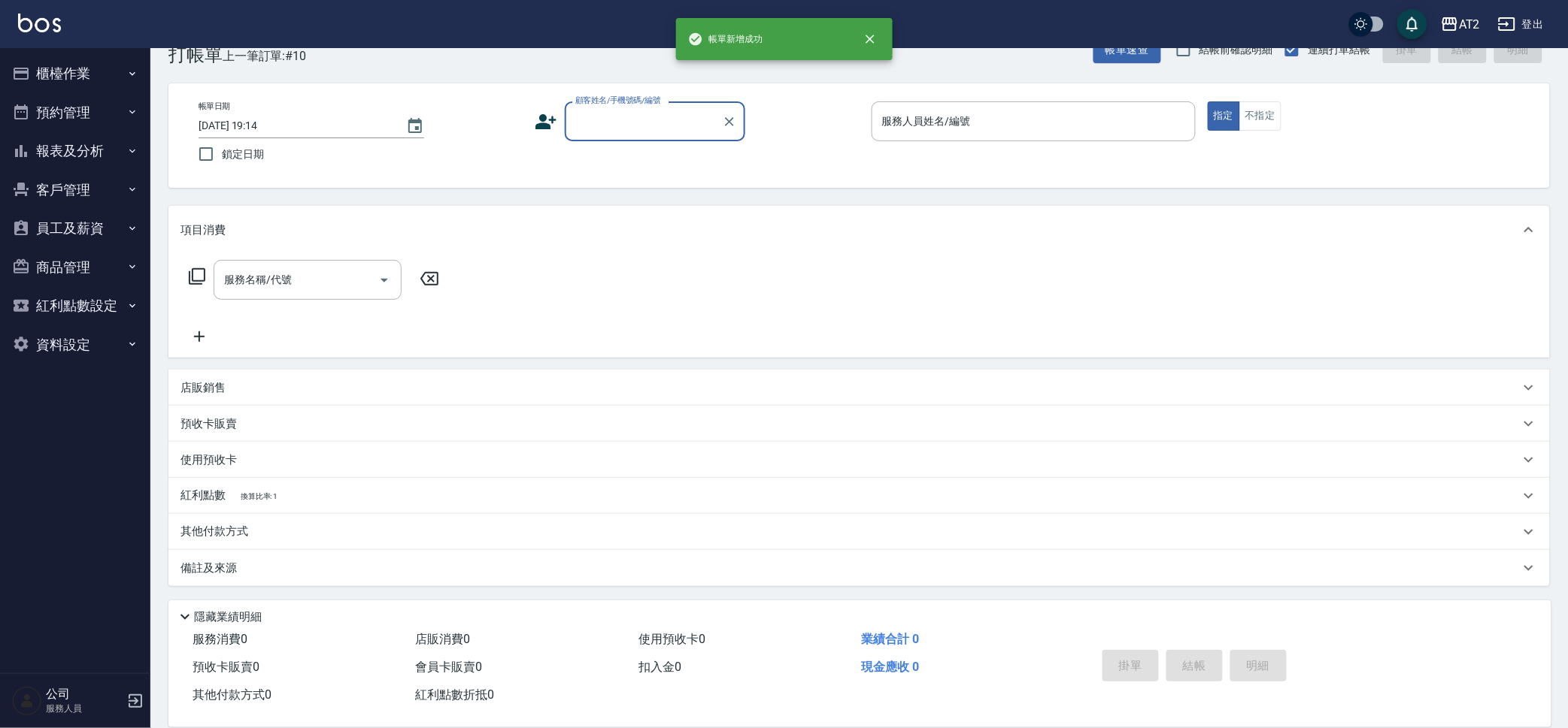
scroll to position [37, 0]
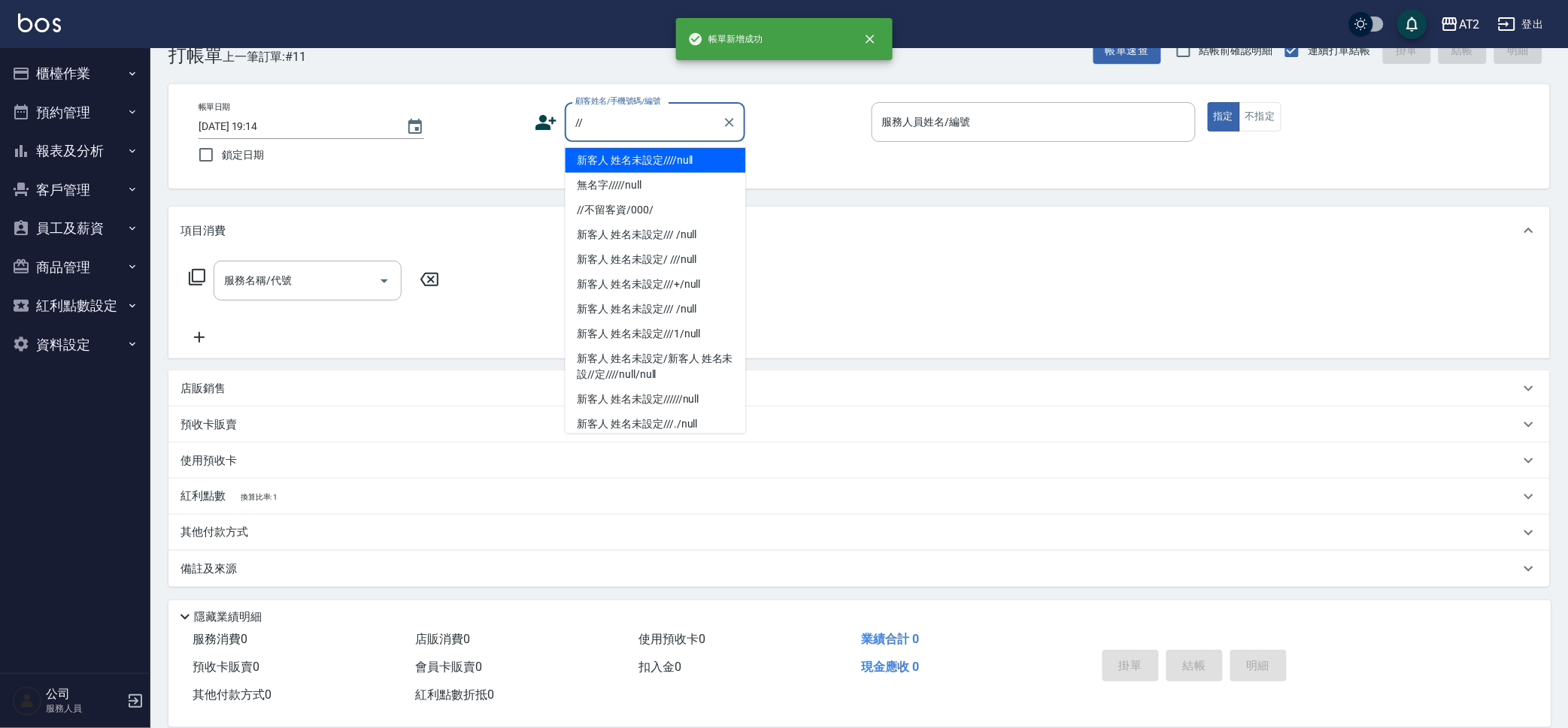
type input "新客人 姓名未設定////null"
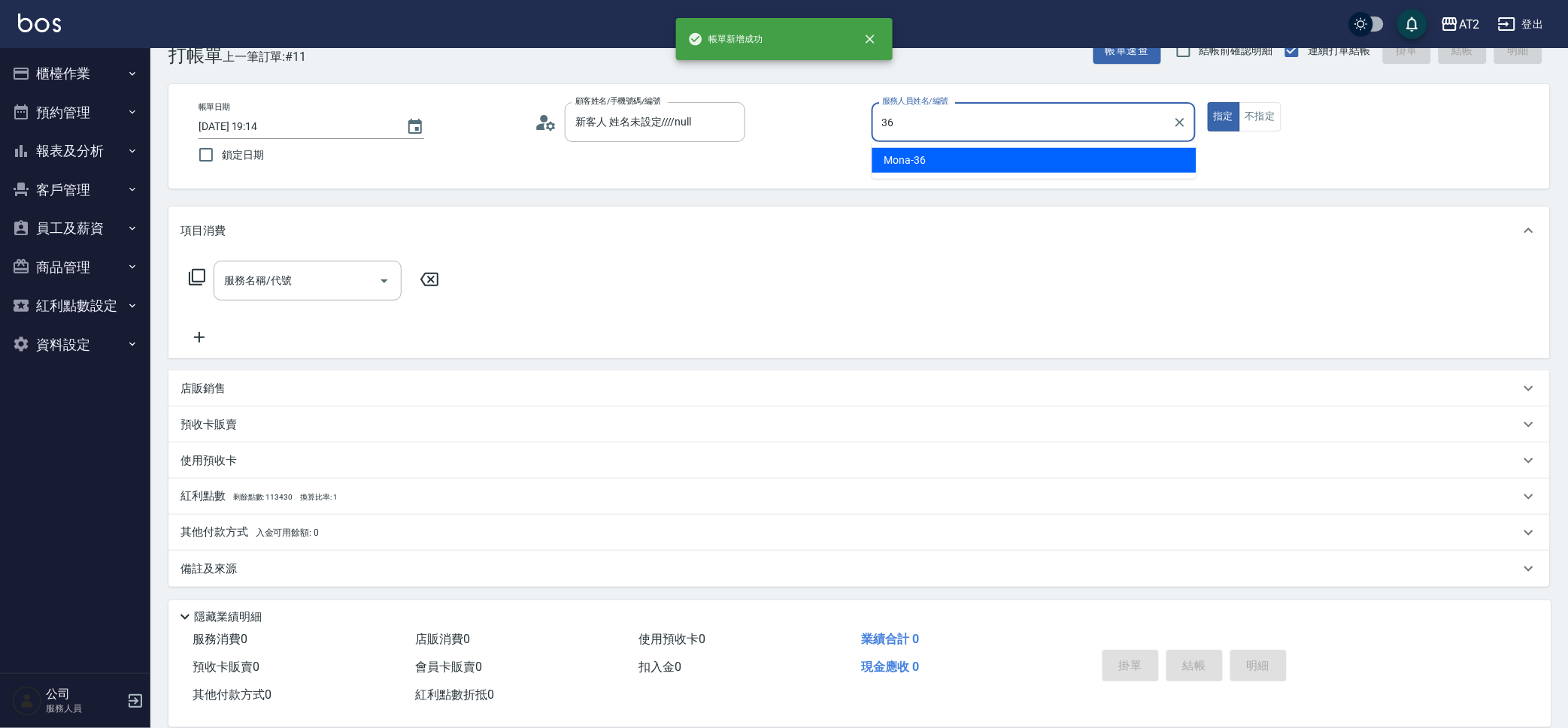
type input "Mona-36"
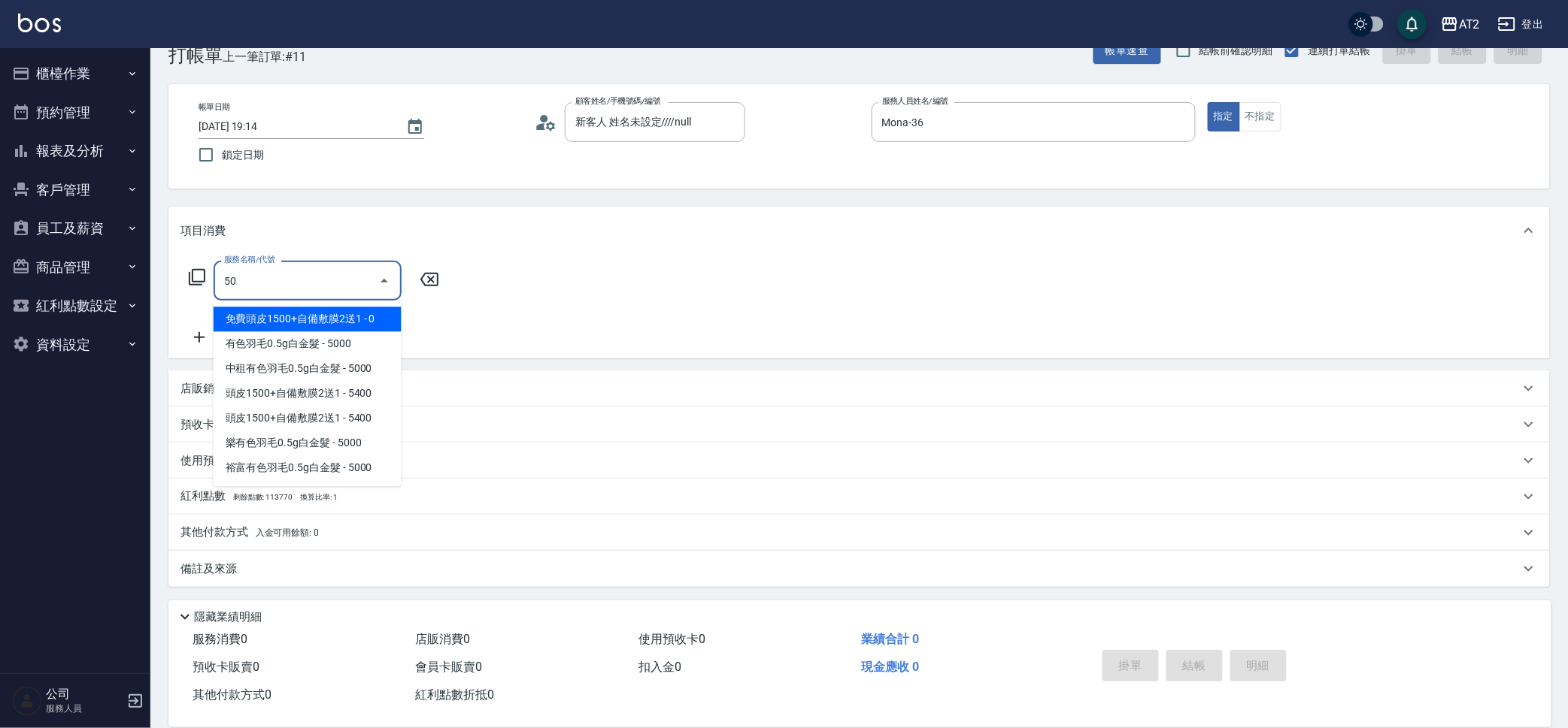
type input "501"
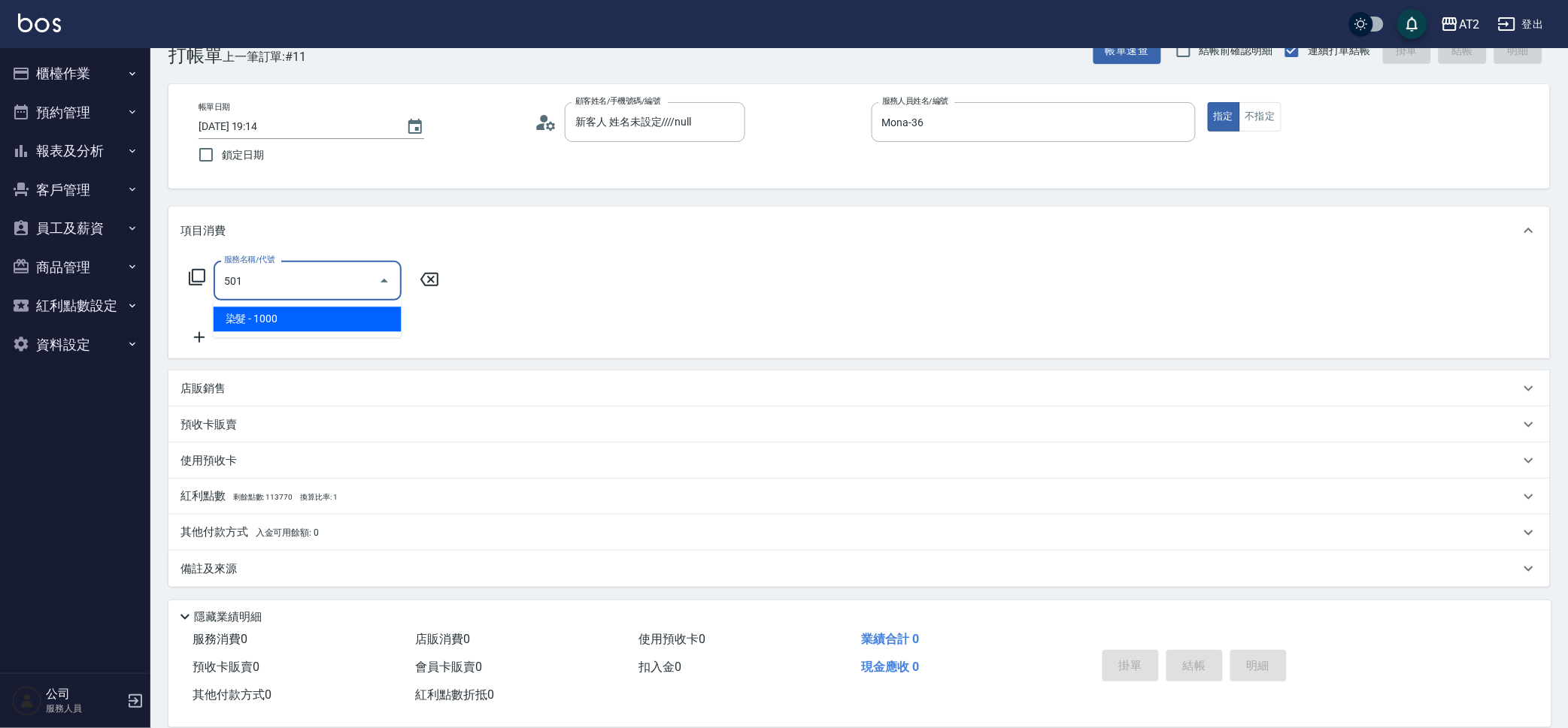
type input "100"
type input "染髮(501)"
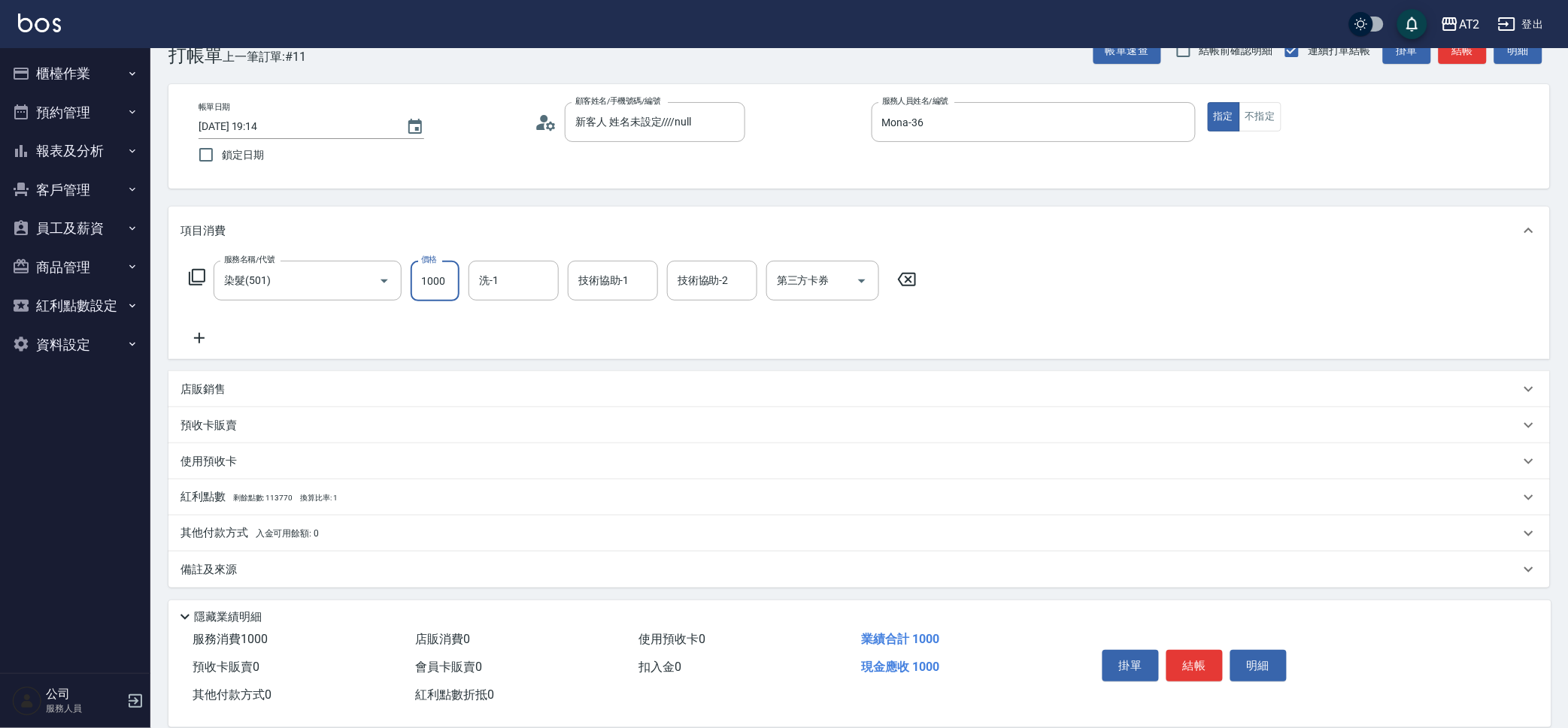
type input "0"
type input "15"
type input "10"
type input "1580"
type input "150"
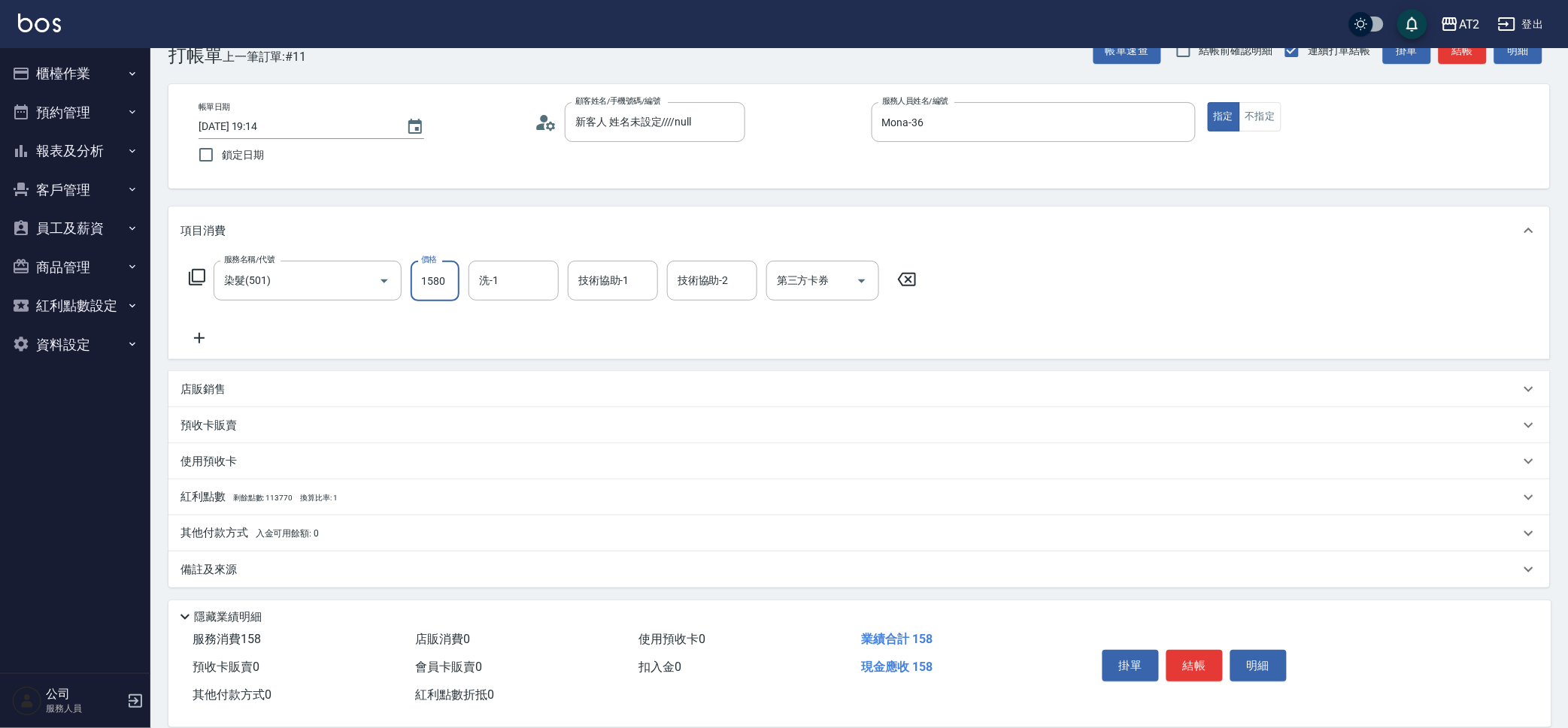
type input "1580"
type input "Ivy-48"
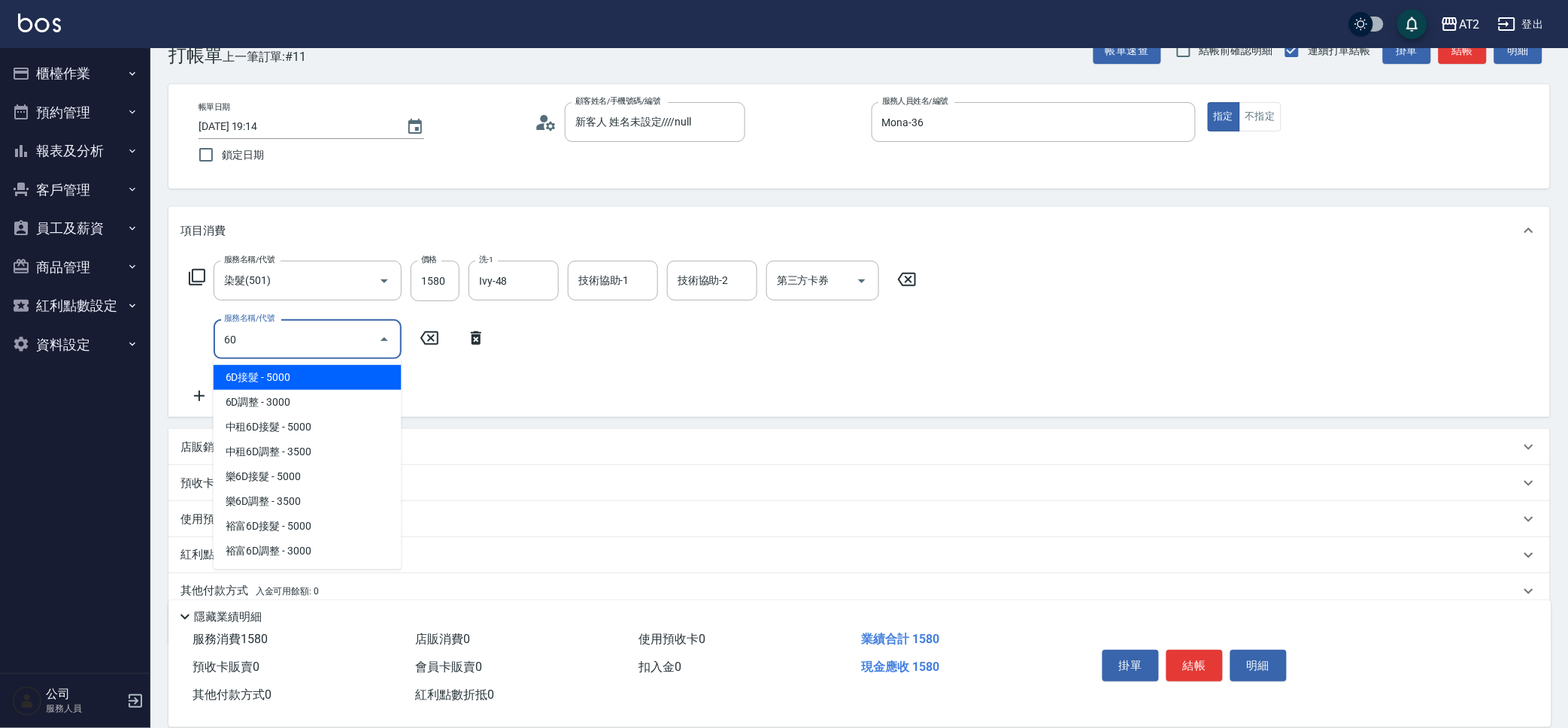
type input "601"
type input "250"
type input "自備護髮(601)"
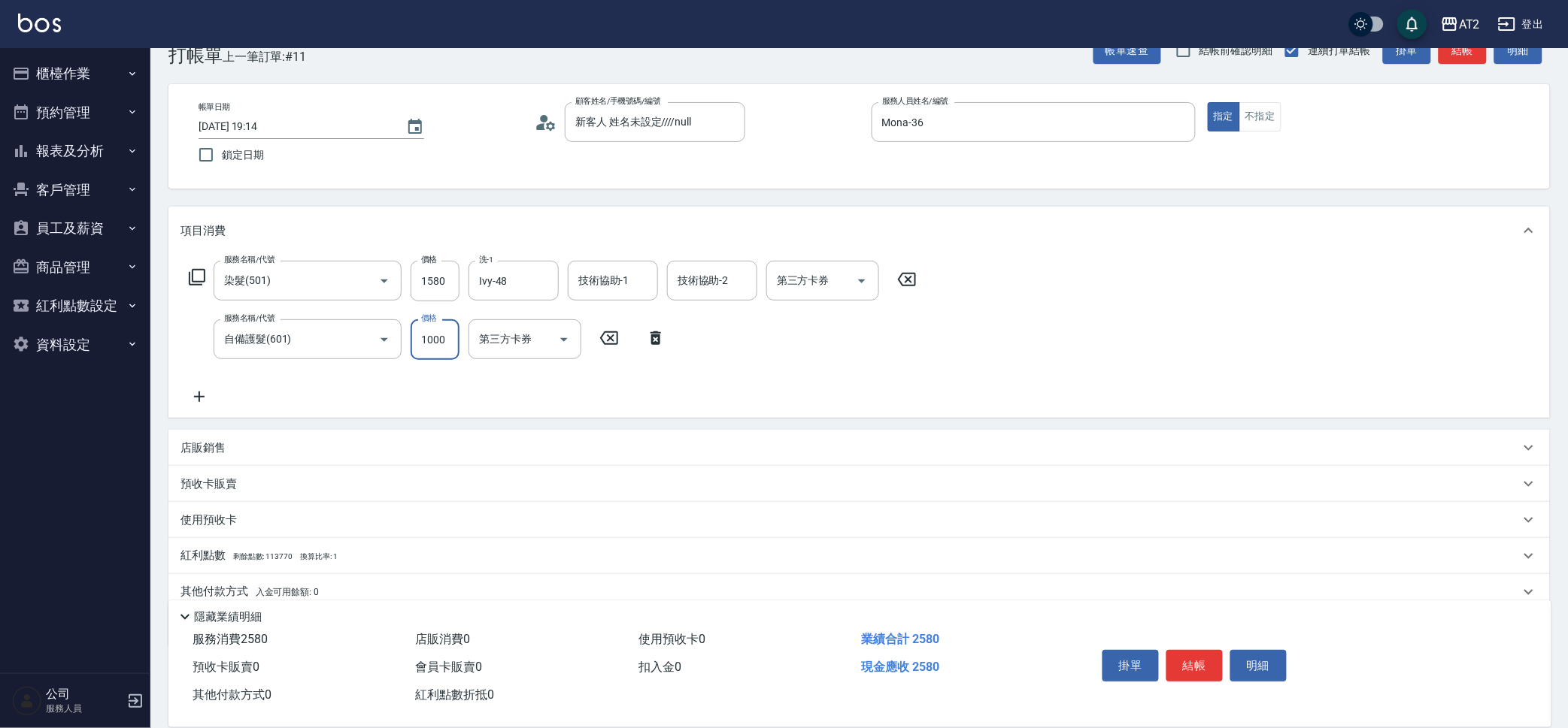
type input "150"
type input "2"
type input "160"
type input "25"
type input "180"
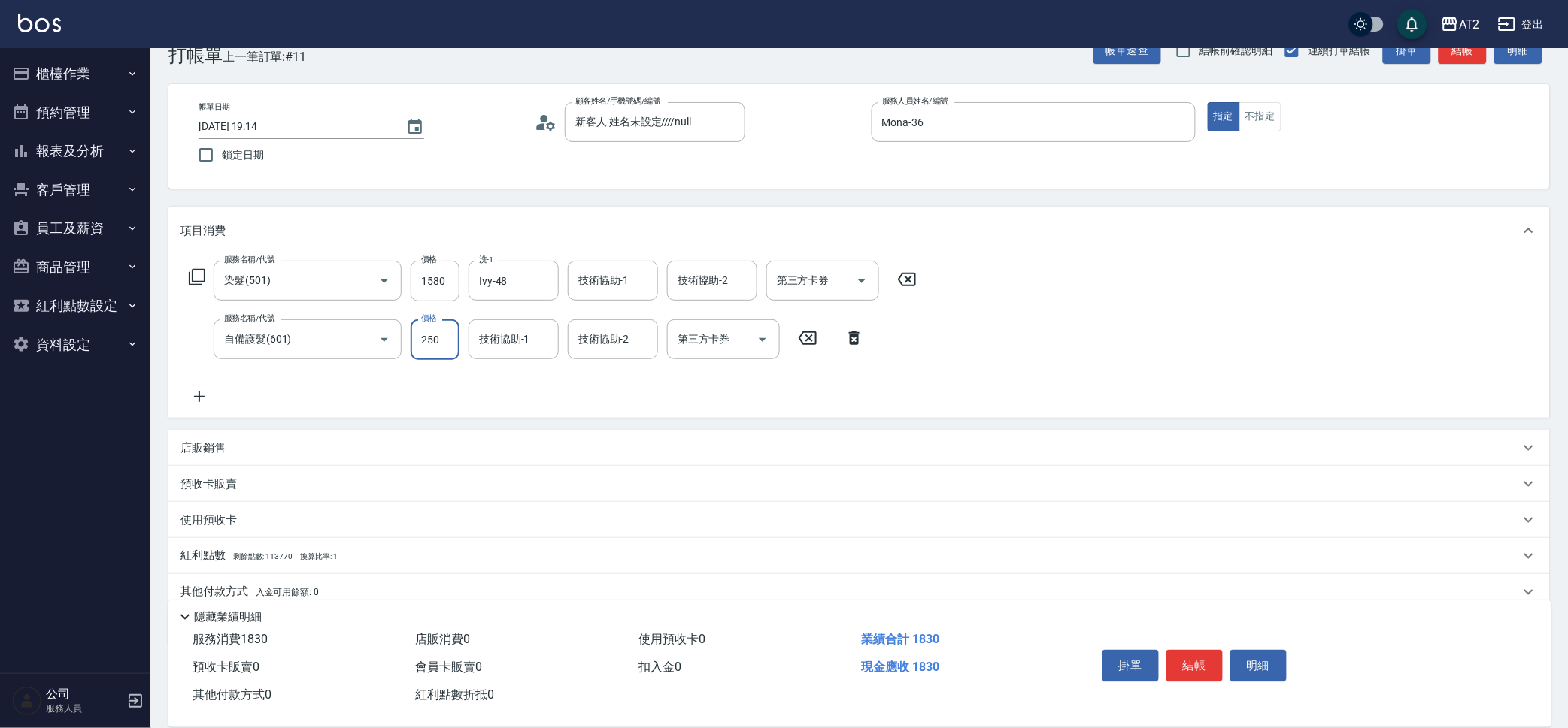
type input "2500"
type input "400"
type input "2500"
type input "Ivy-48"
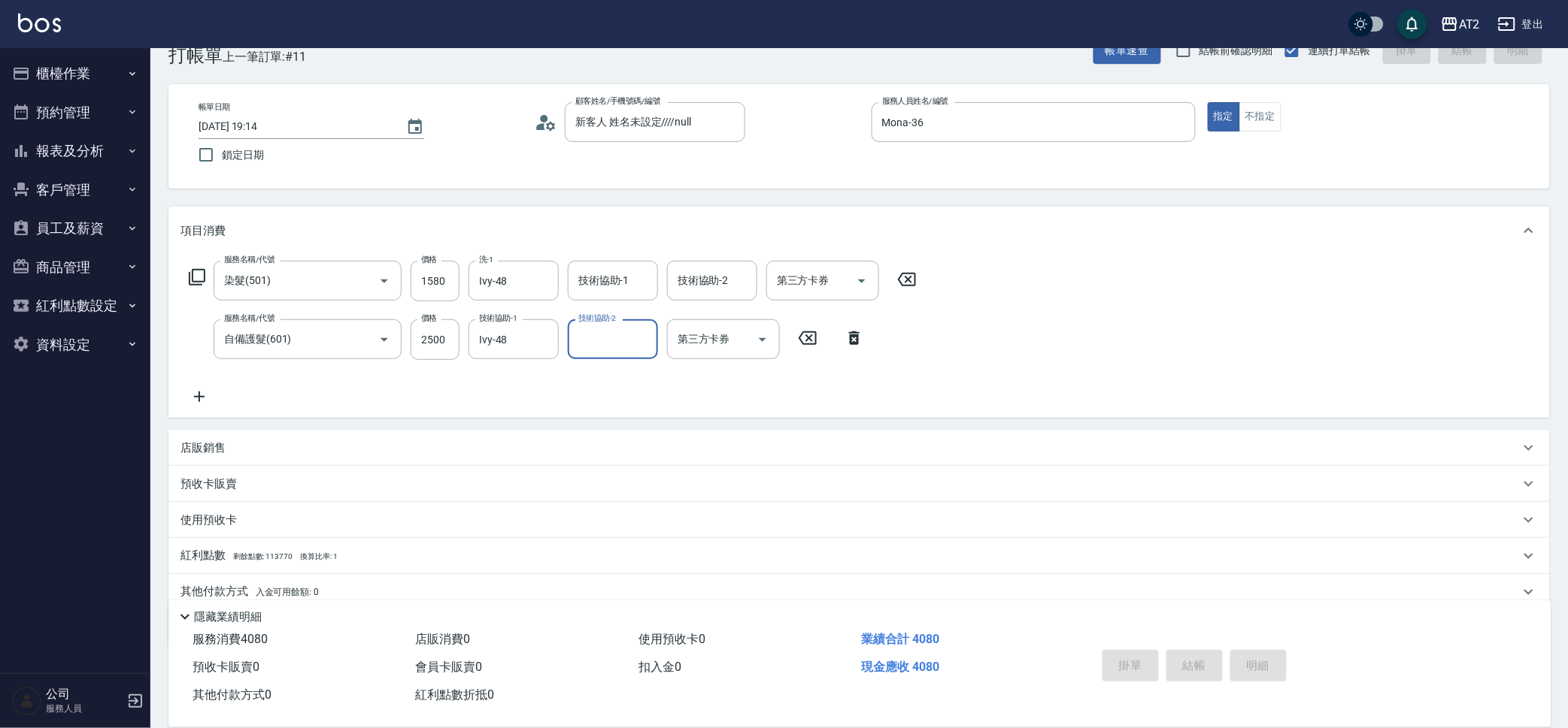
type input "0"
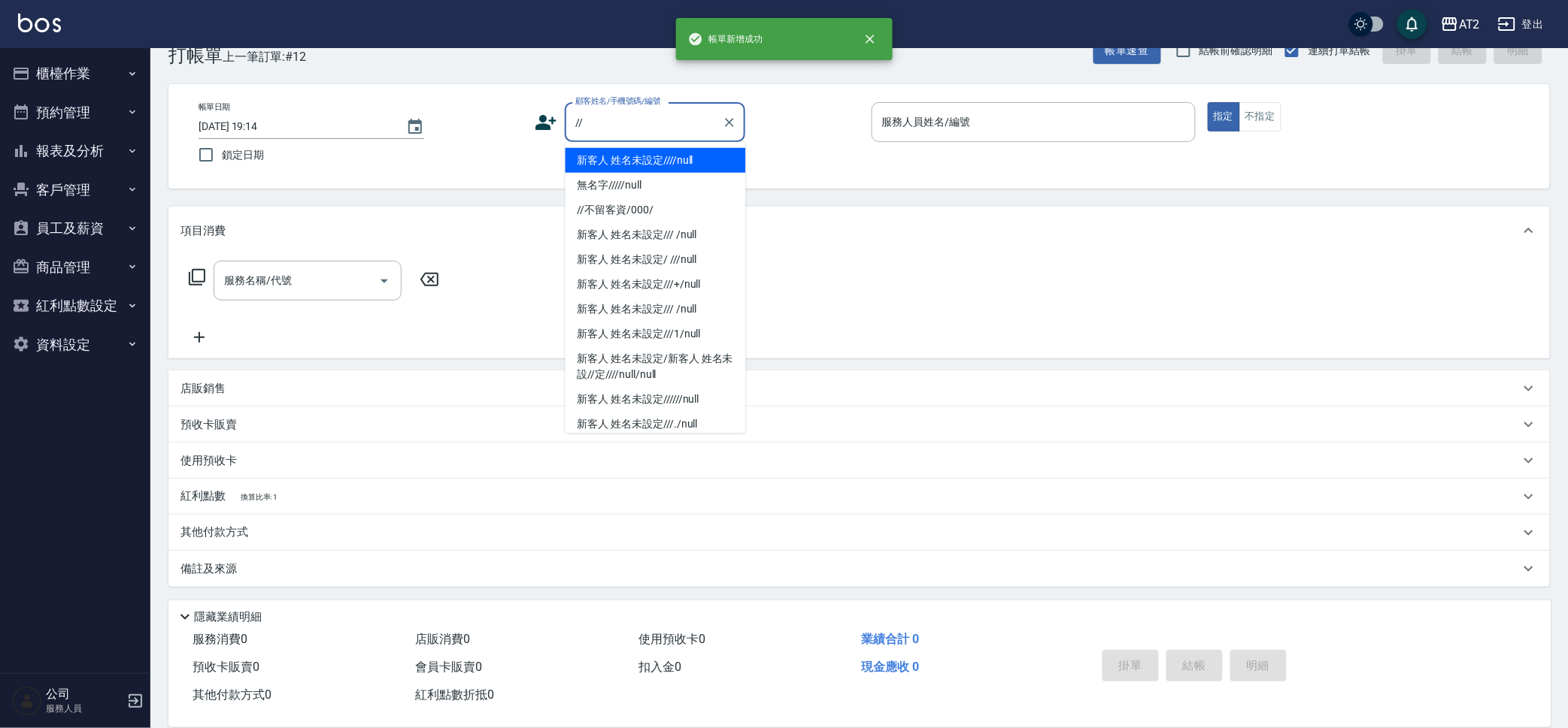
type input "新客人 姓名未設定////null"
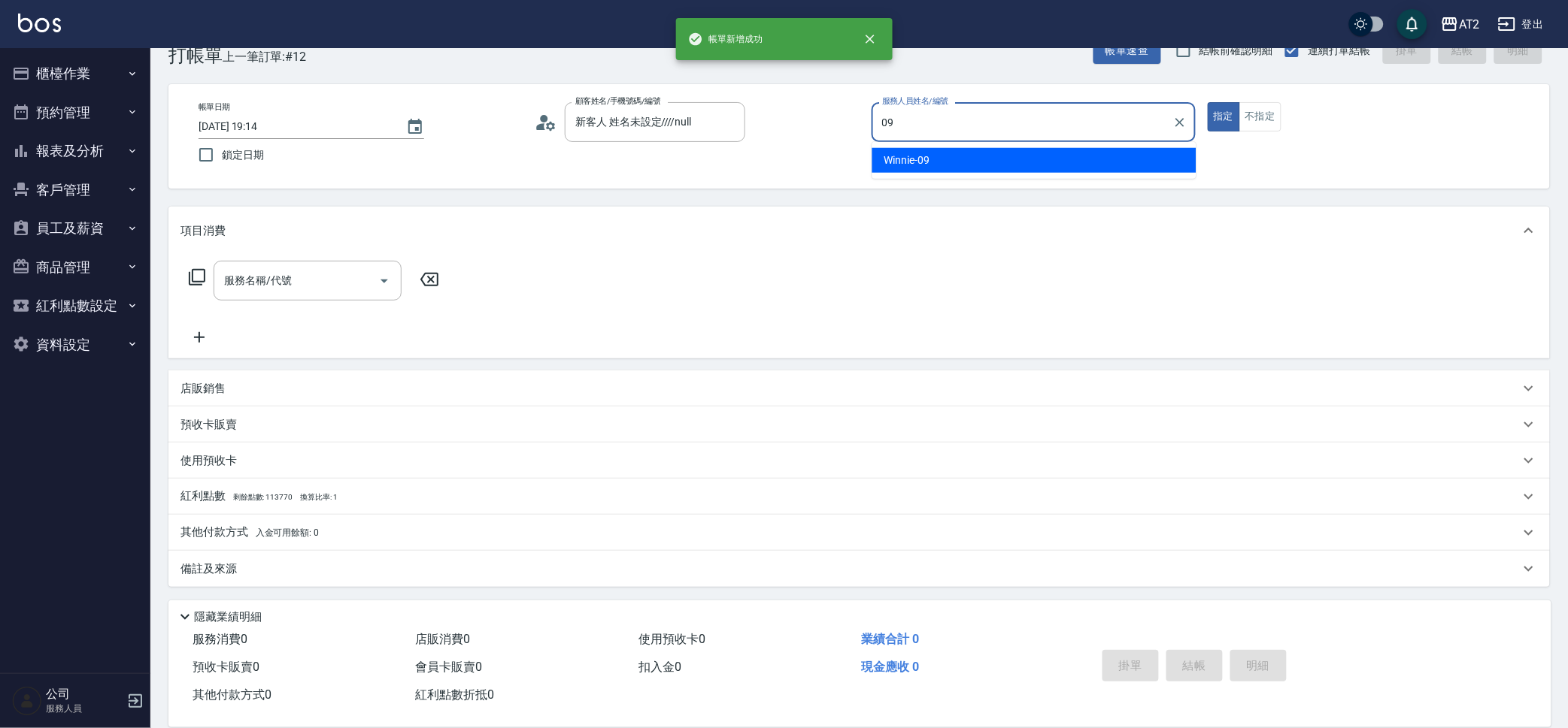
type input "Winnie-09"
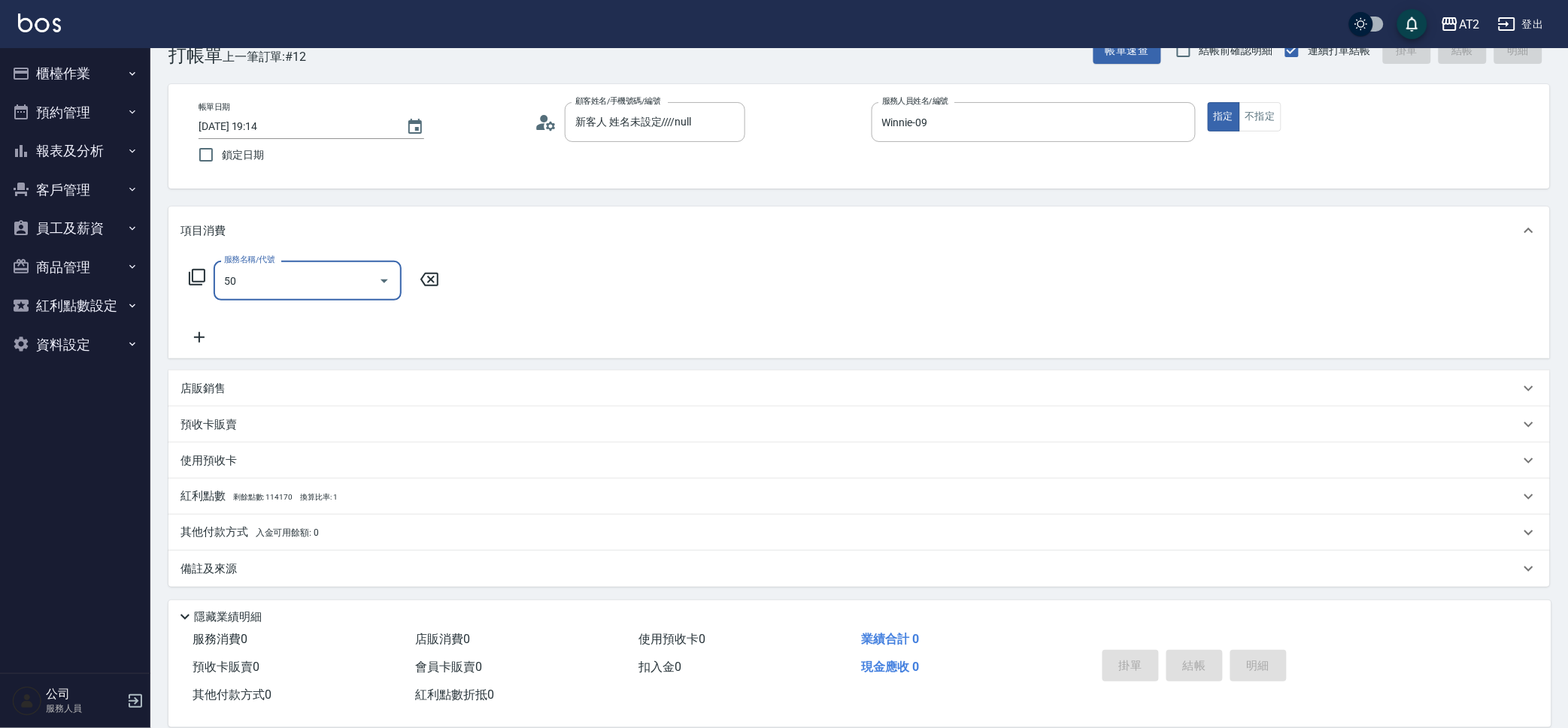
type input "501"
type input "100"
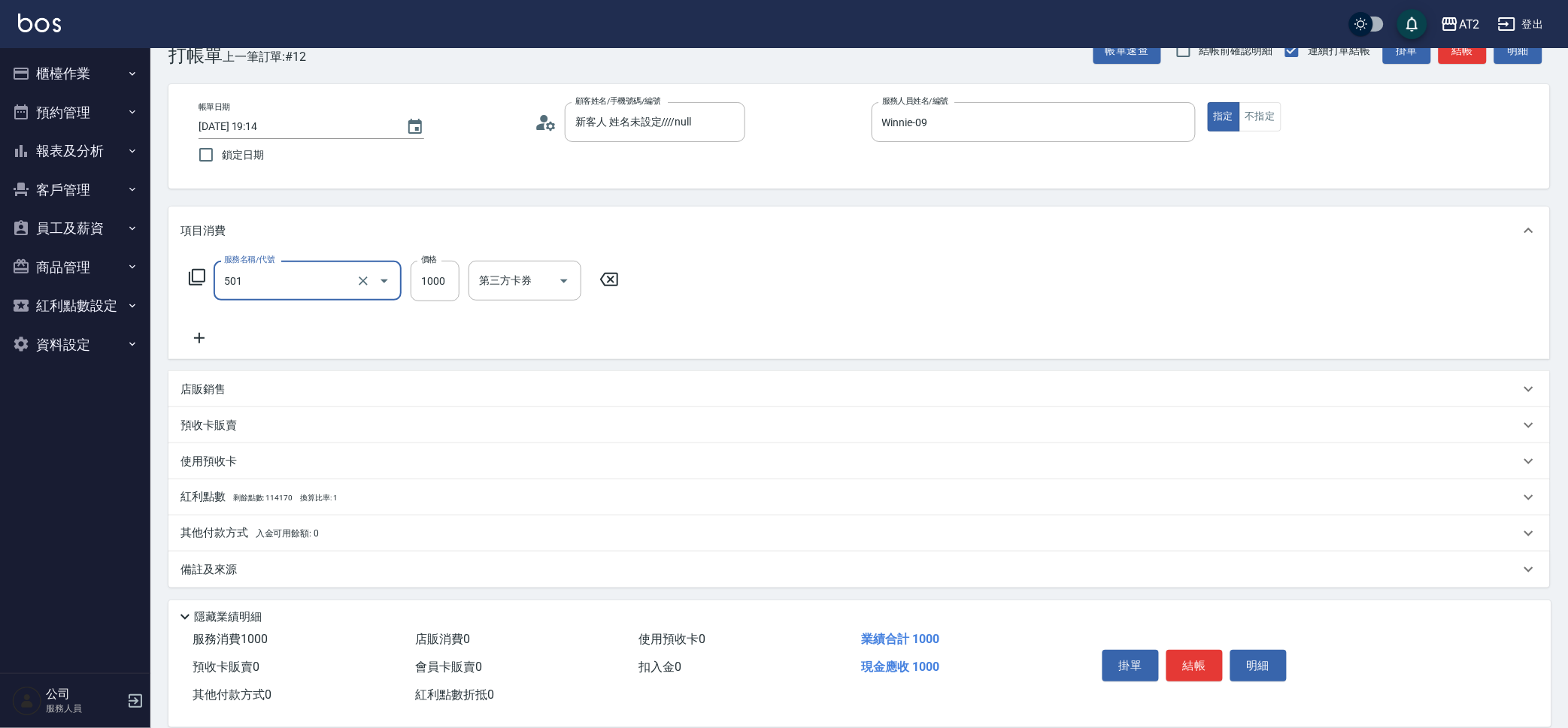
type input "染髮(501)"
type input "0"
type input "32"
type input "30"
type input "329"
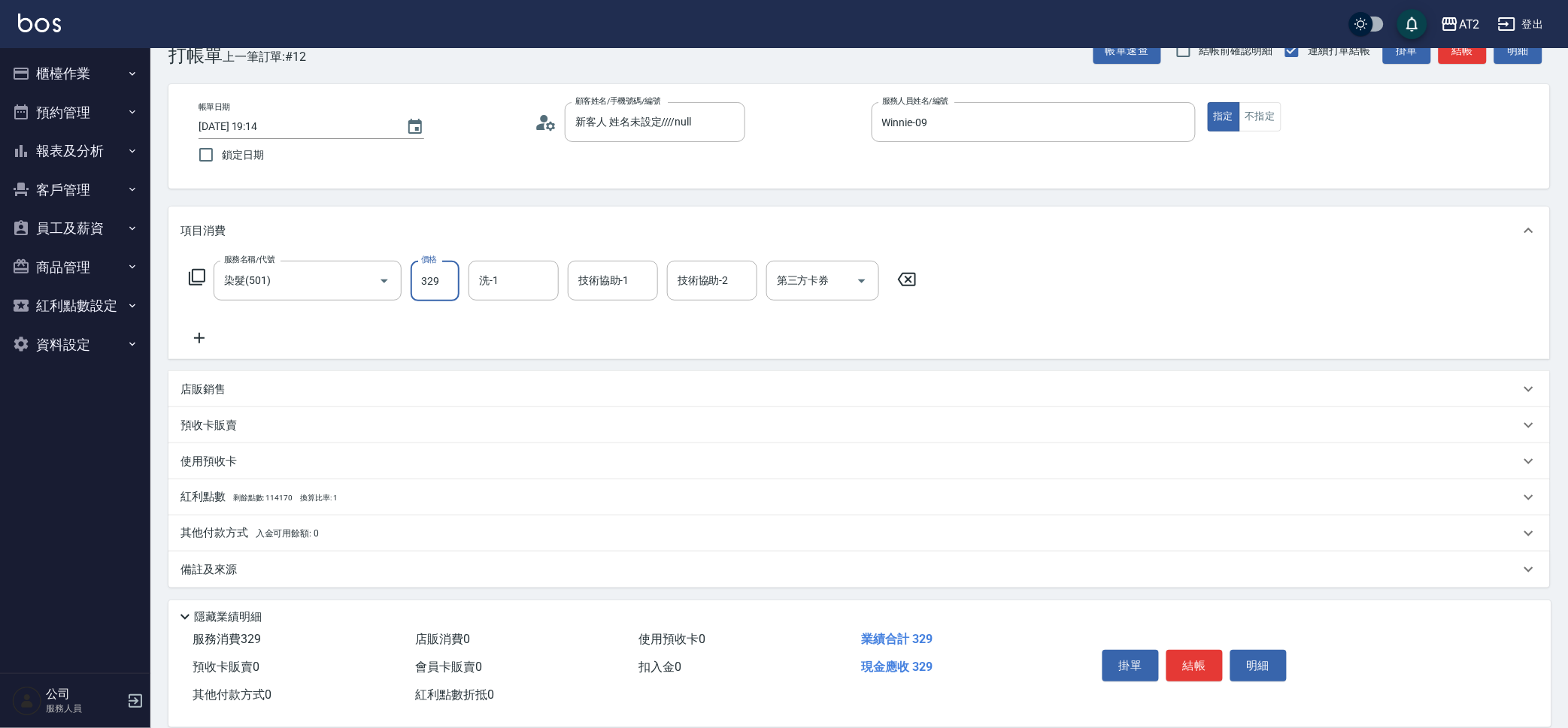
type input "320"
type input "3299"
type input "宣宣-40"
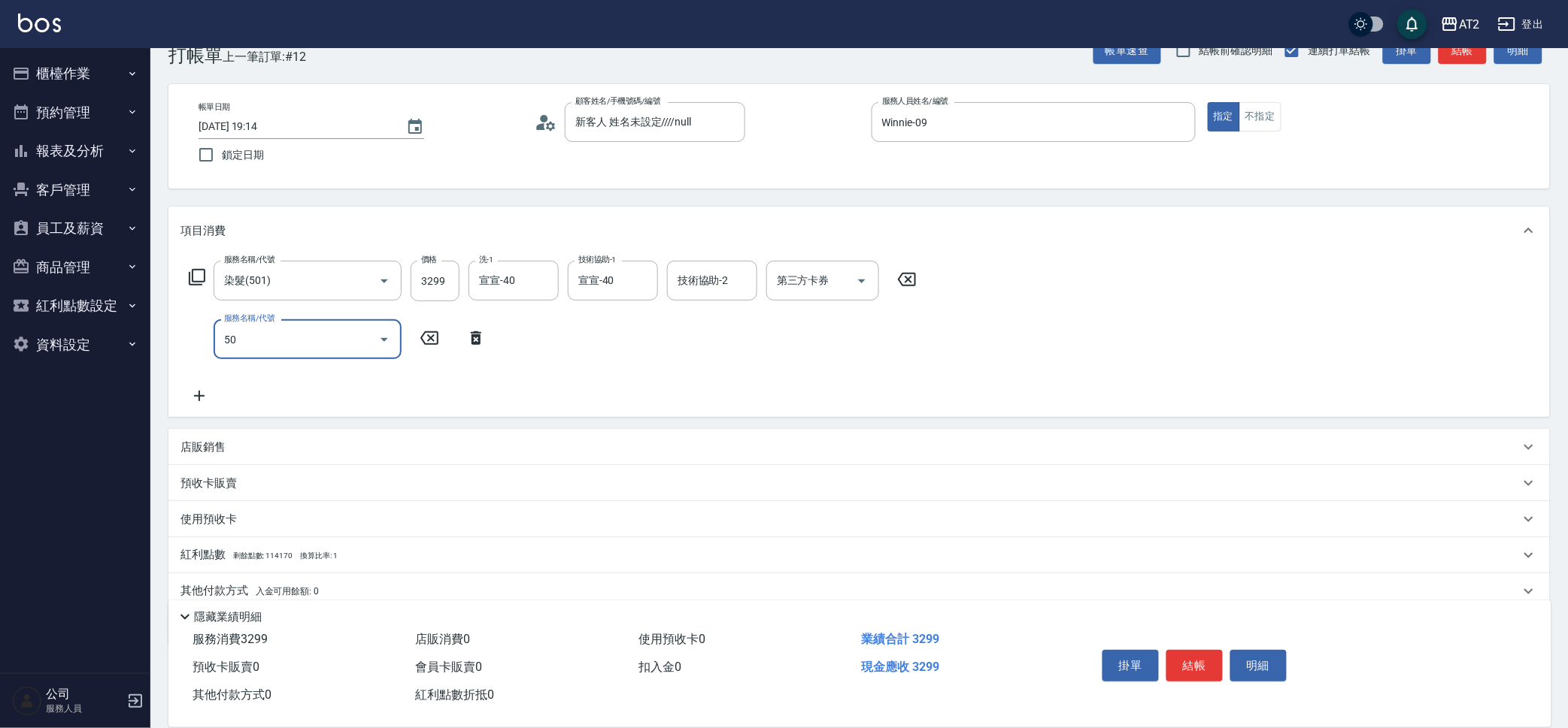
type input "502"
type input "370"
type input "漂髮(502)"
type input "330"
type input "30"
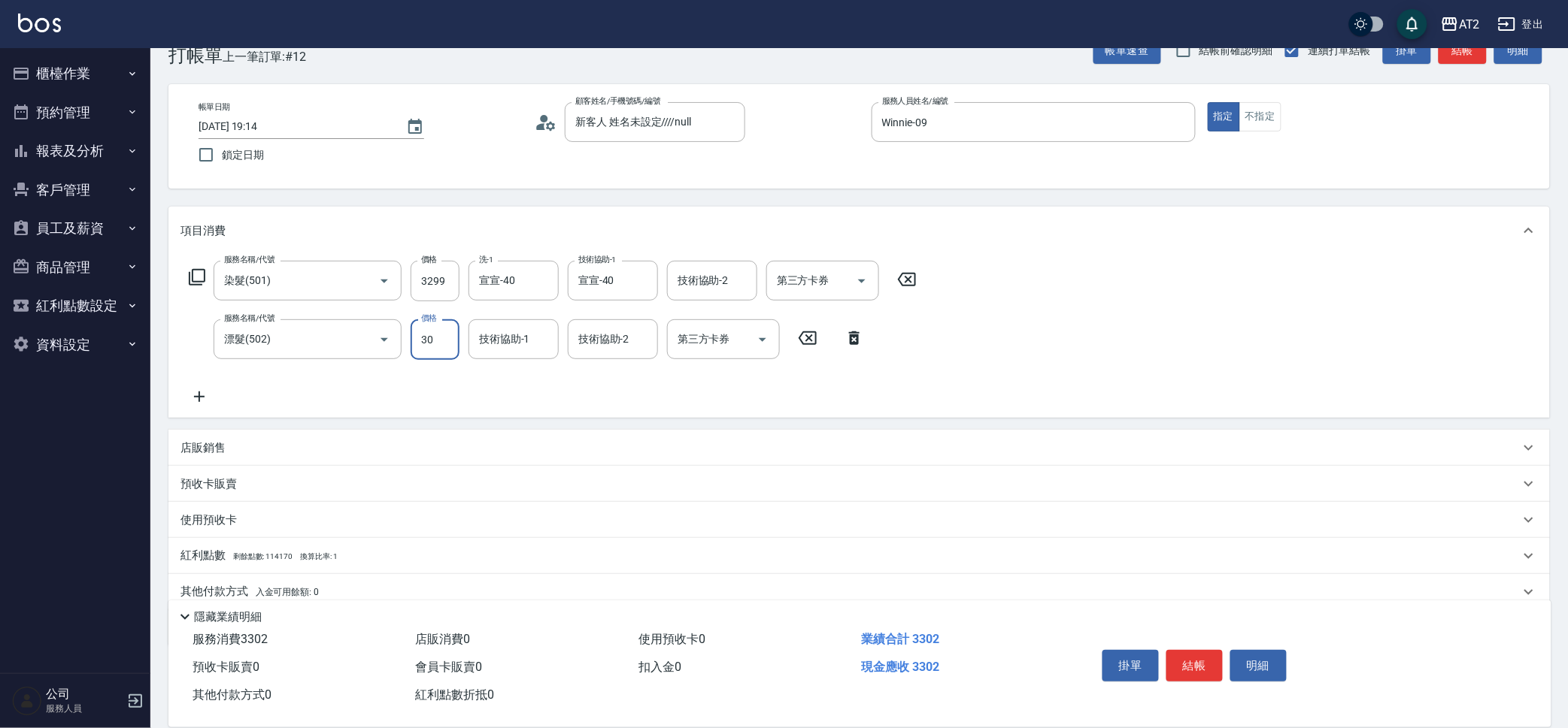
type input "350"
type input "300"
type input "宣宣-40"
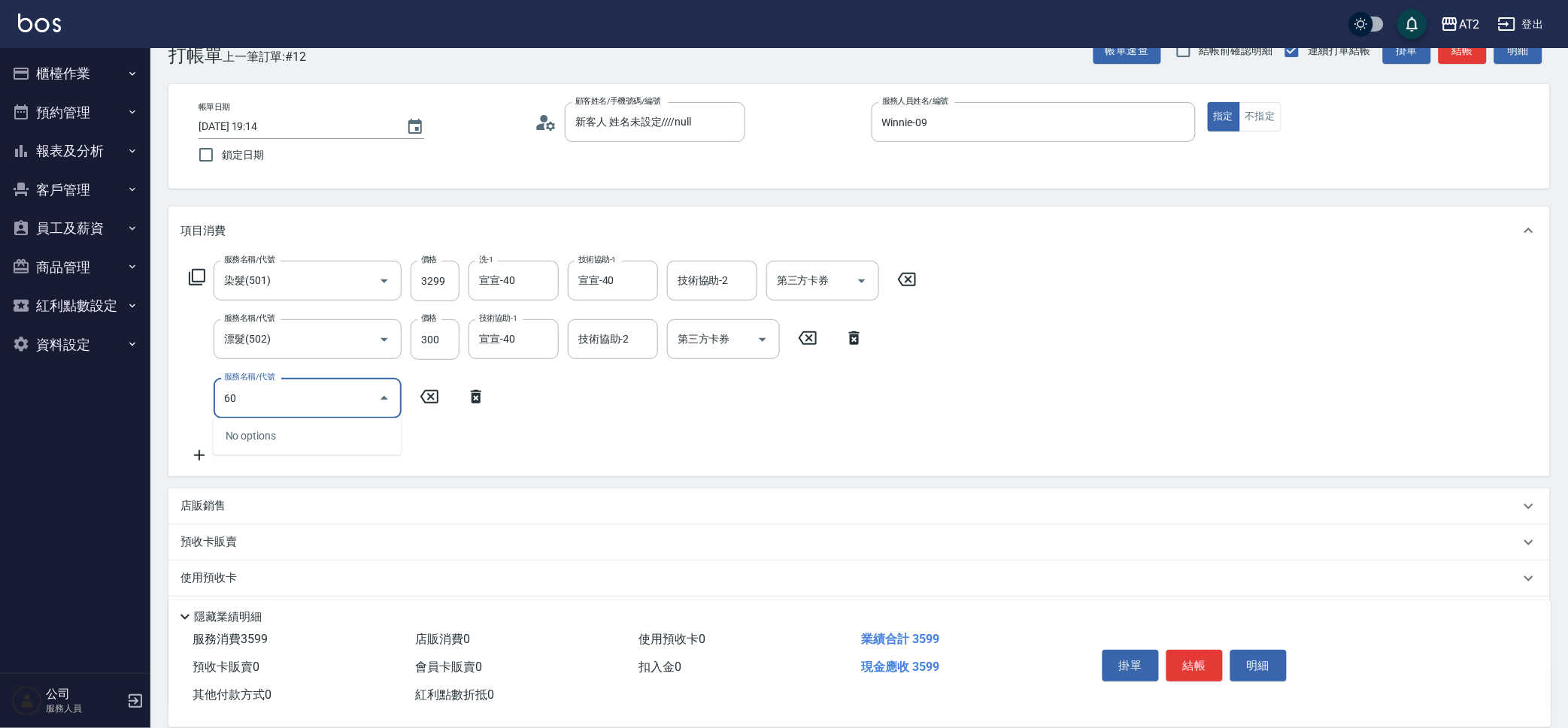
type input "601"
type input "450"
type input "自備護髮(601)"
type input "360"
type input "270"
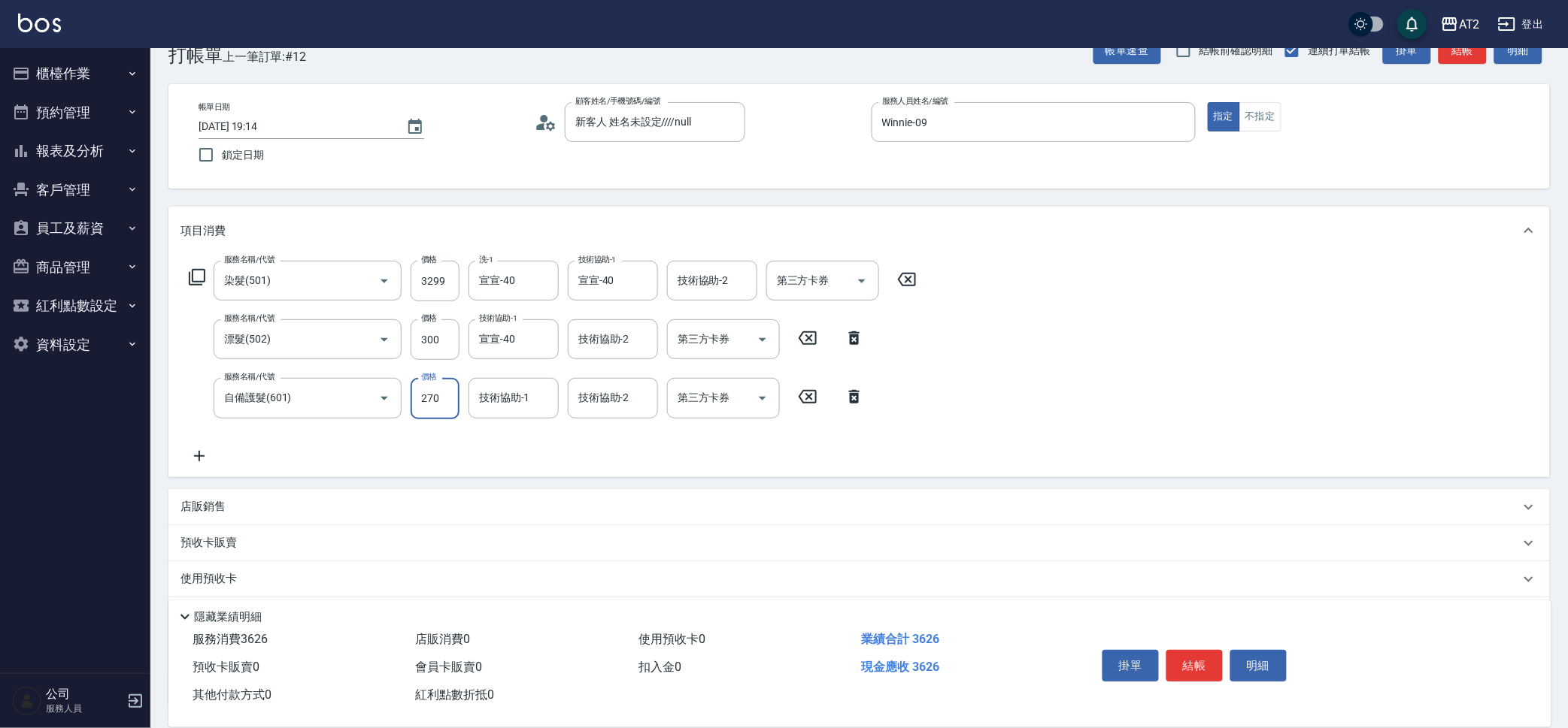
type input "380"
type input "2700"
type input "620"
type input "2700"
type input "宣宣-40"
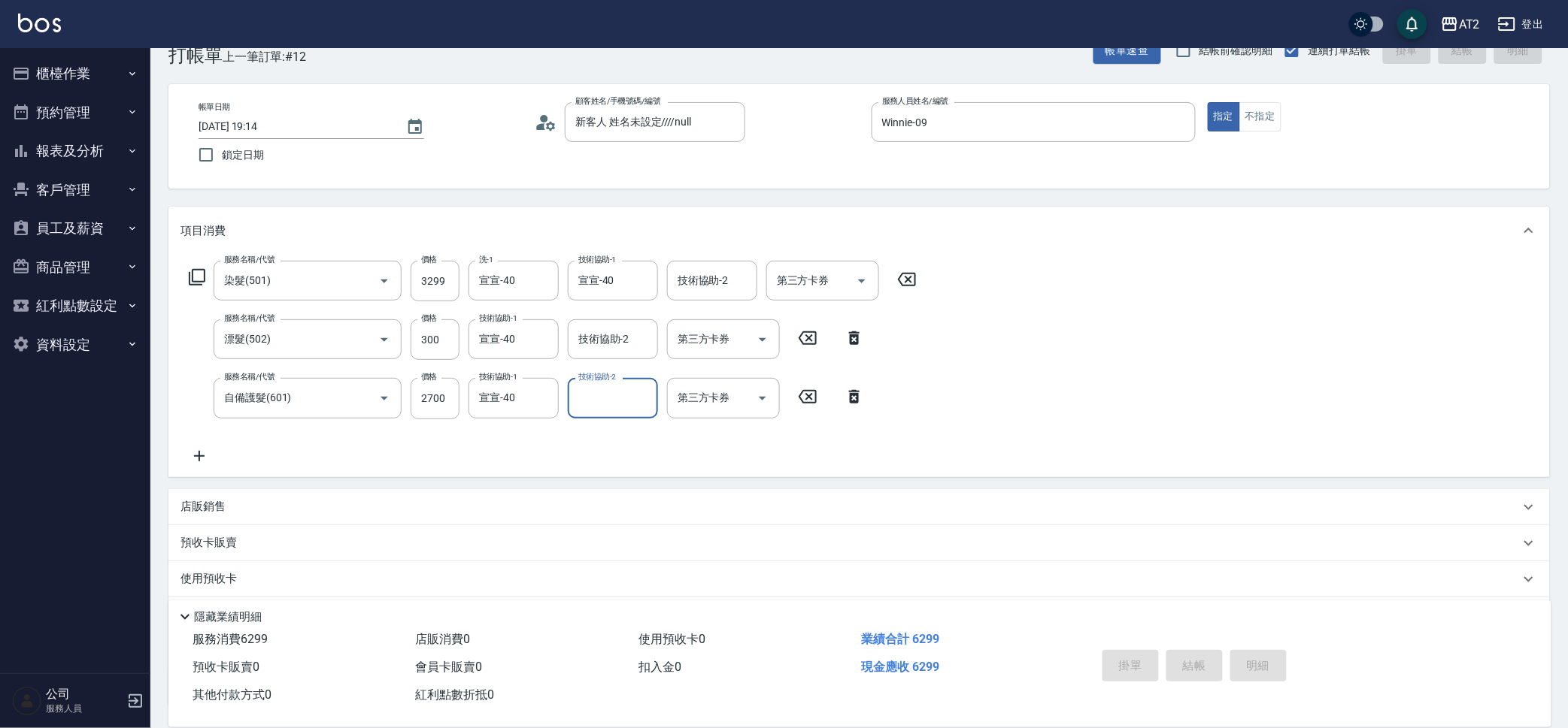
type input "2025/08/15 19:15"
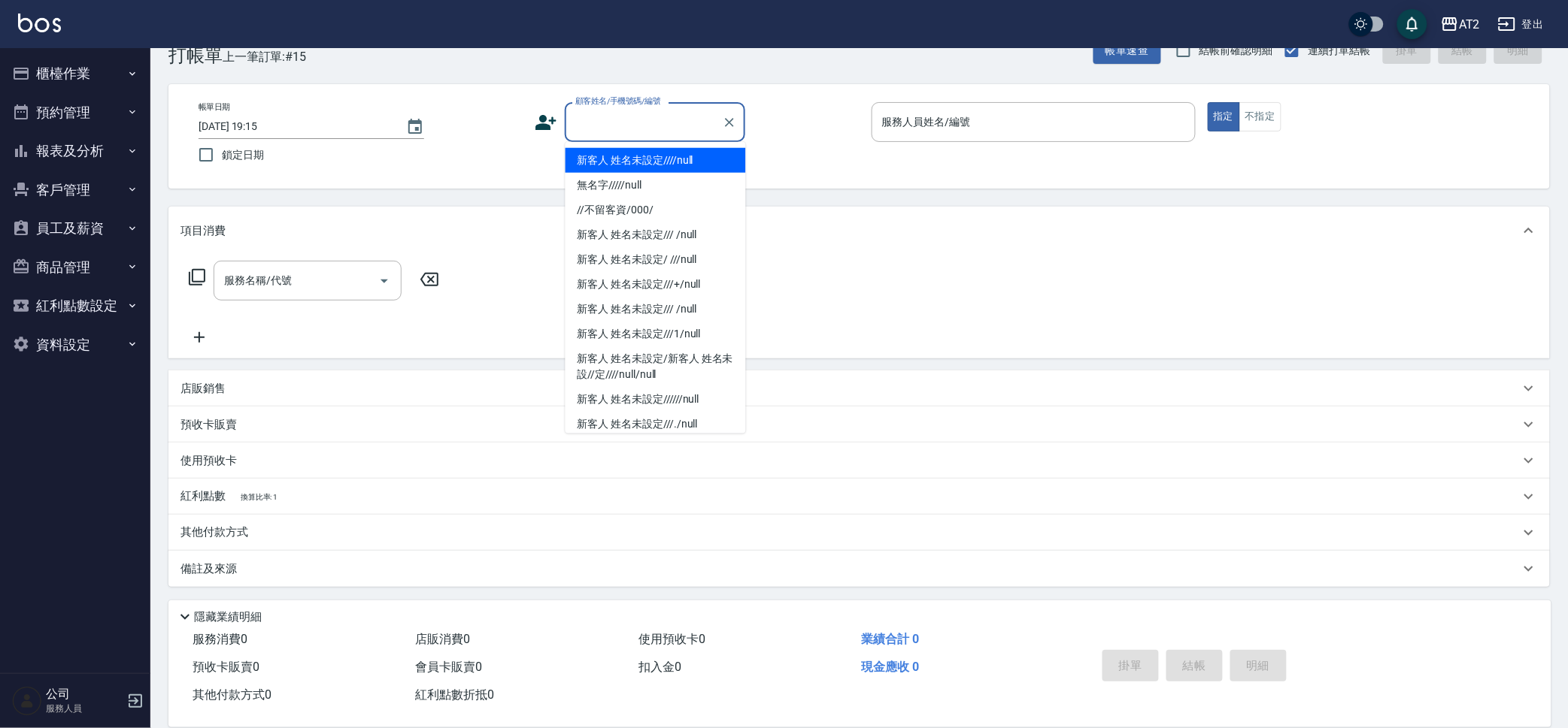
click at [87, 78] on button "櫃檯作業" at bounding box center [75, 74] width 138 height 39
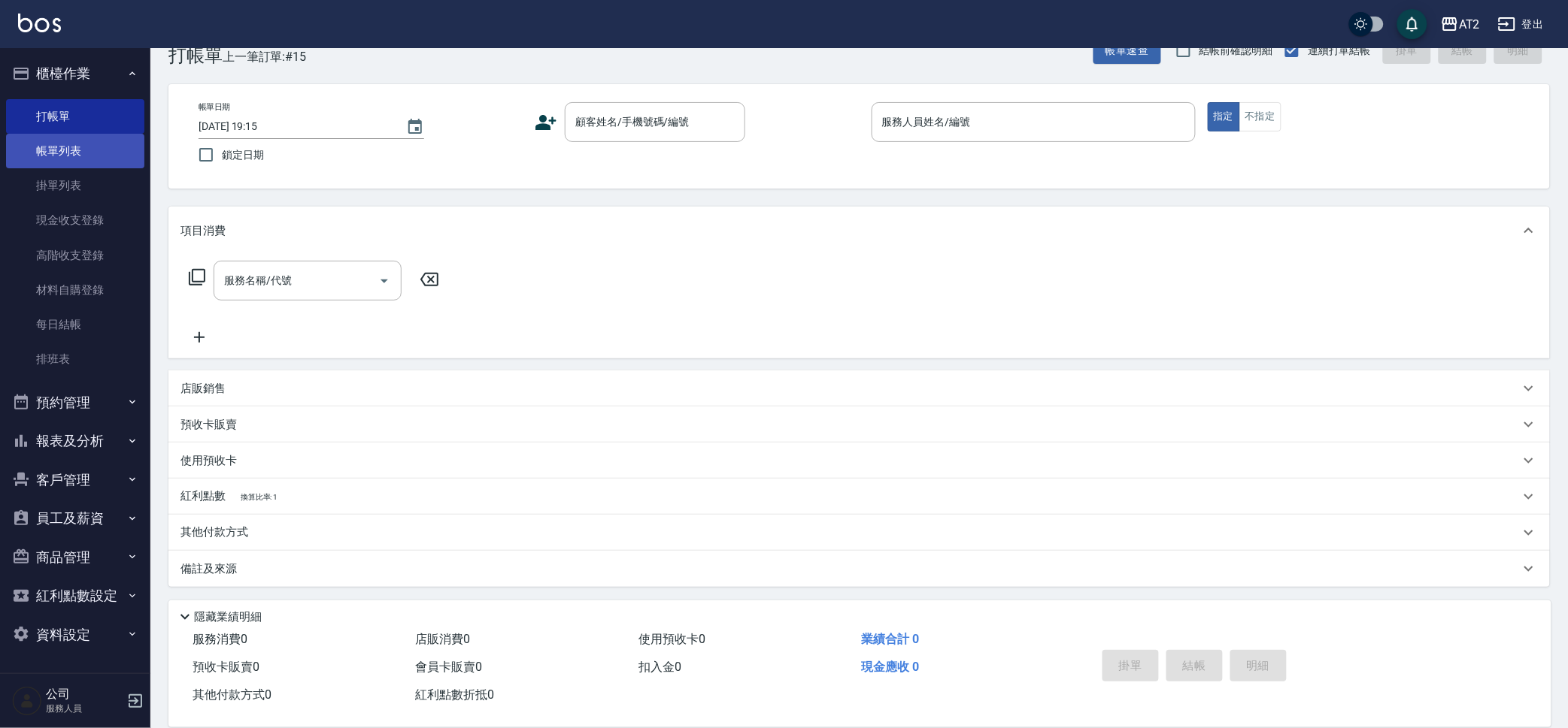
click at [95, 150] on link "帳單列表" at bounding box center [75, 151] width 138 height 34
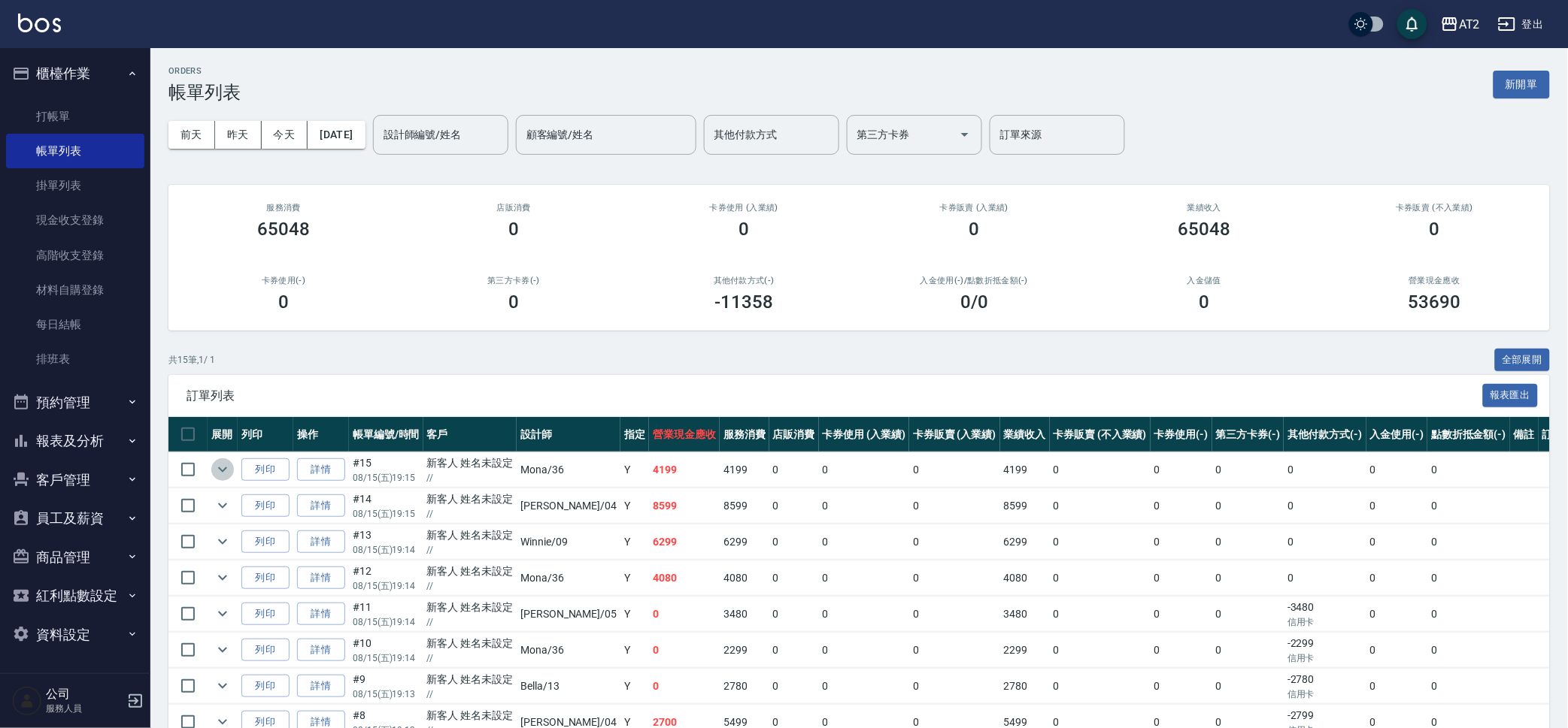
click at [230, 467] on icon "expand row" at bounding box center [222, 469] width 18 height 18
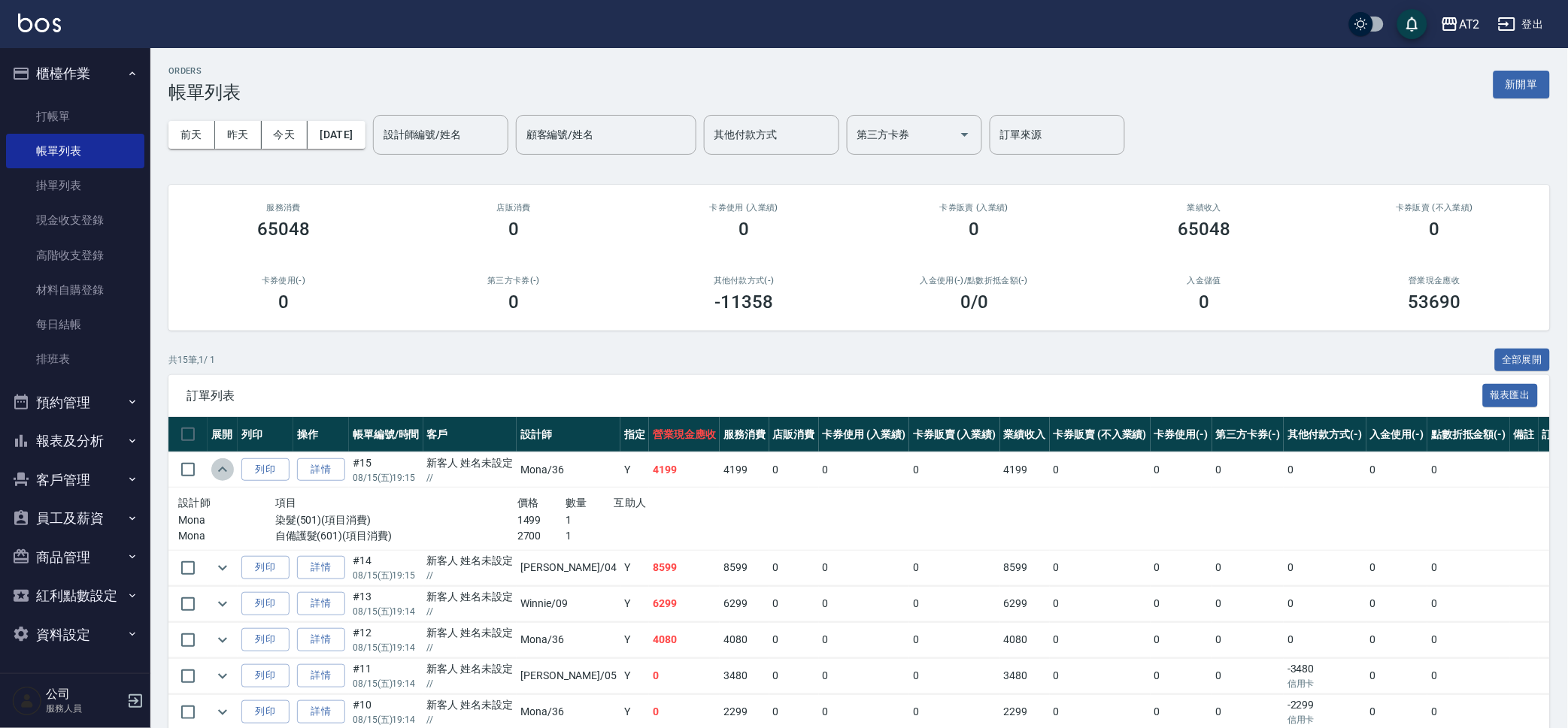
click at [230, 467] on icon "expand row" at bounding box center [222, 469] width 18 height 18
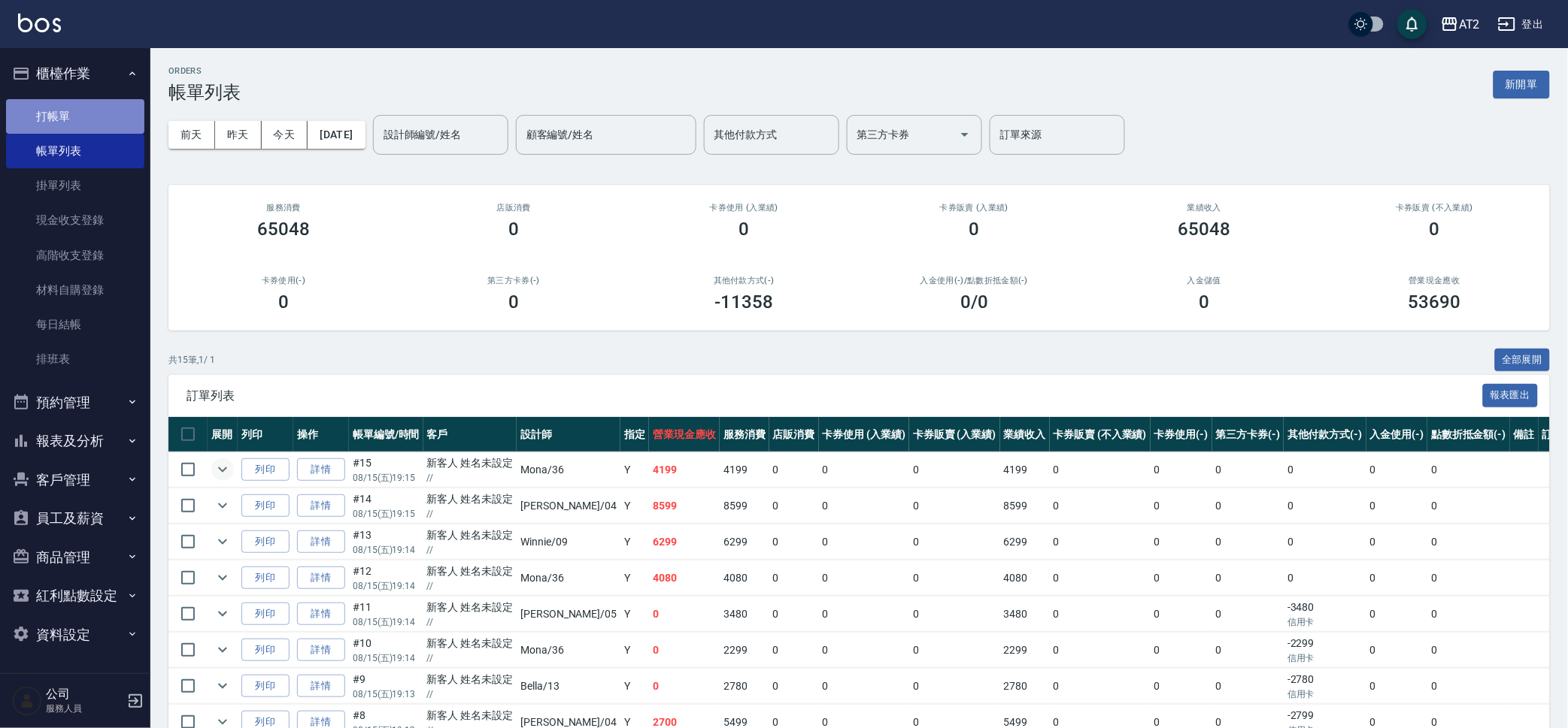
click at [103, 99] on link "打帳單" at bounding box center [75, 116] width 138 height 34
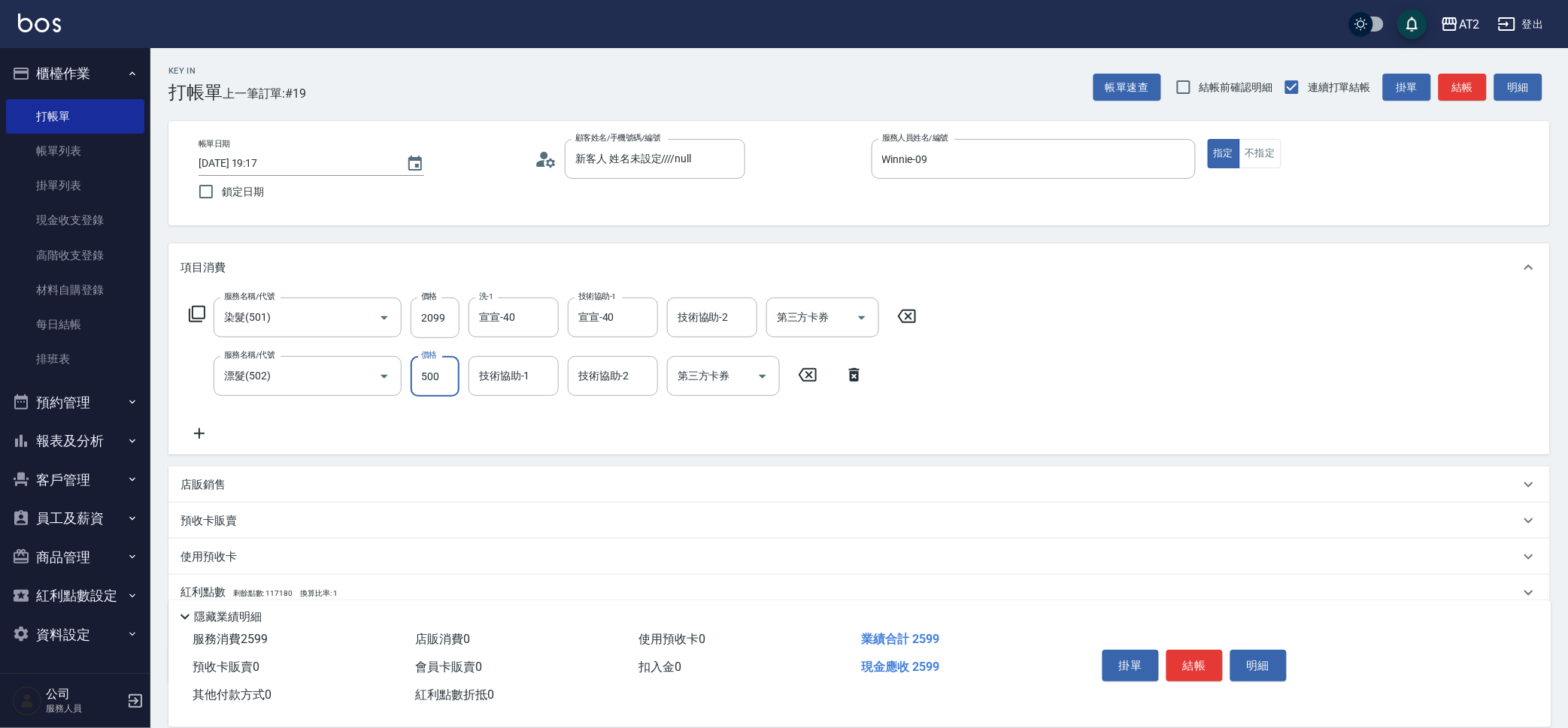
click at [416, 379] on input "500" at bounding box center [435, 377] width 49 height 41
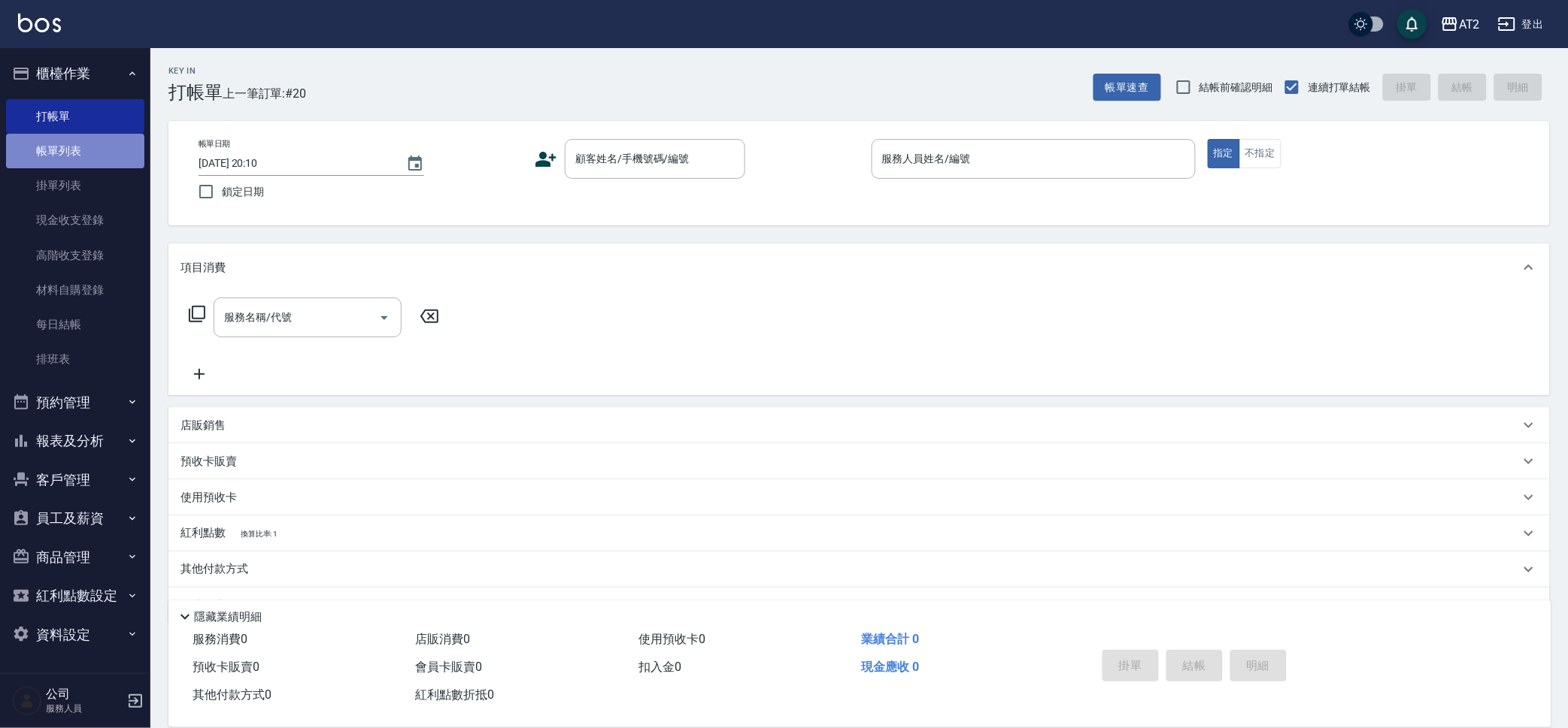
click at [57, 134] on link "帳單列表" at bounding box center [75, 151] width 138 height 34
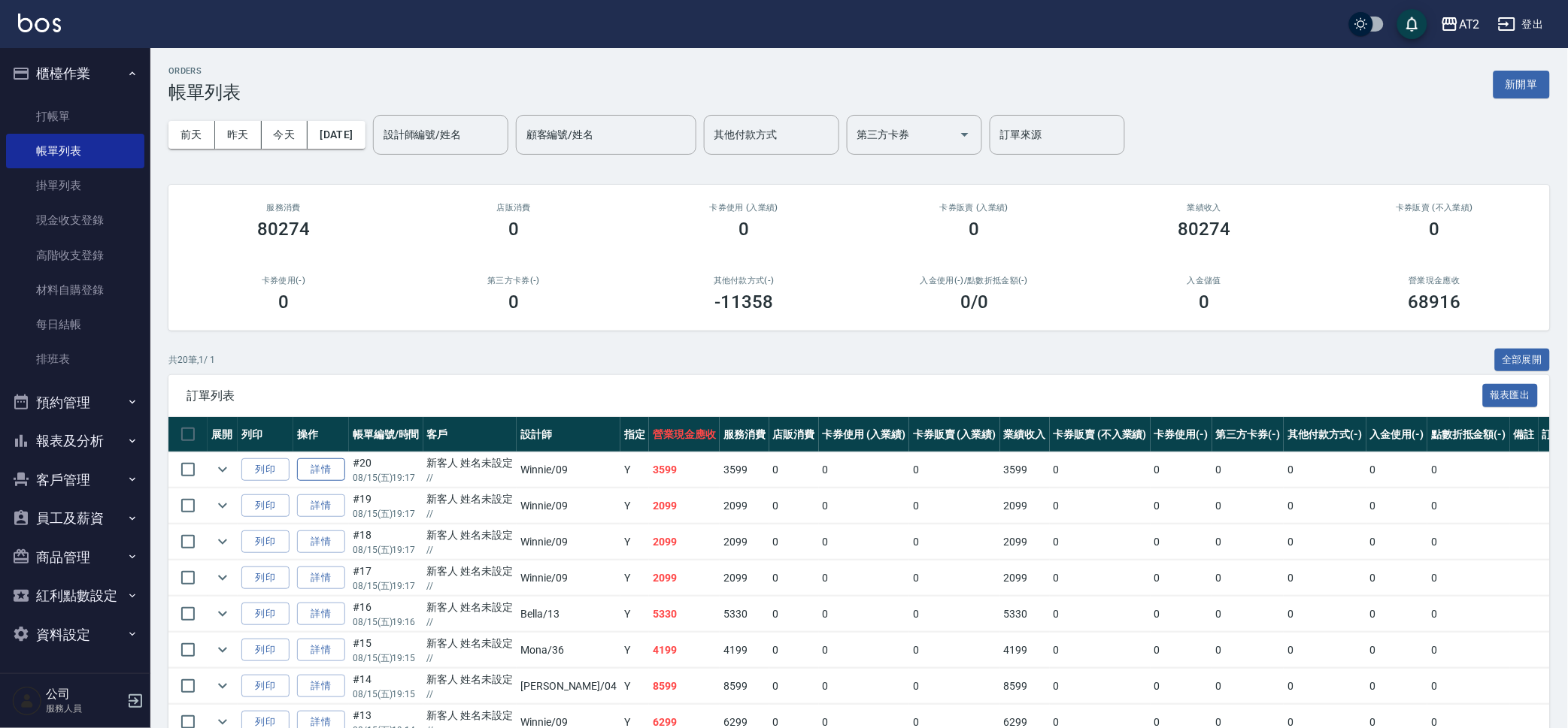
click at [327, 473] on link "詳情" at bounding box center [321, 470] width 49 height 23
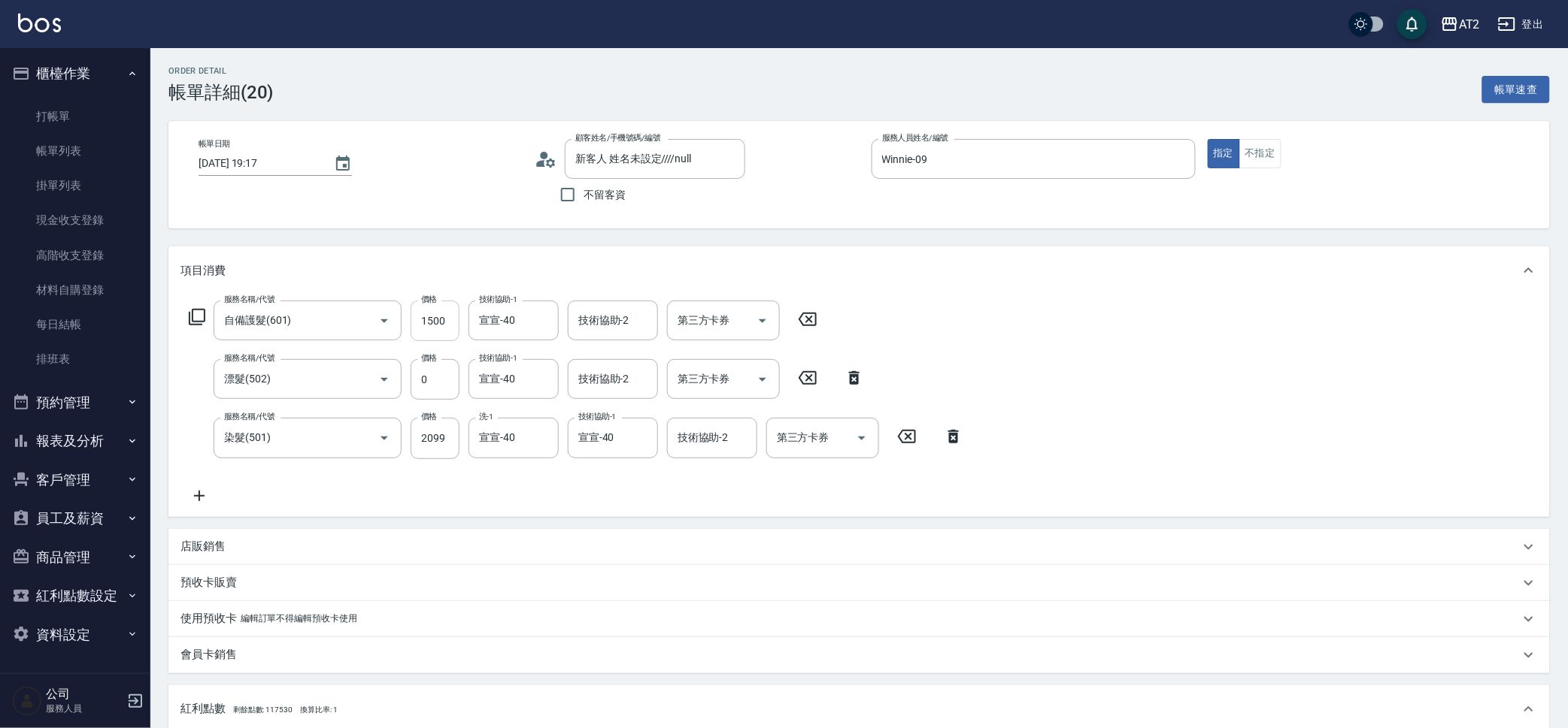
click at [456, 327] on input "1500" at bounding box center [435, 321] width 49 height 41
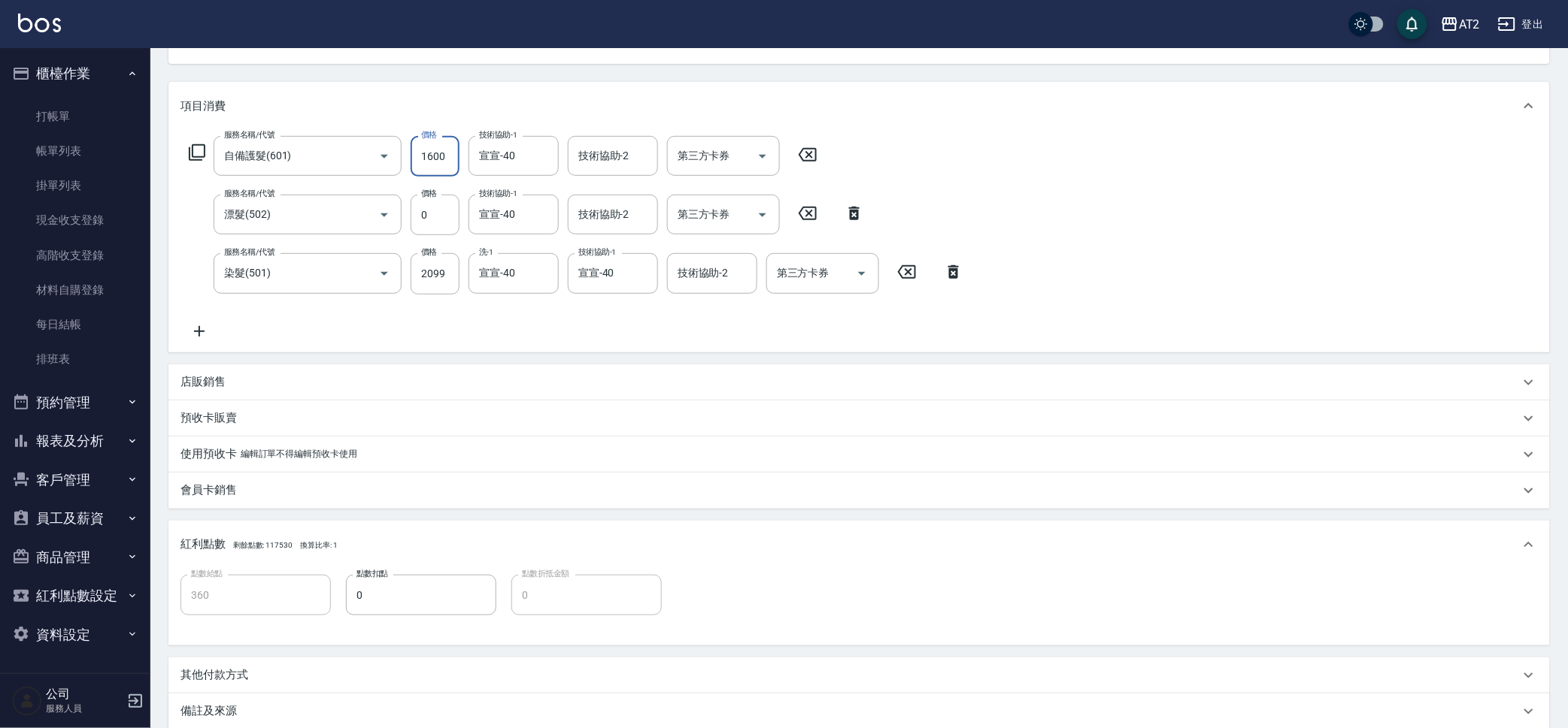
scroll to position [324, 0]
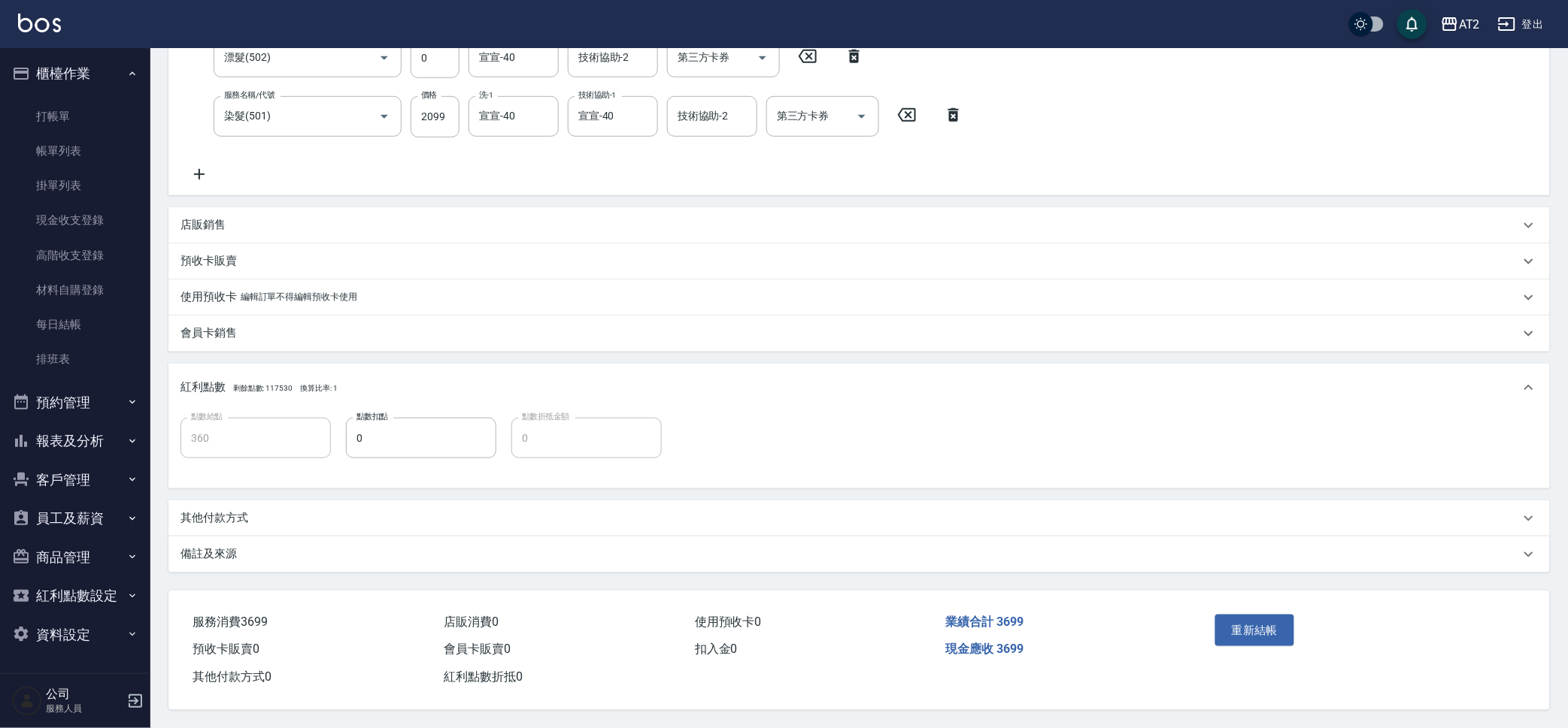
click at [1245, 609] on div "重新結帳" at bounding box center [1285, 641] width 153 height 65
click at [1257, 615] on button "重新結帳" at bounding box center [1255, 630] width 79 height 32
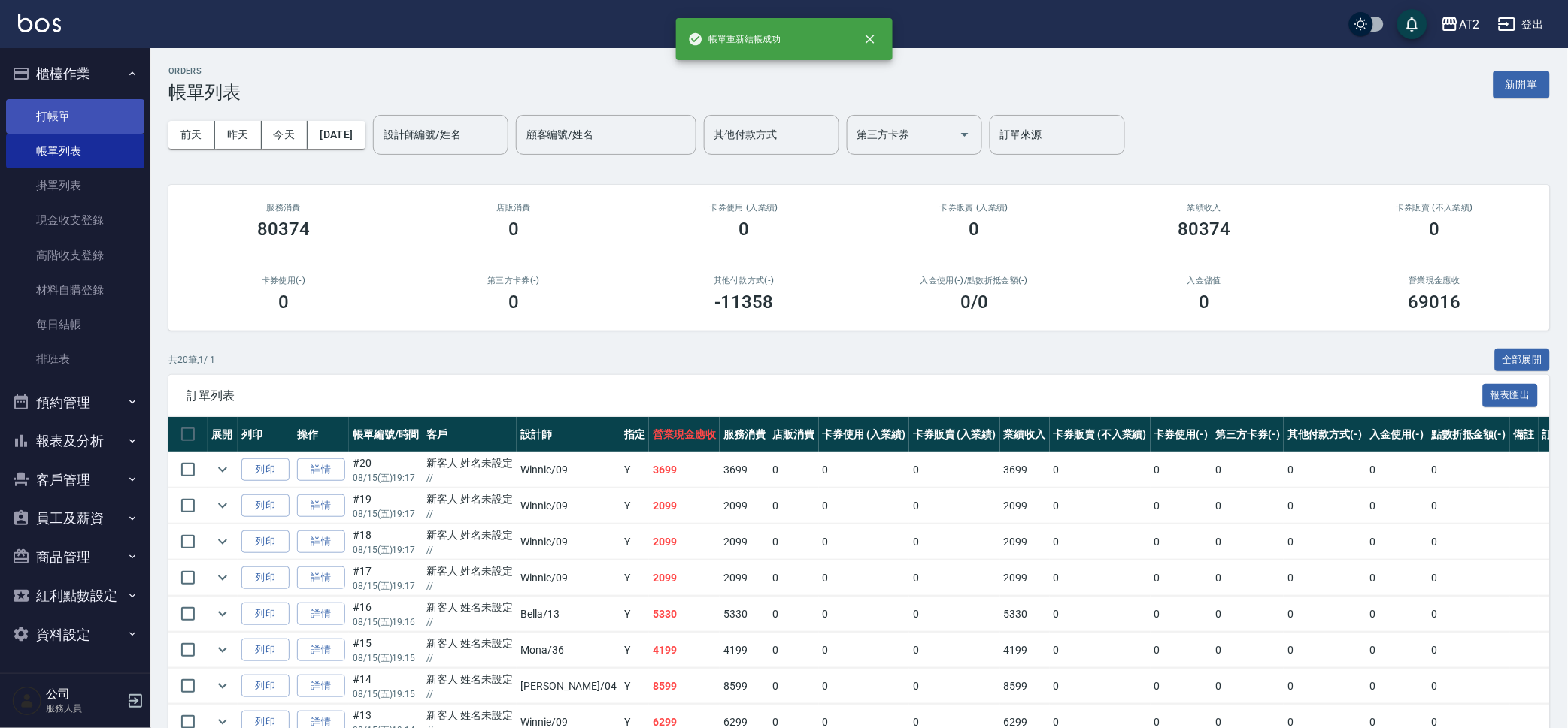
drag, startPoint x: 83, startPoint y: 93, endPoint x: 85, endPoint y: 102, distance: 9.2
click at [83, 93] on ul "打帳單 帳單列表 掛單列表 現金收支登錄 高階收支登錄 材料自購登錄 每日結帳 排班表" at bounding box center [75, 238] width 138 height 290
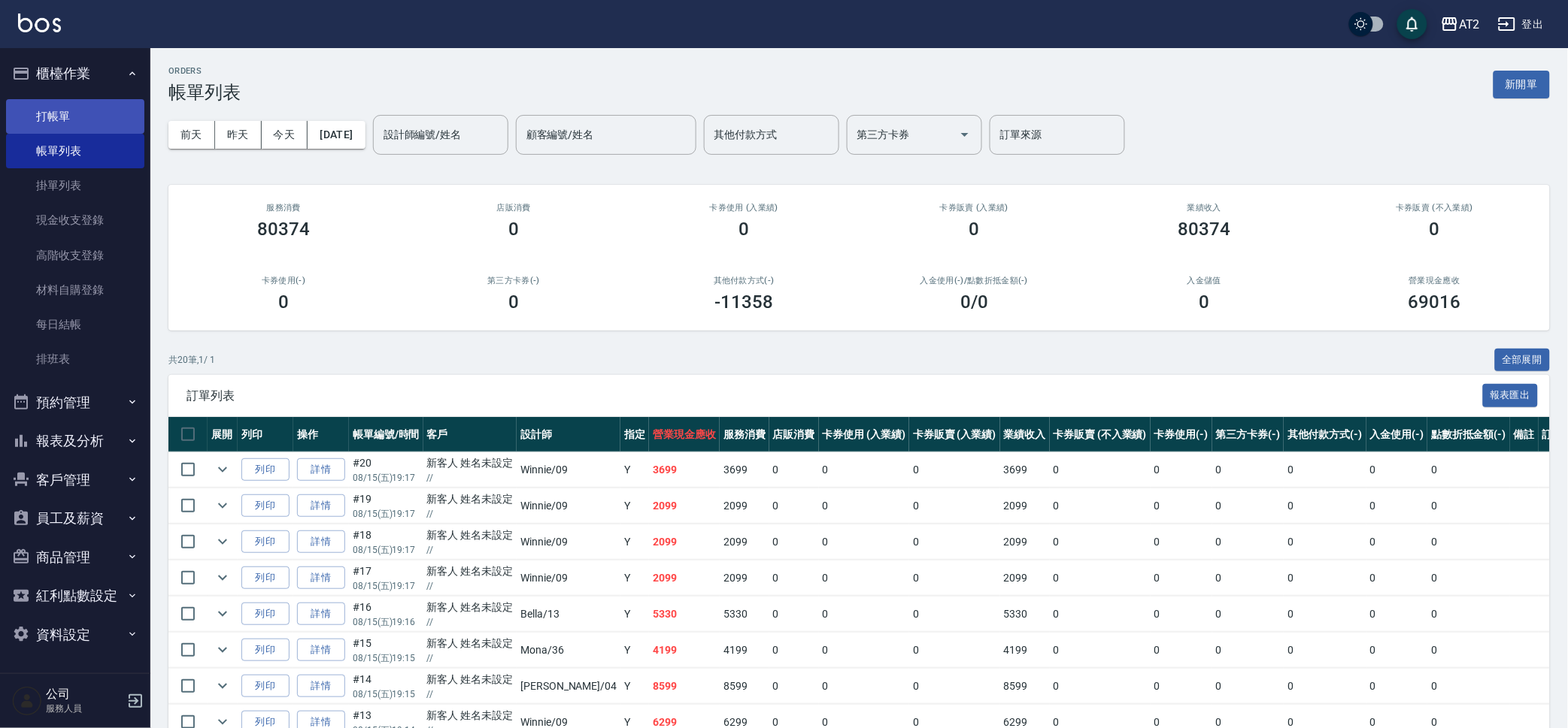
click at [85, 103] on link "打帳單" at bounding box center [75, 116] width 138 height 34
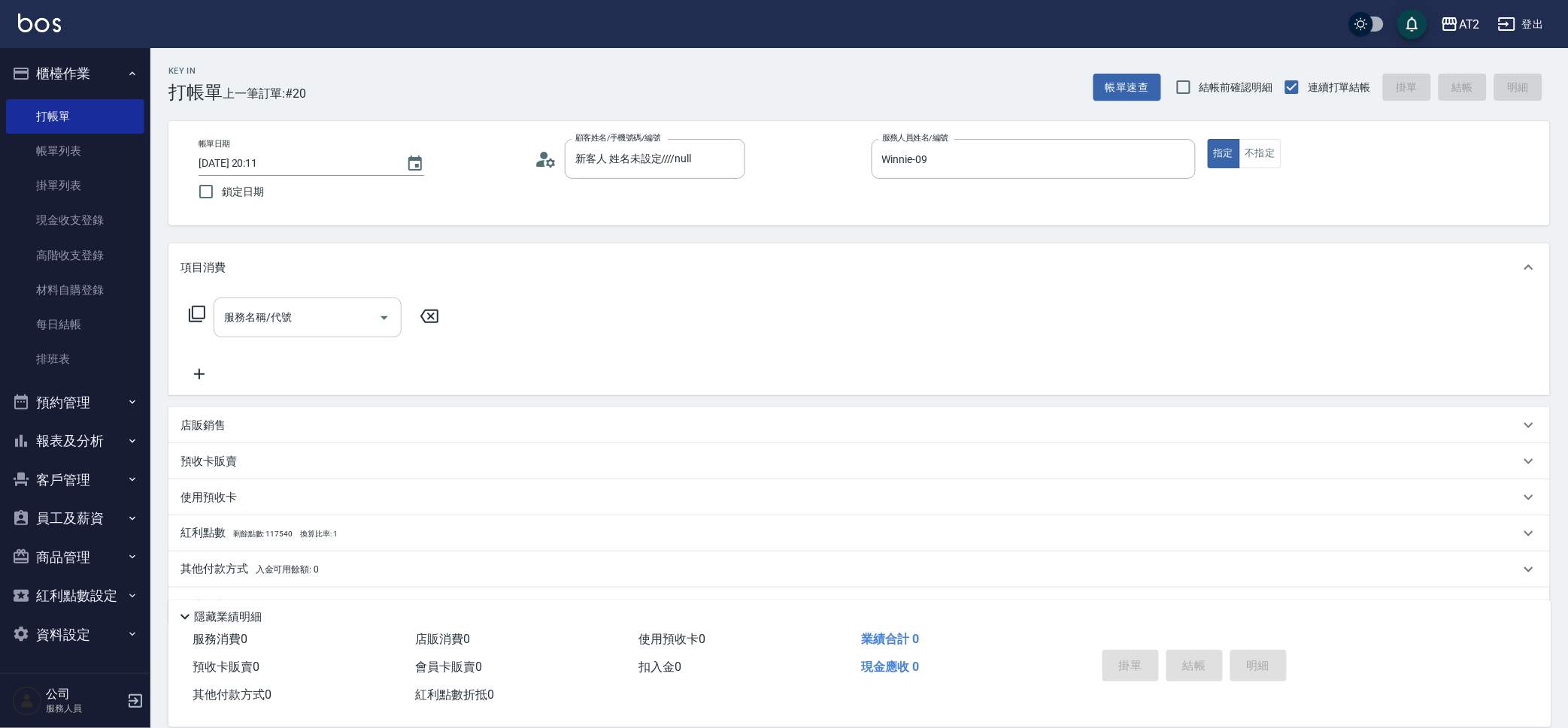
click at [271, 309] on div "服務名稱/代號 服務名稱/代號" at bounding box center [308, 317] width 188 height 40
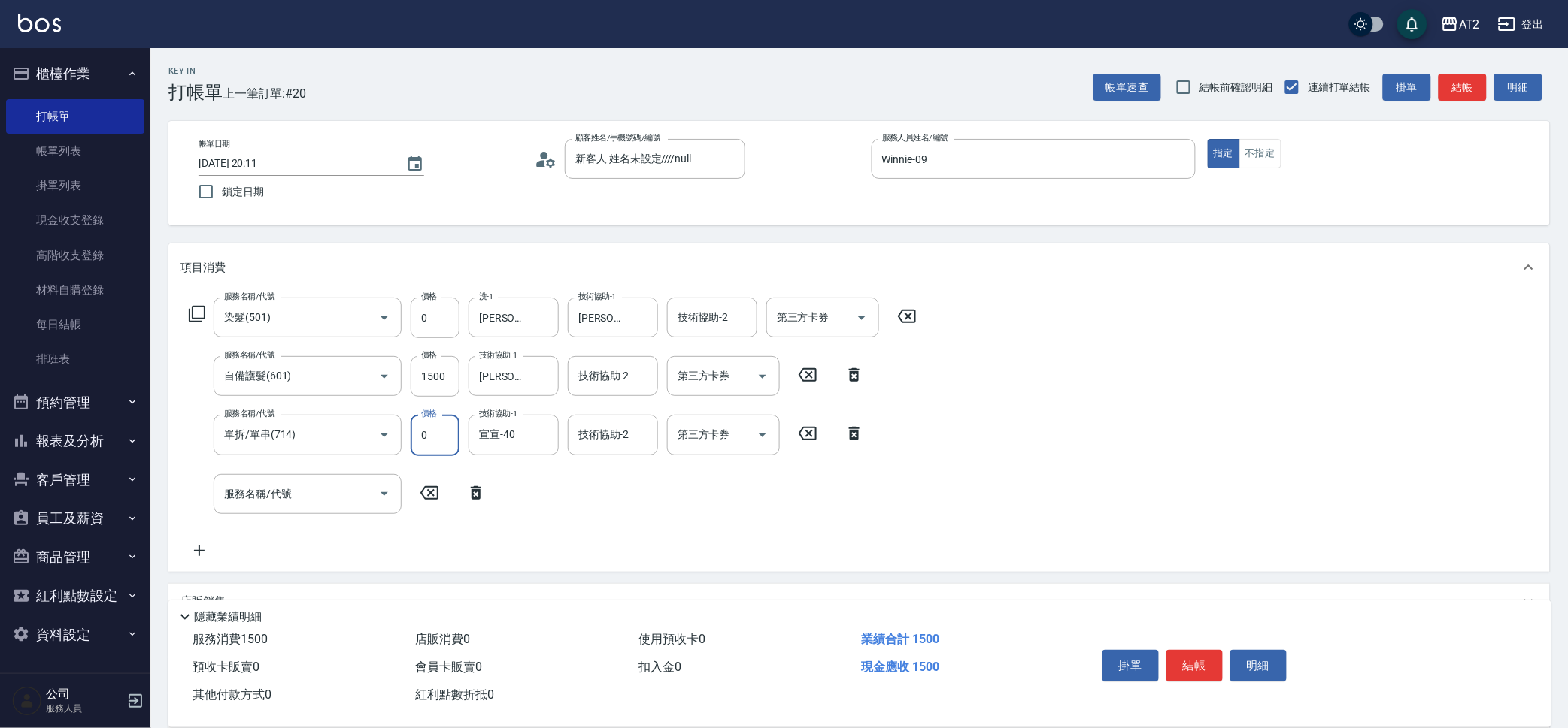
click at [428, 435] on input "0" at bounding box center [435, 435] width 49 height 41
click at [279, 502] on input "服務名稱/代號" at bounding box center [296, 494] width 152 height 26
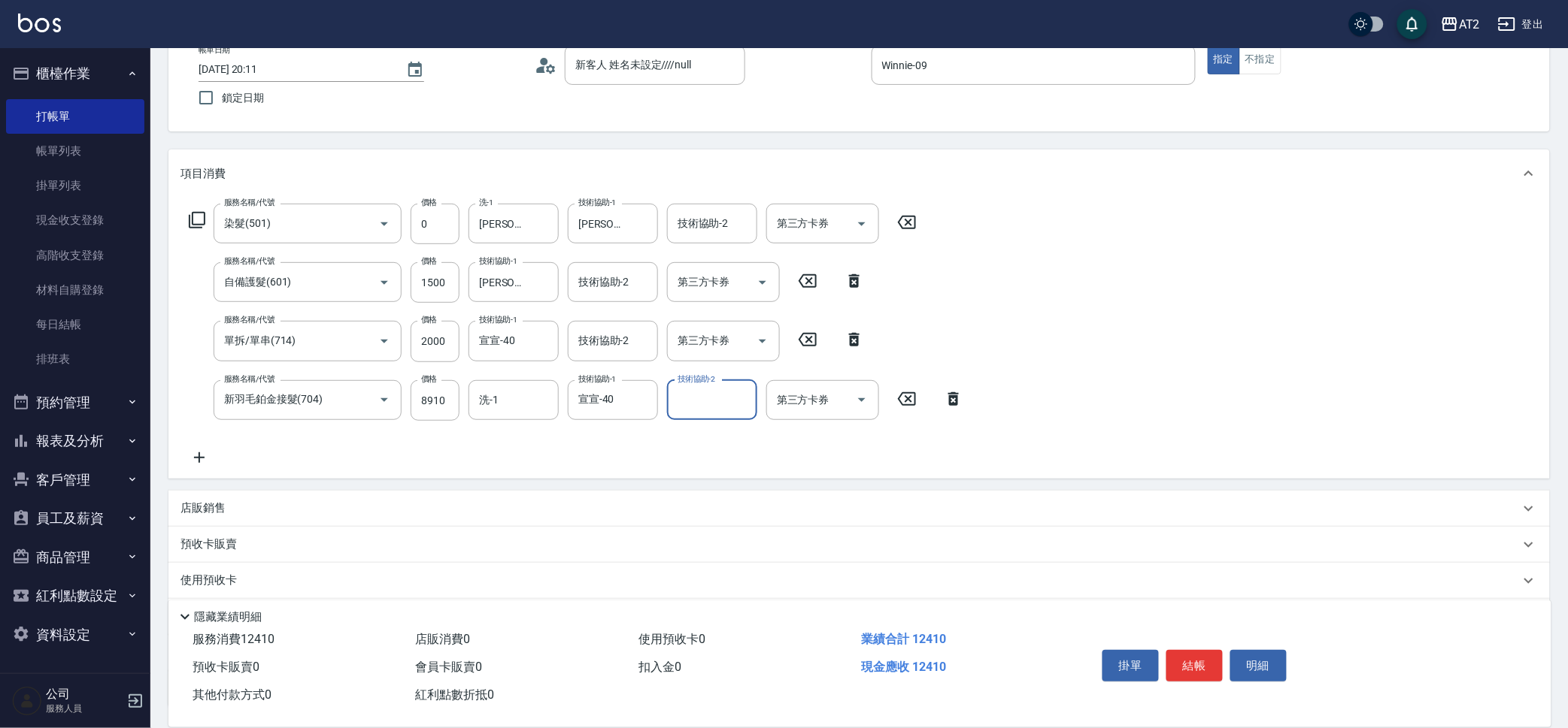
click at [374, 507] on div "店販銷售" at bounding box center [850, 508] width 1339 height 16
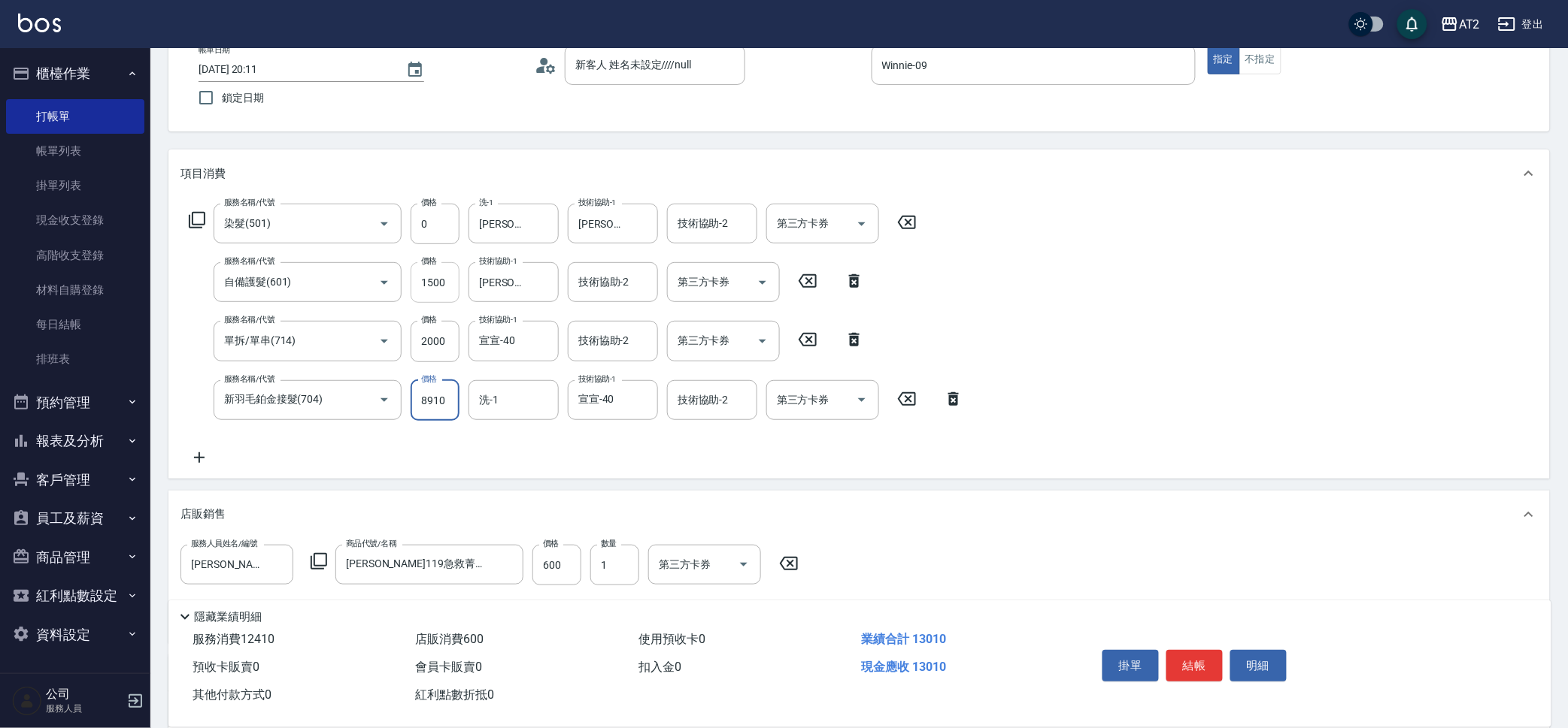
click at [443, 283] on input "1500" at bounding box center [435, 282] width 49 height 41
click at [443, 278] on input "1500" at bounding box center [435, 282] width 49 height 41
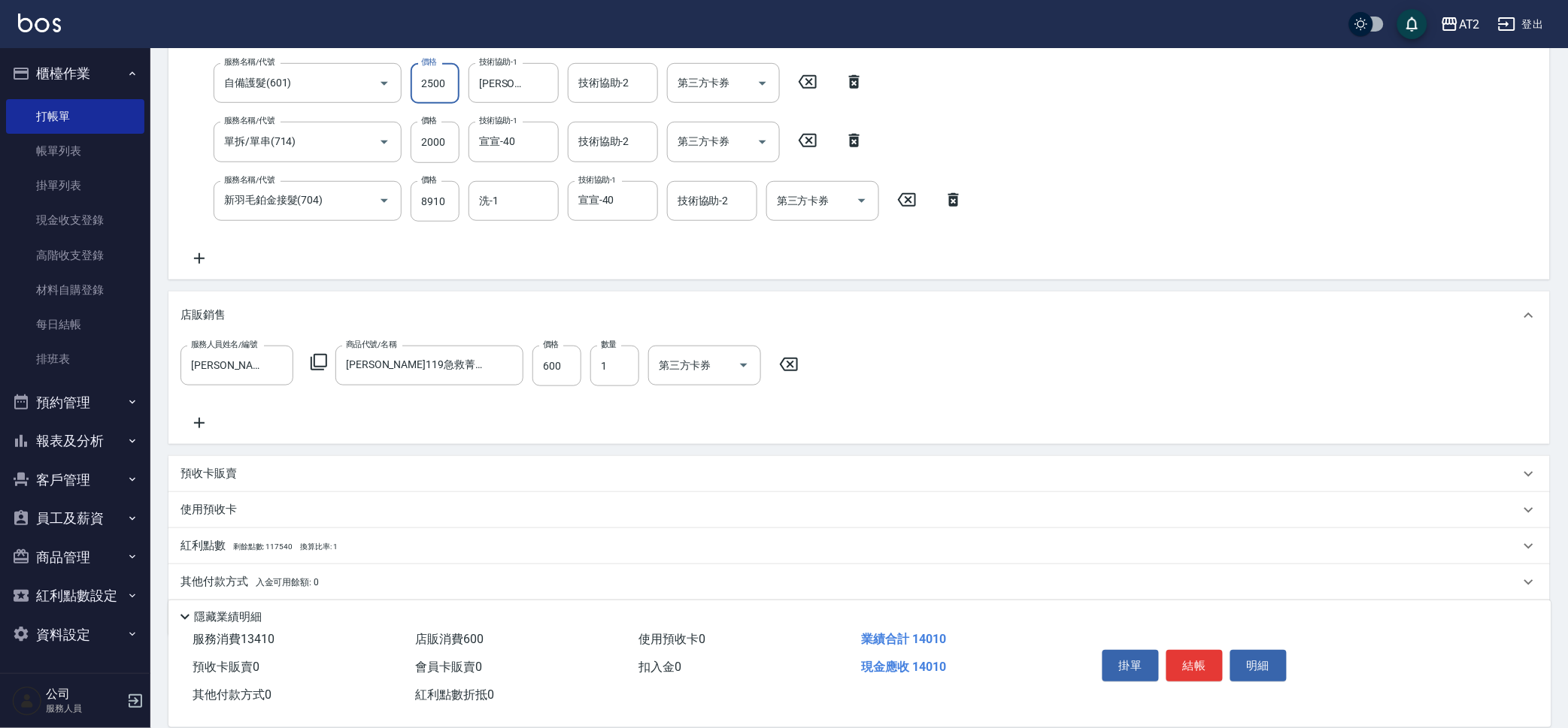
scroll to position [343, 0]
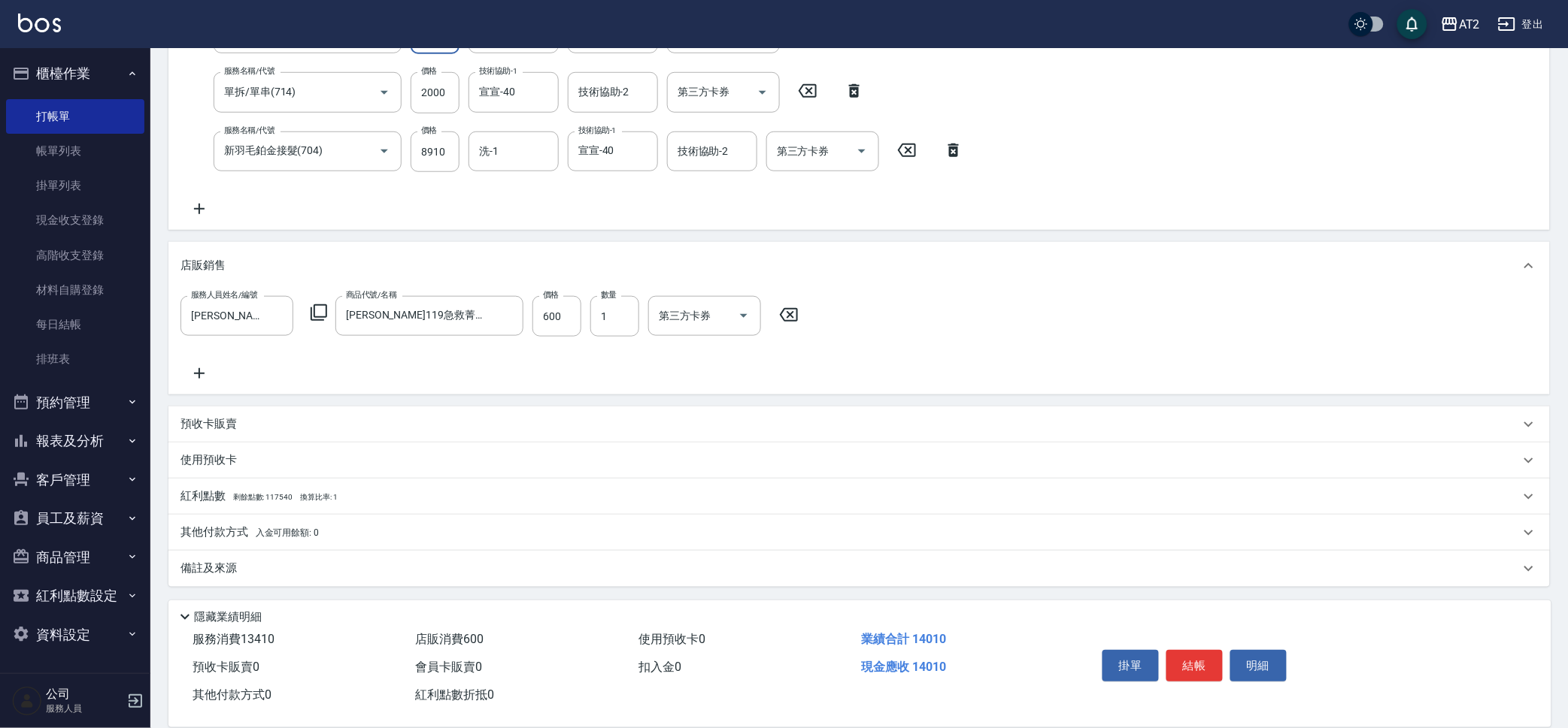
click at [367, 526] on div "其他付款方式 入金可用餘額: 0" at bounding box center [850, 533] width 1339 height 17
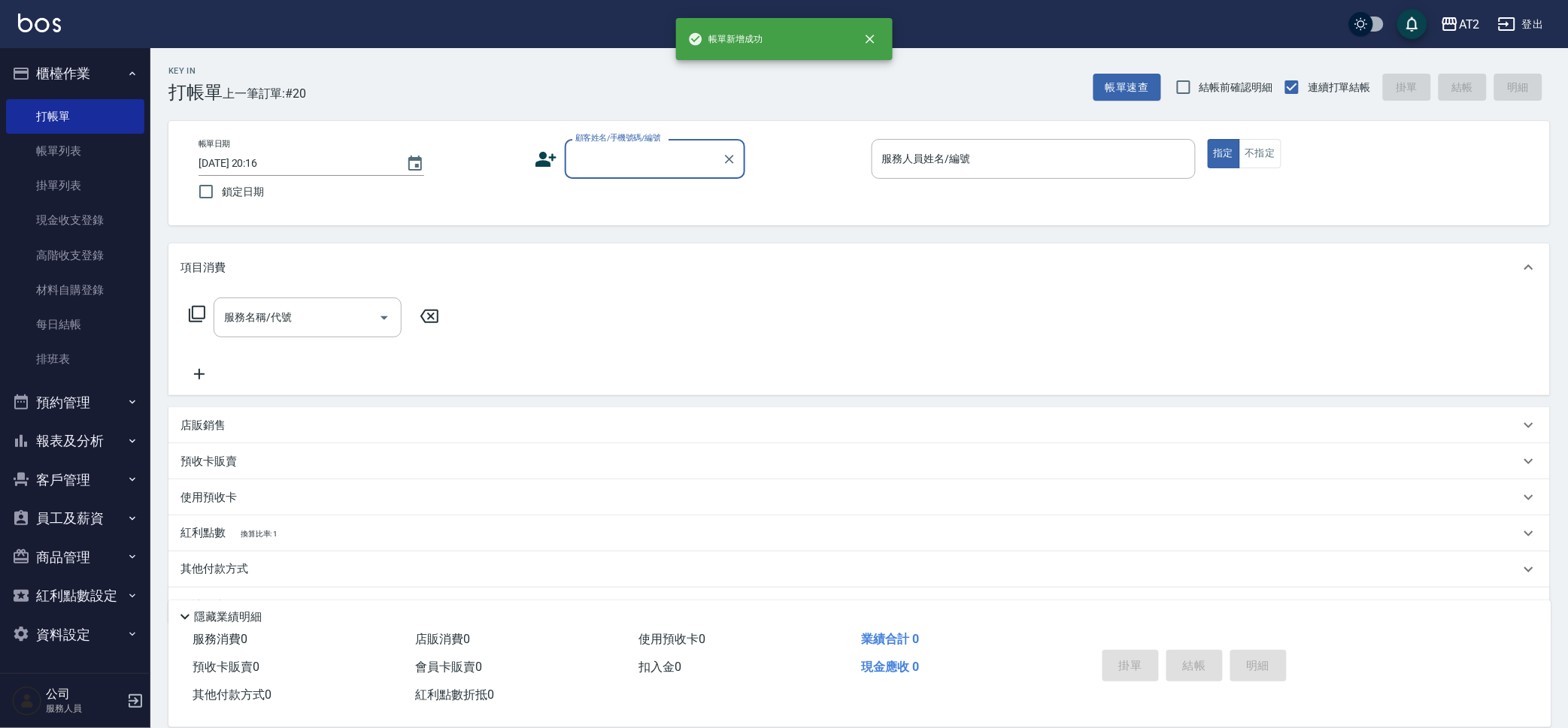
scroll to position [0, 0]
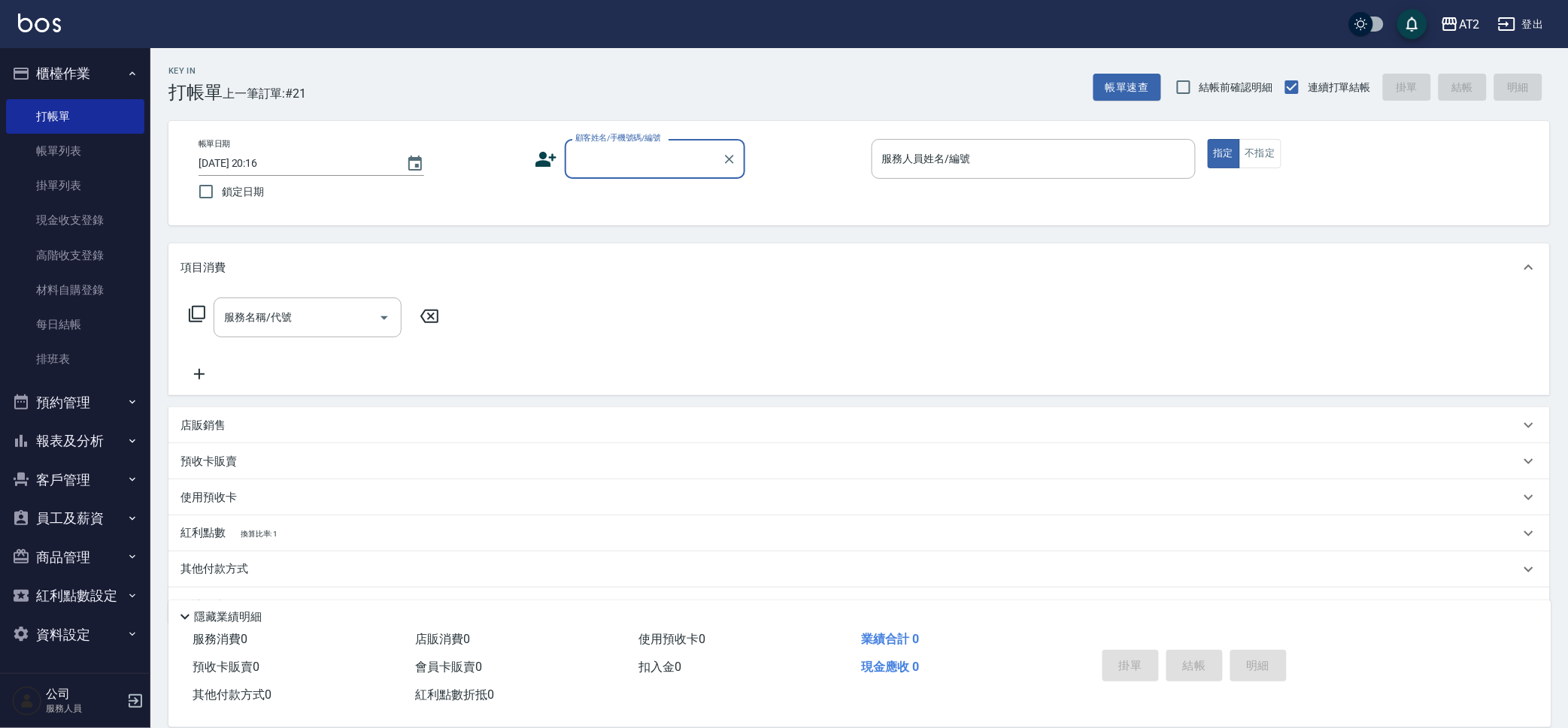
click at [128, 64] on button "櫃檯作業" at bounding box center [75, 74] width 138 height 39
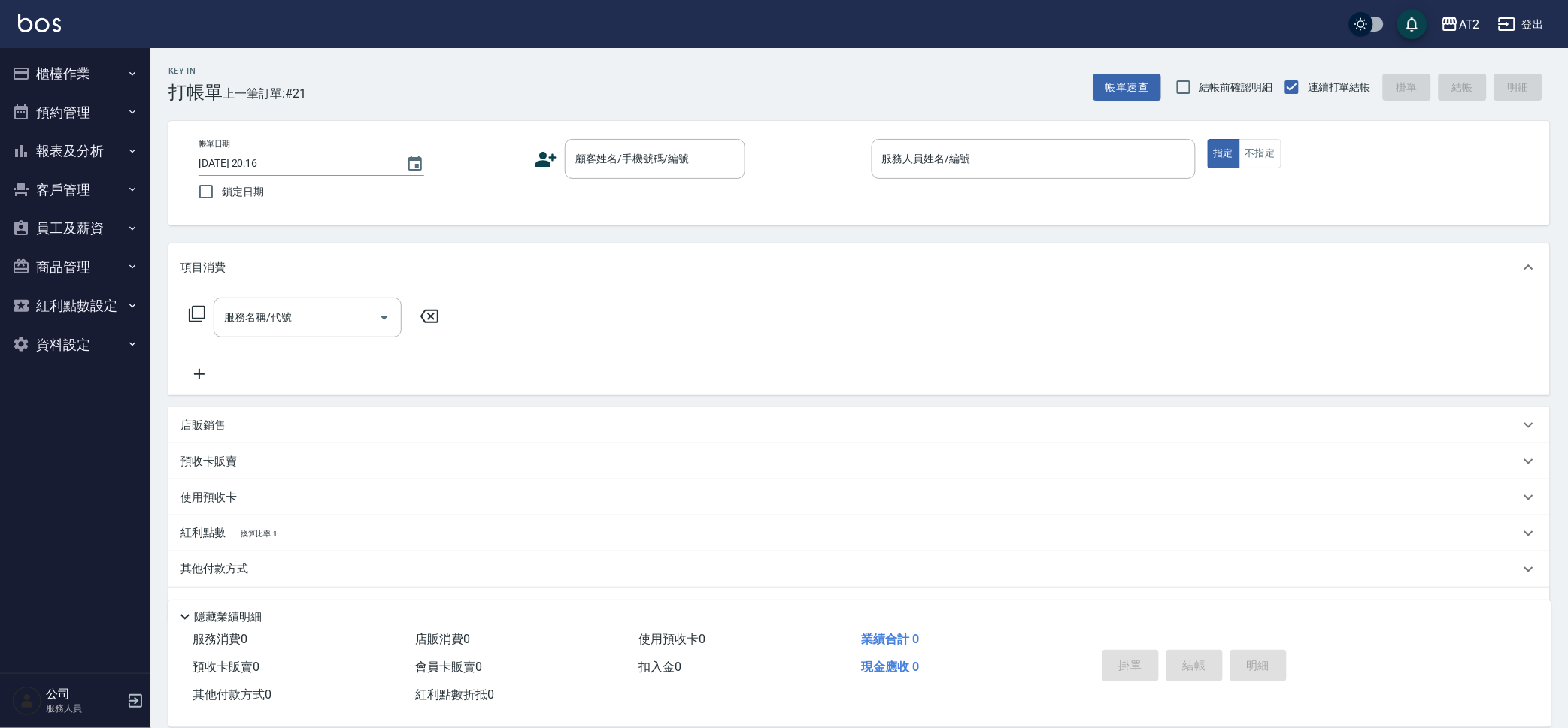
click at [37, 152] on button "報表及分析" at bounding box center [75, 151] width 138 height 39
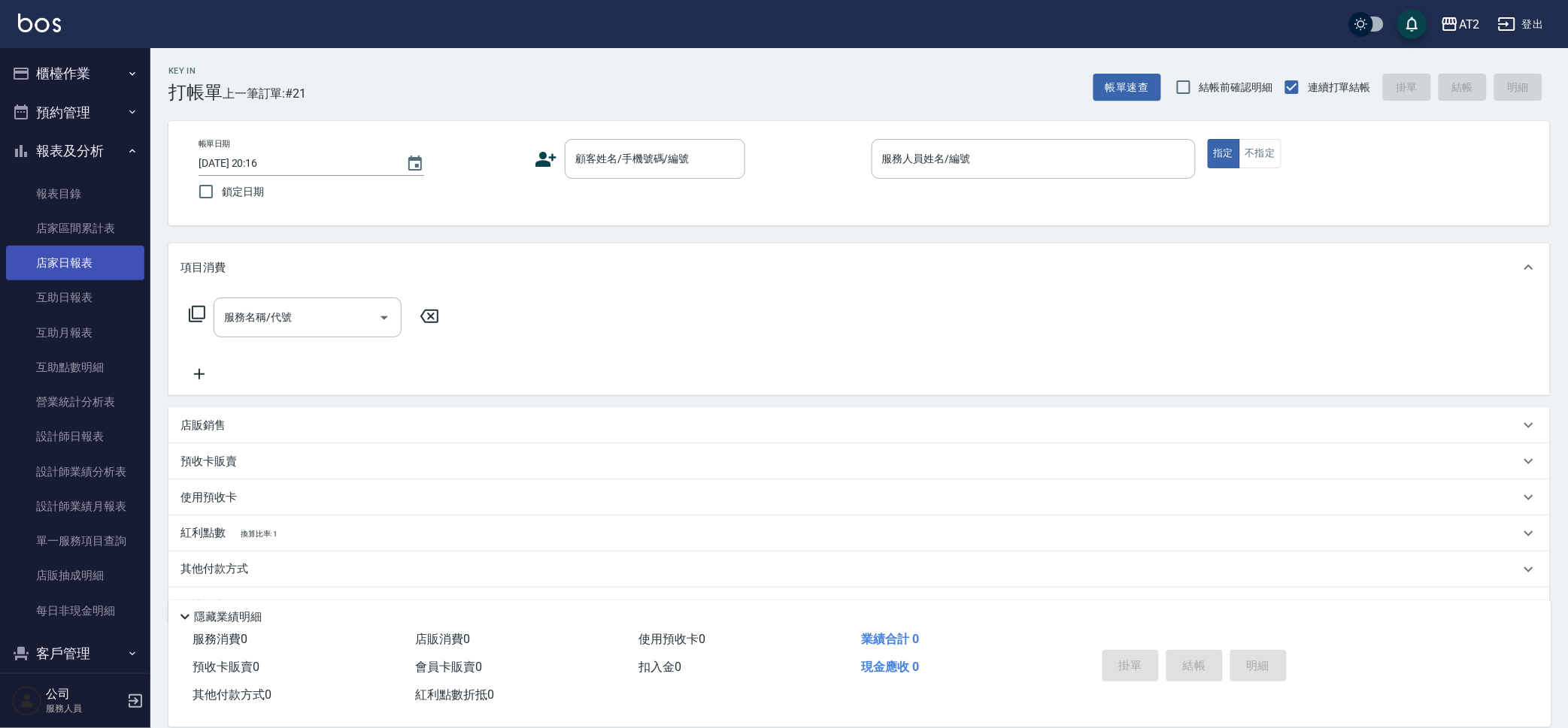
click at [88, 254] on link "店家日報表" at bounding box center [75, 263] width 138 height 34
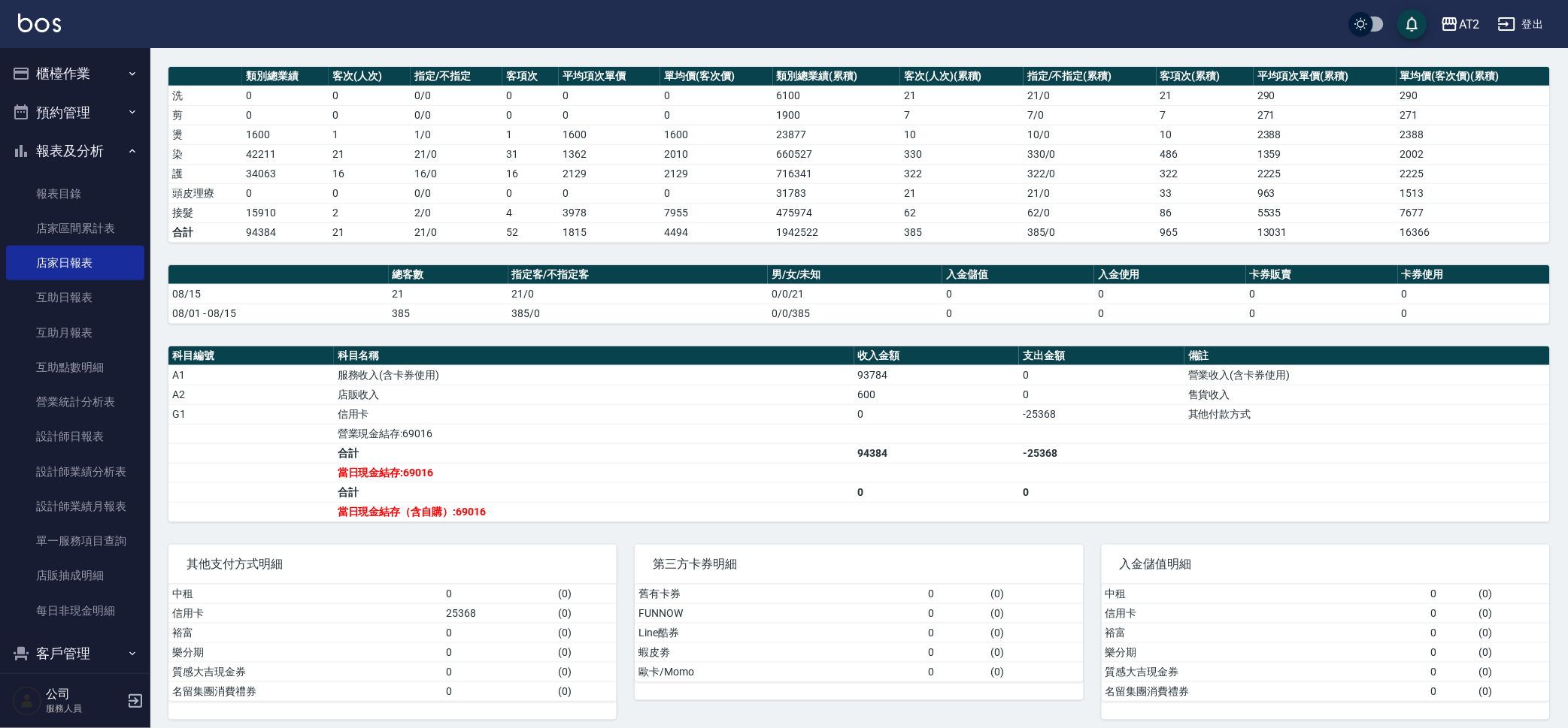
scroll to position [208, 0]
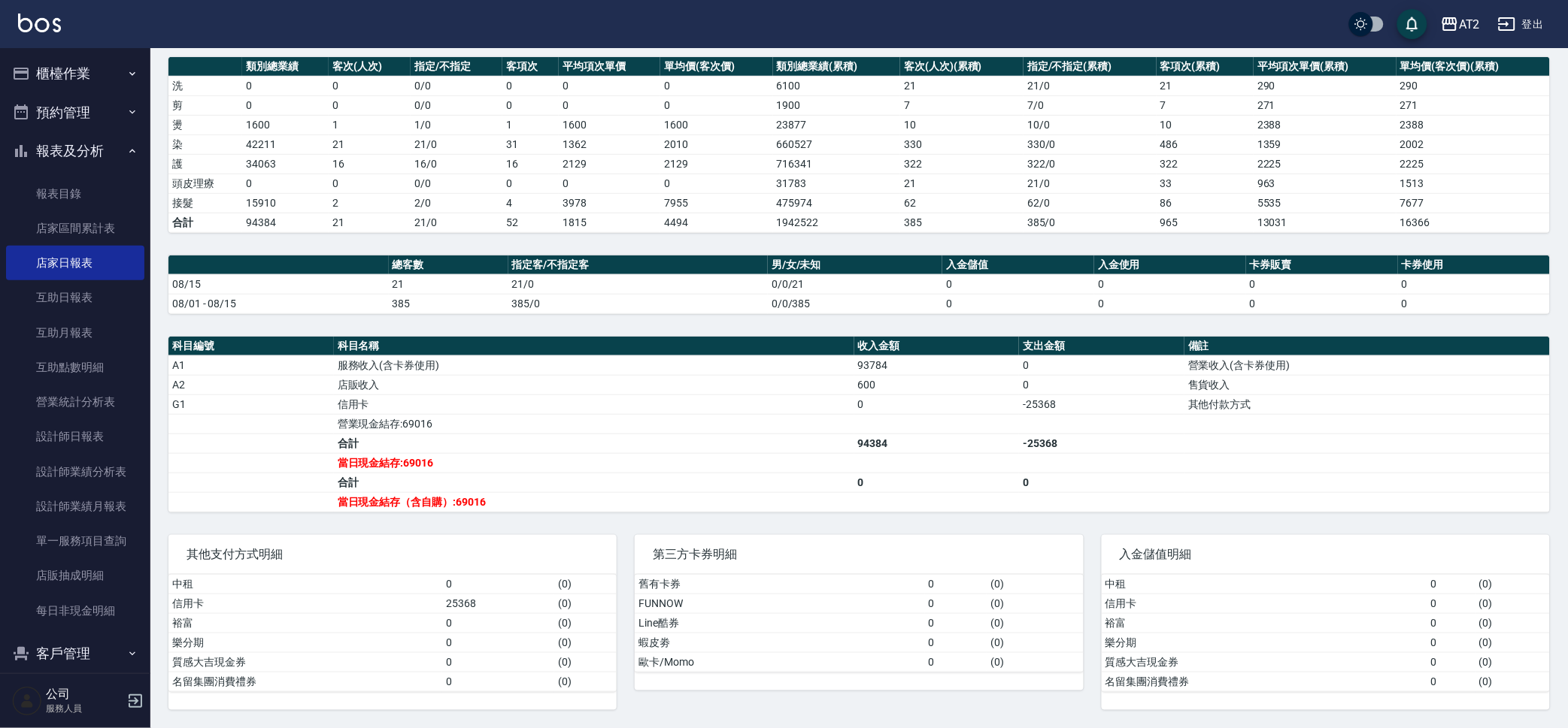
drag, startPoint x: 787, startPoint y: 328, endPoint x: 937, endPoint y: 324, distance: 150.1
click at [937, 324] on div "AT2 2025-08-15 店家日報表 列印時間： 2025-08-15-20:17 Merchant Daily Report 店家日報表 前天 昨天 今…" at bounding box center [859, 284] width 1418 height 886
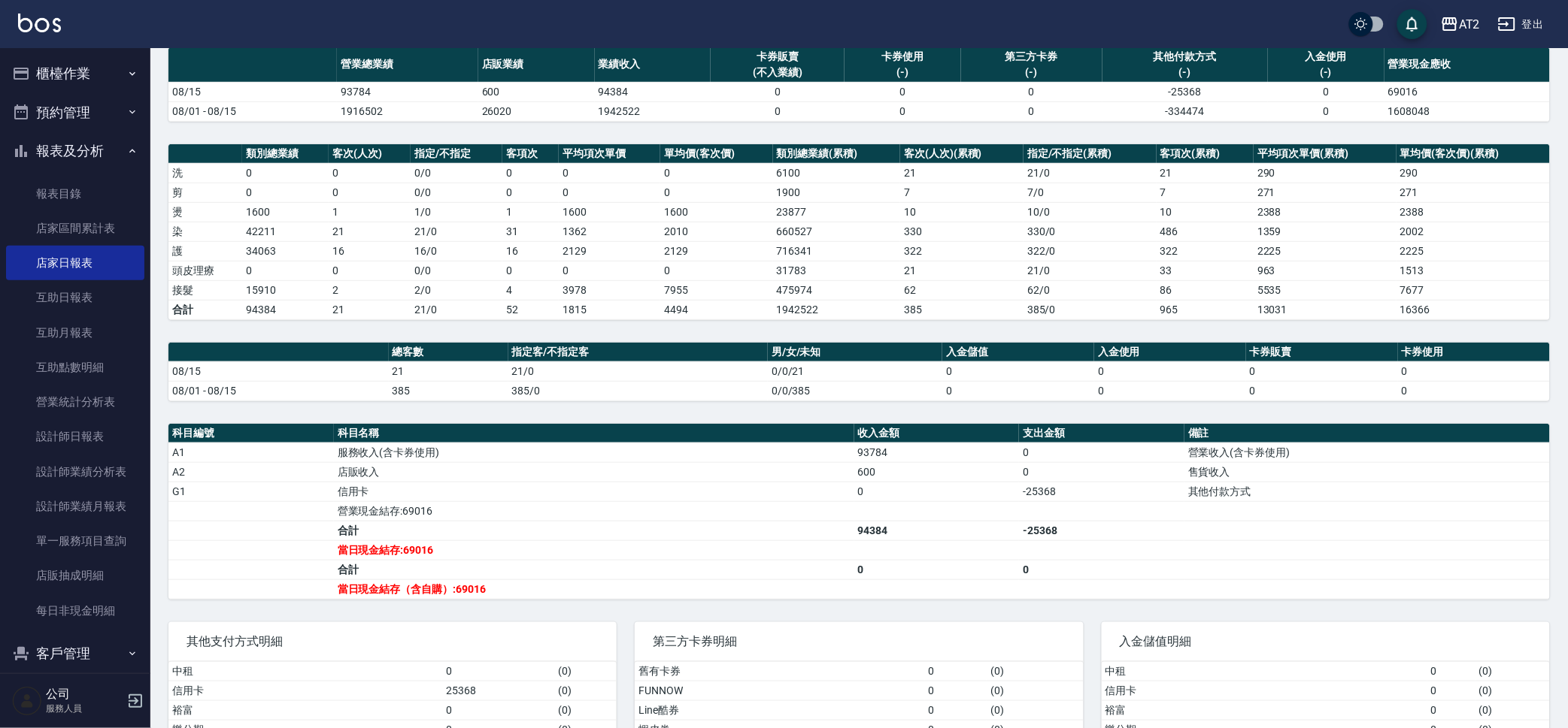
scroll to position [0, 0]
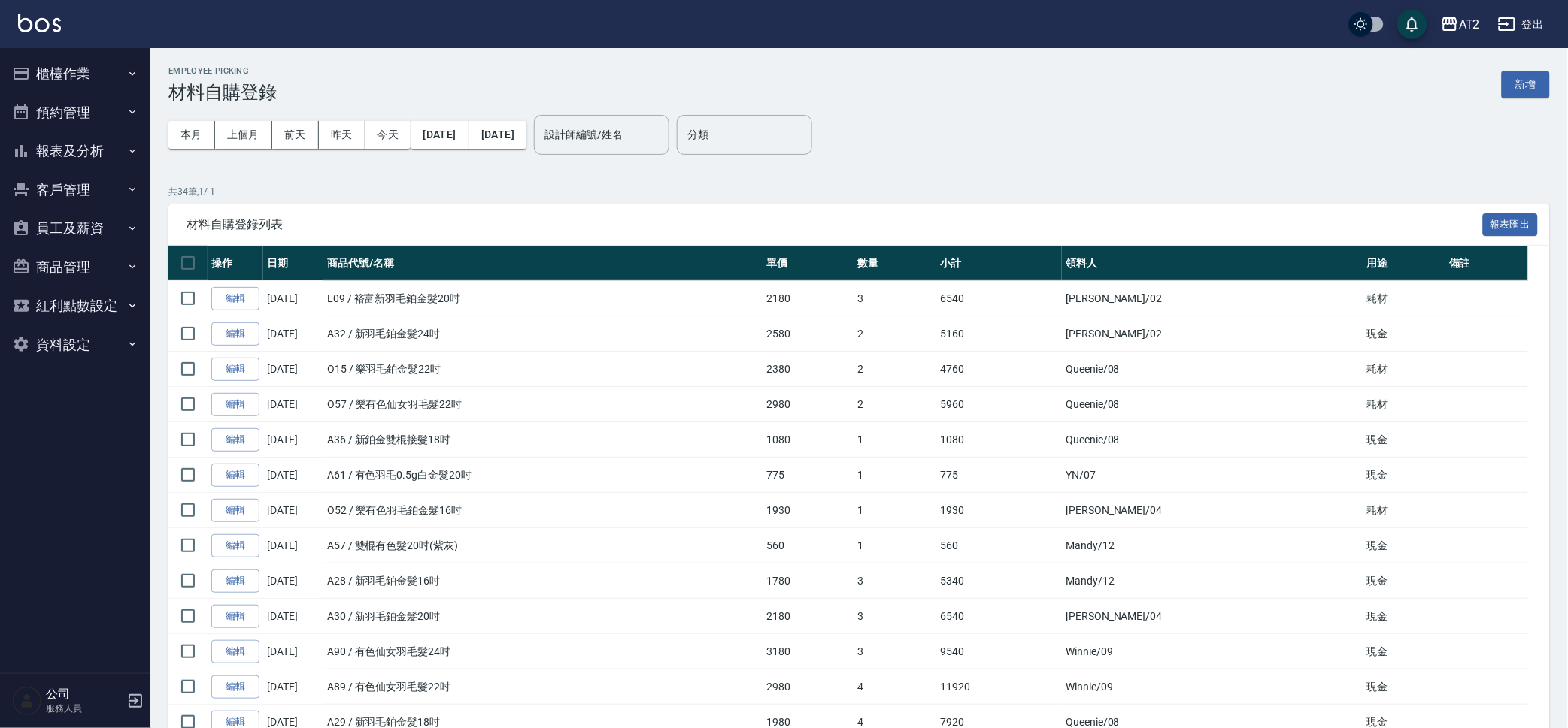
click at [1537, 89] on button "新增" at bounding box center [1526, 85] width 49 height 28
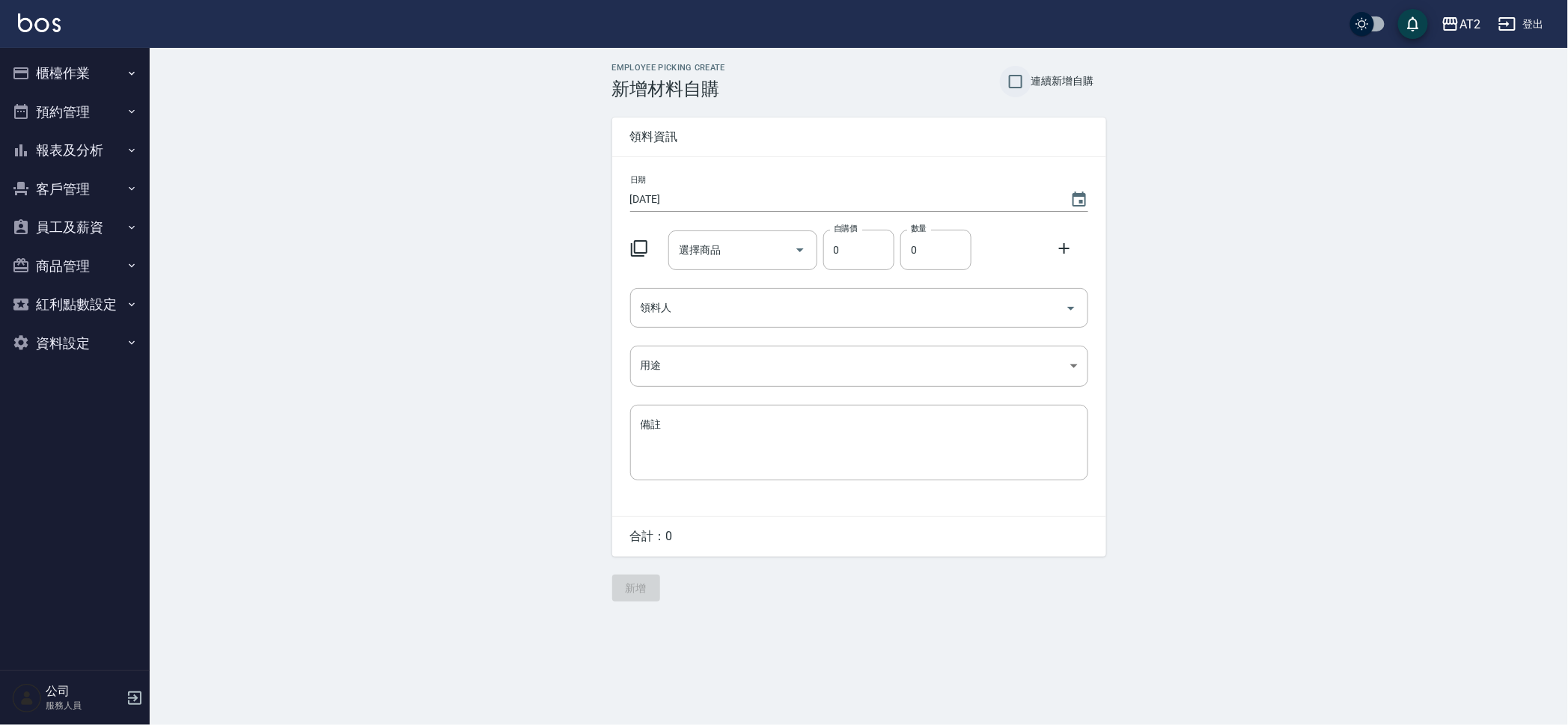
click at [1030, 66] on label "連續新增自購" at bounding box center [1047, 82] width 95 height 32
click at [1030, 66] on input "連續新增自購" at bounding box center [1016, 82] width 32 height 32
checkbox input "true"
click at [776, 257] on input "選擇商品" at bounding box center [732, 251] width 113 height 26
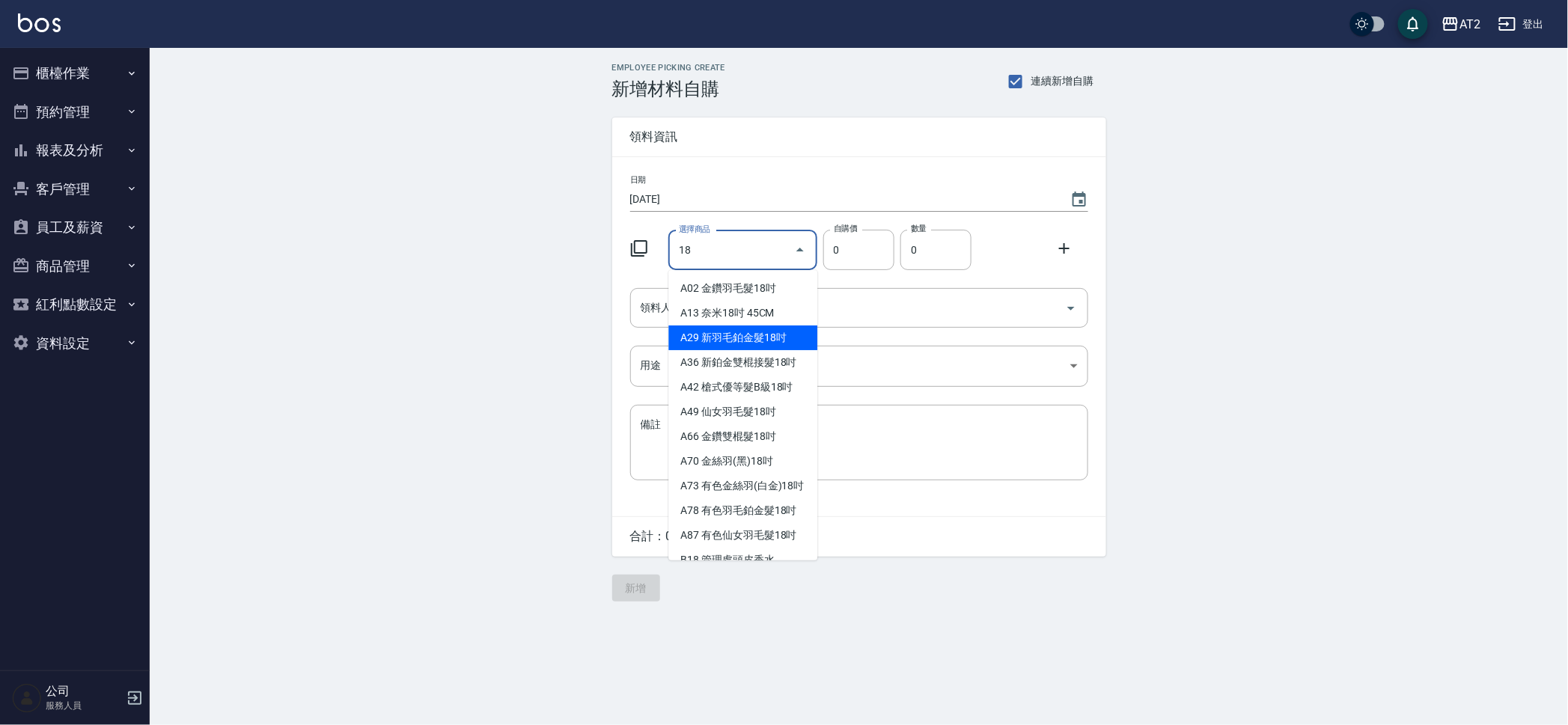
type input "新羽毛鉑金髮18吋"
type input "1980"
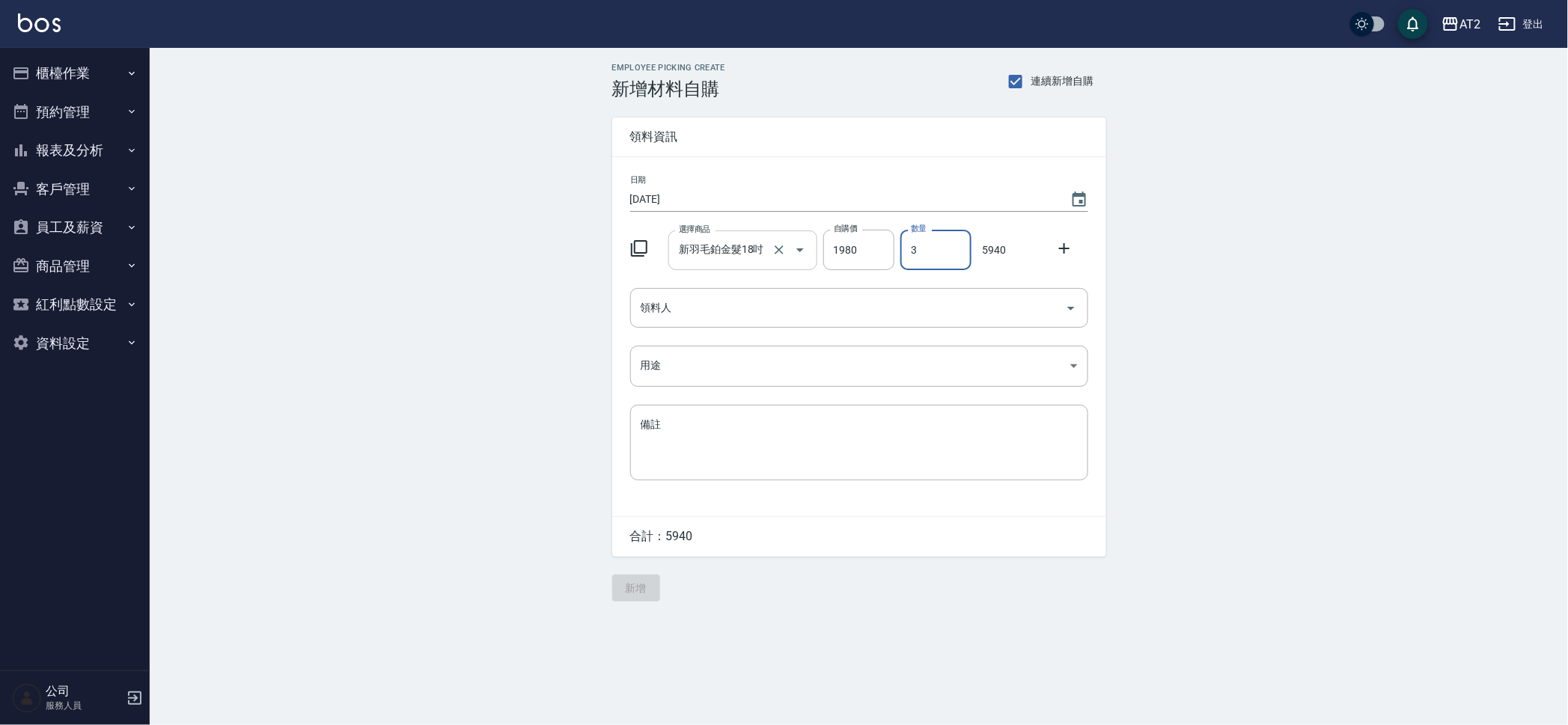
type input "3"
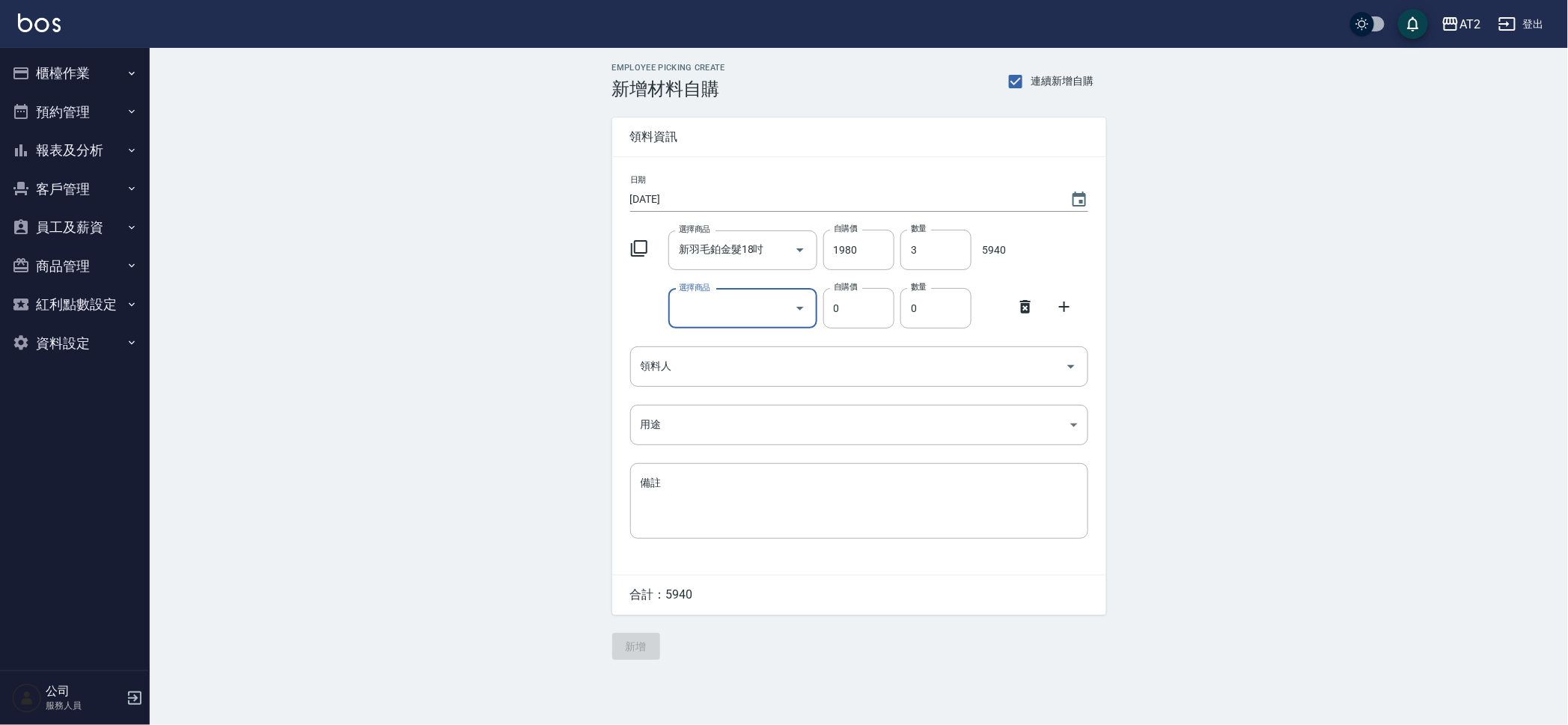
click at [1016, 304] on div at bounding box center [1030, 304] width 39 height 27
click at [1029, 318] on div at bounding box center [1030, 304] width 39 height 27
click at [1023, 304] on icon at bounding box center [1025, 306] width 10 height 14
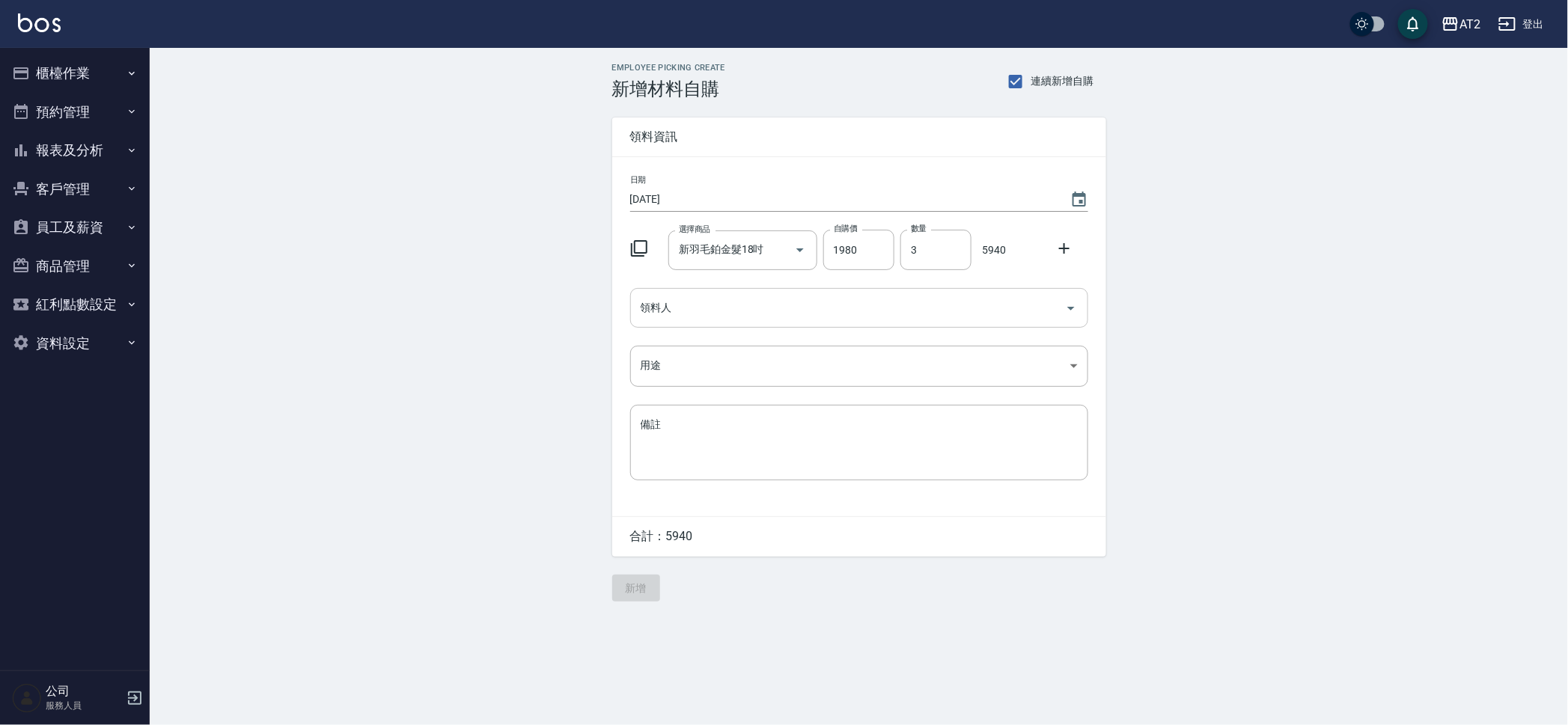
click at [784, 309] on input "領料人" at bounding box center [848, 308] width 422 height 26
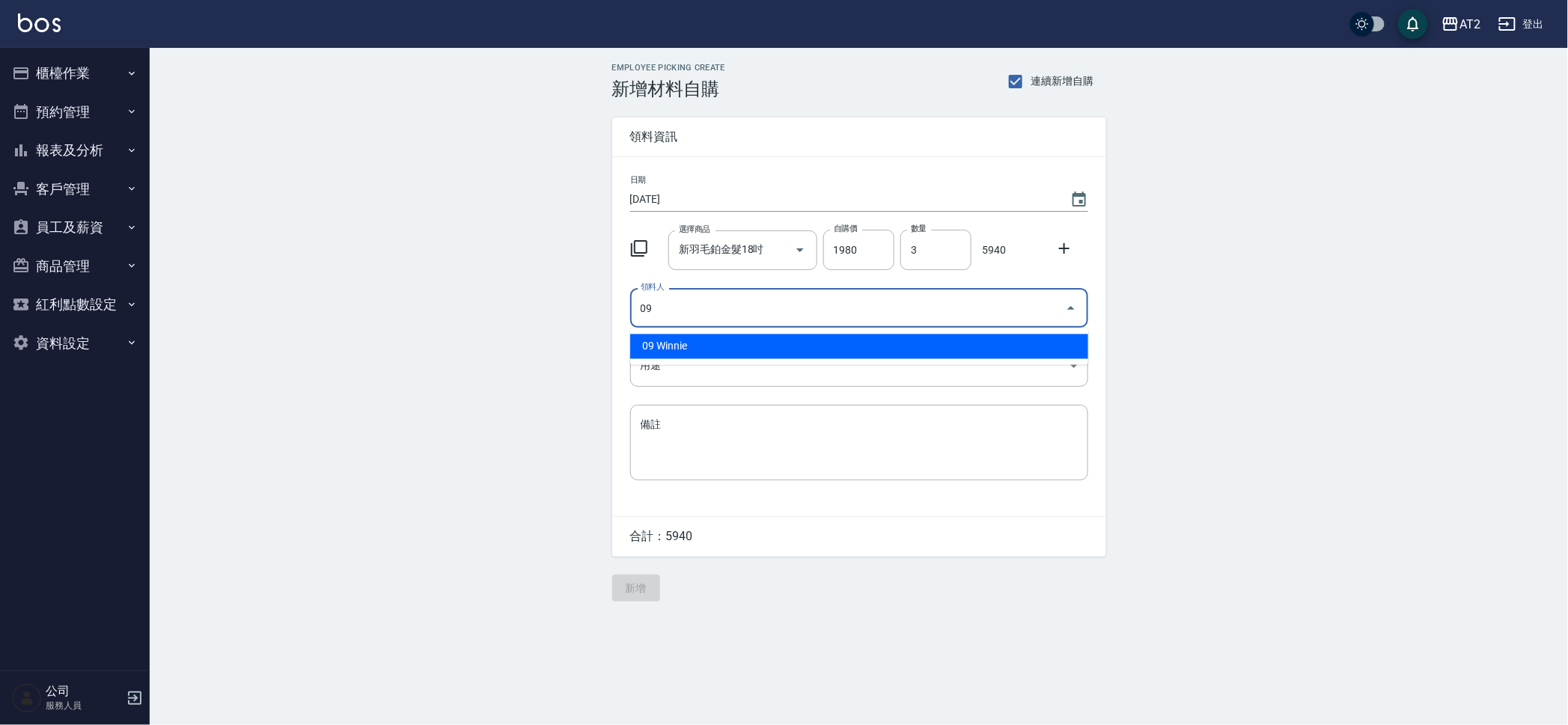
type input "09 Winnie"
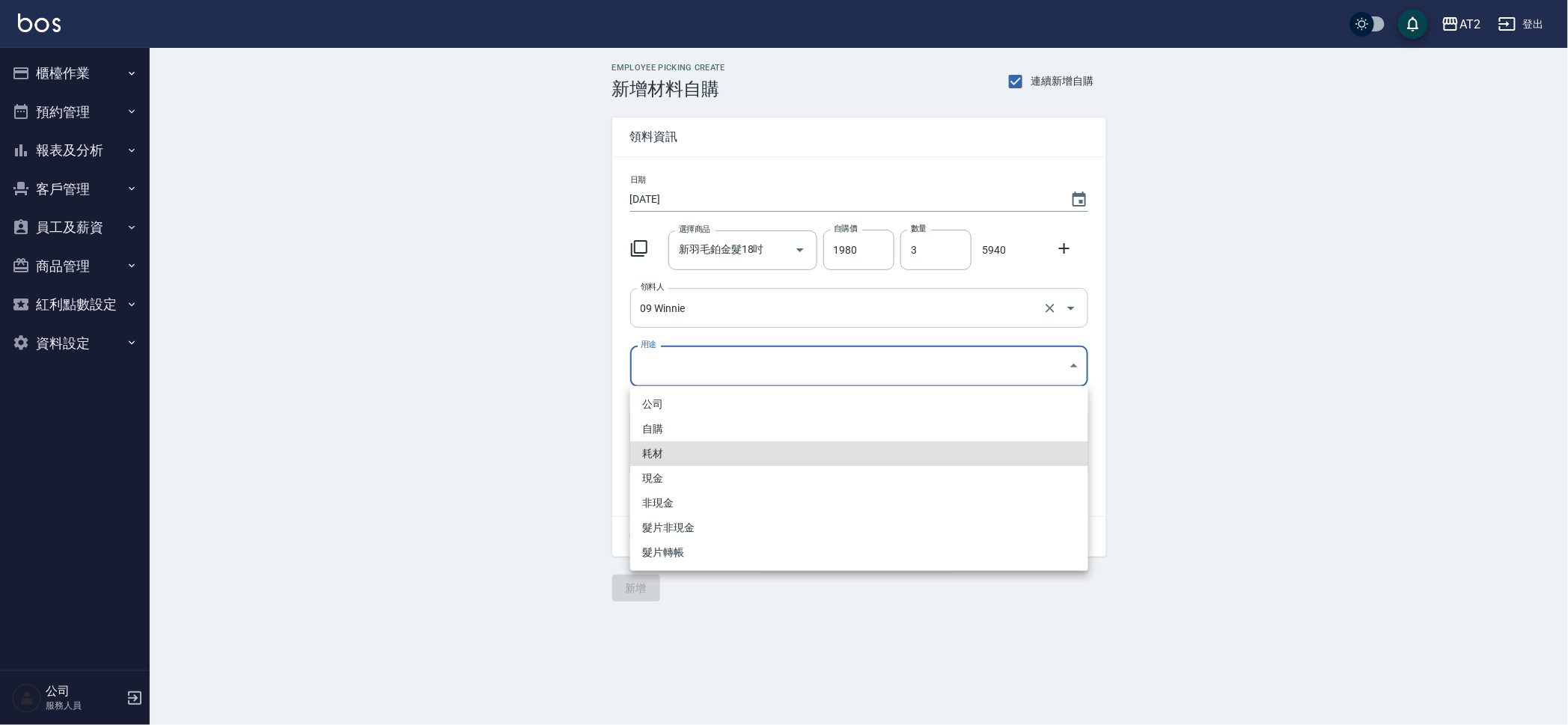
type input "耗材"
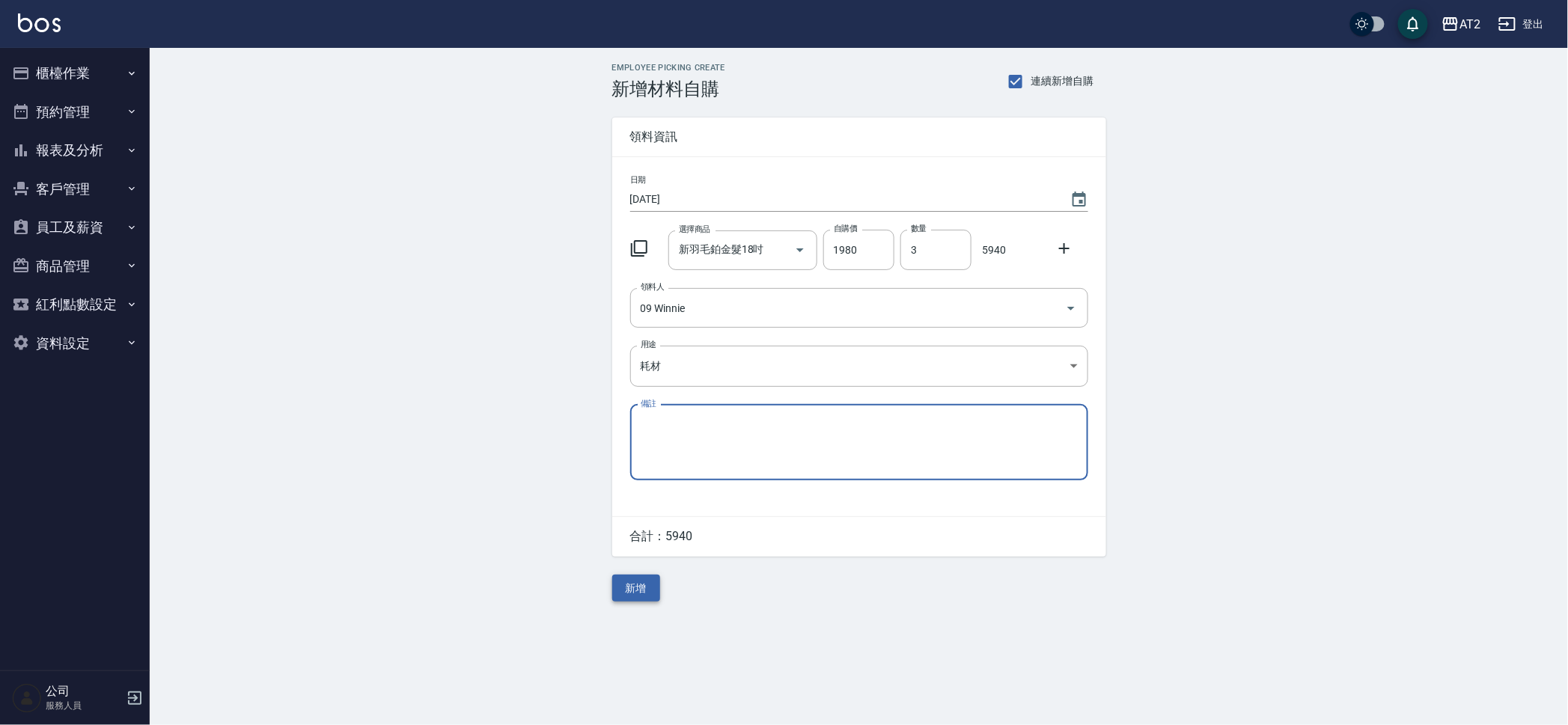
click at [628, 583] on button "新增" at bounding box center [636, 589] width 48 height 28
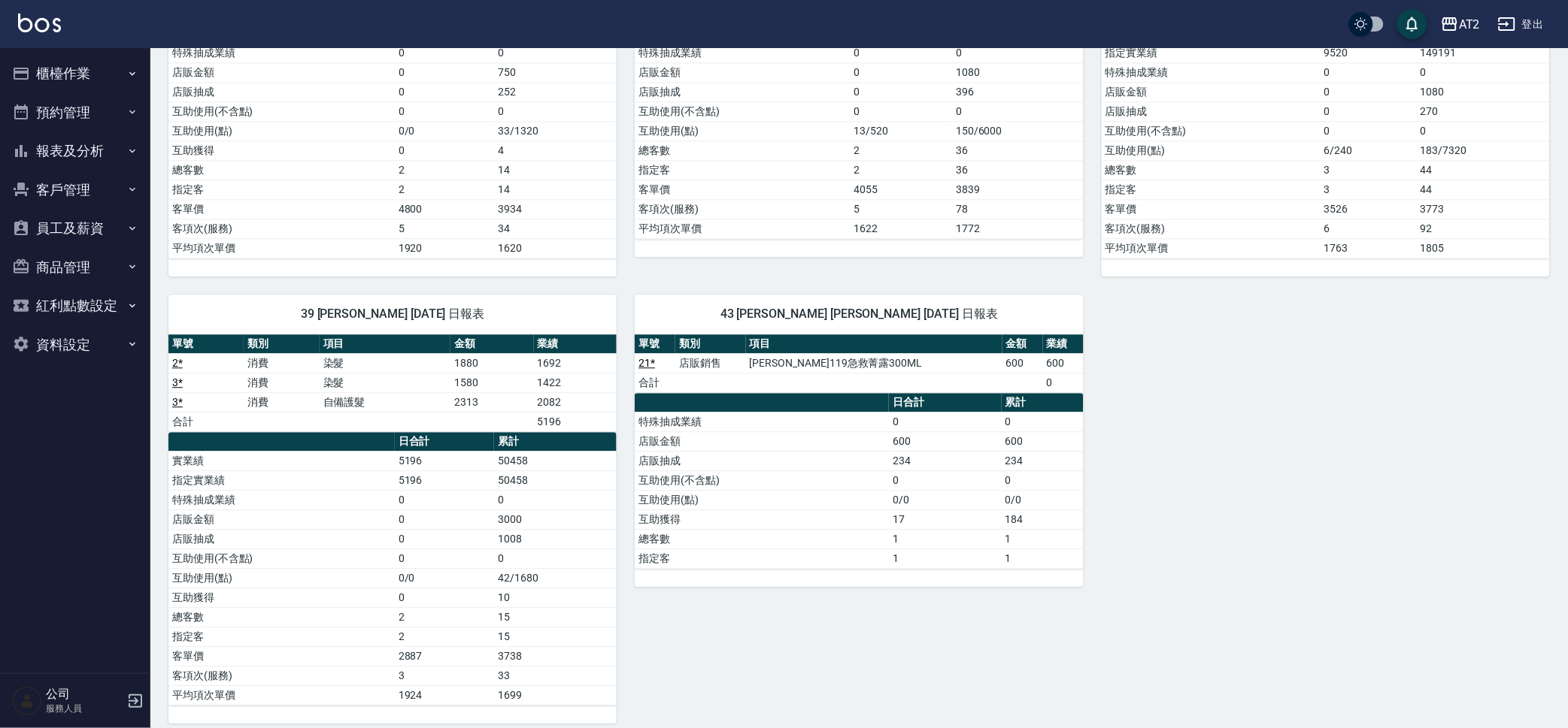
scroll to position [1037, 0]
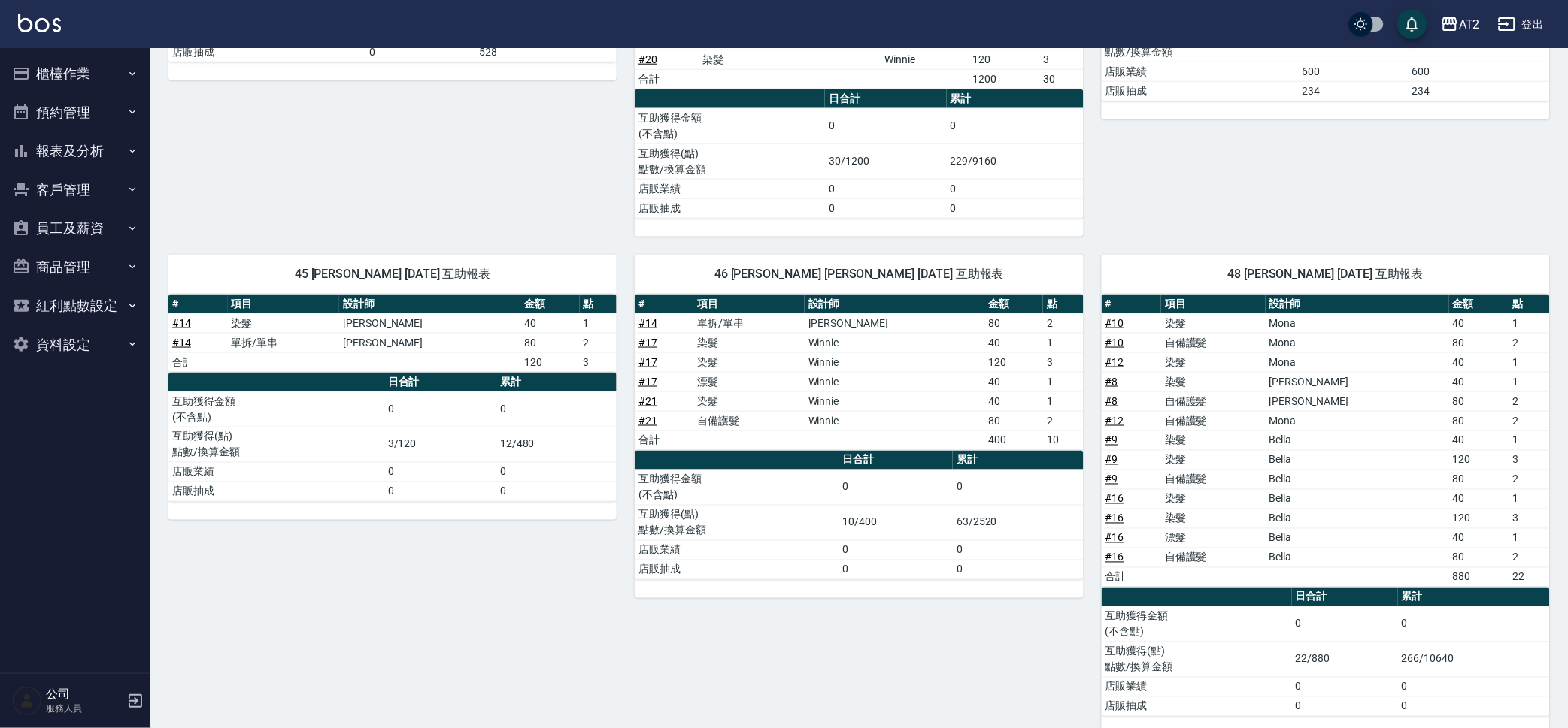
scroll to position [550, 0]
